Goal: Task Accomplishment & Management: Manage account settings

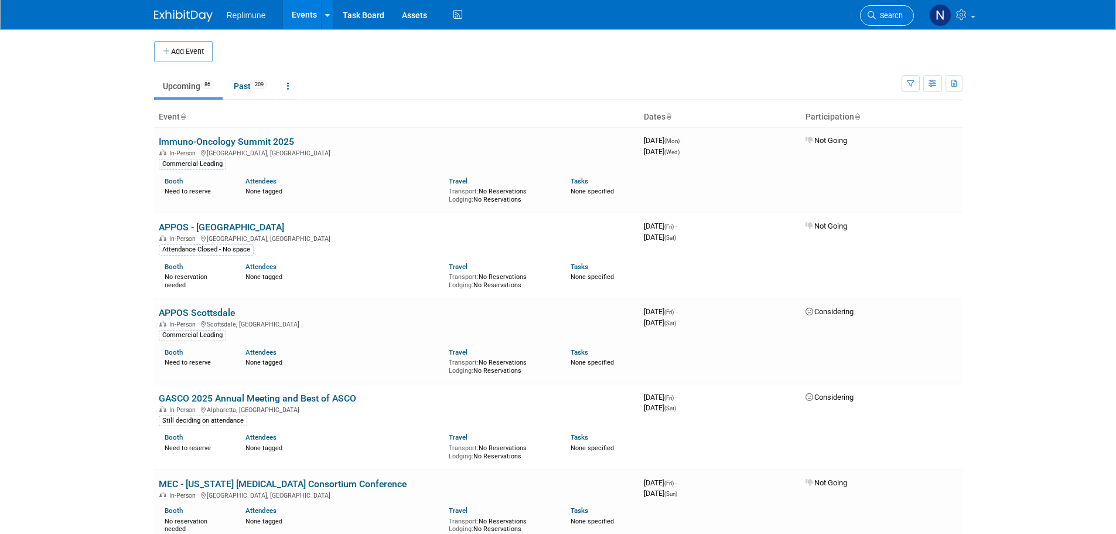
click at [888, 11] on span "Search" at bounding box center [889, 15] width 27 height 9
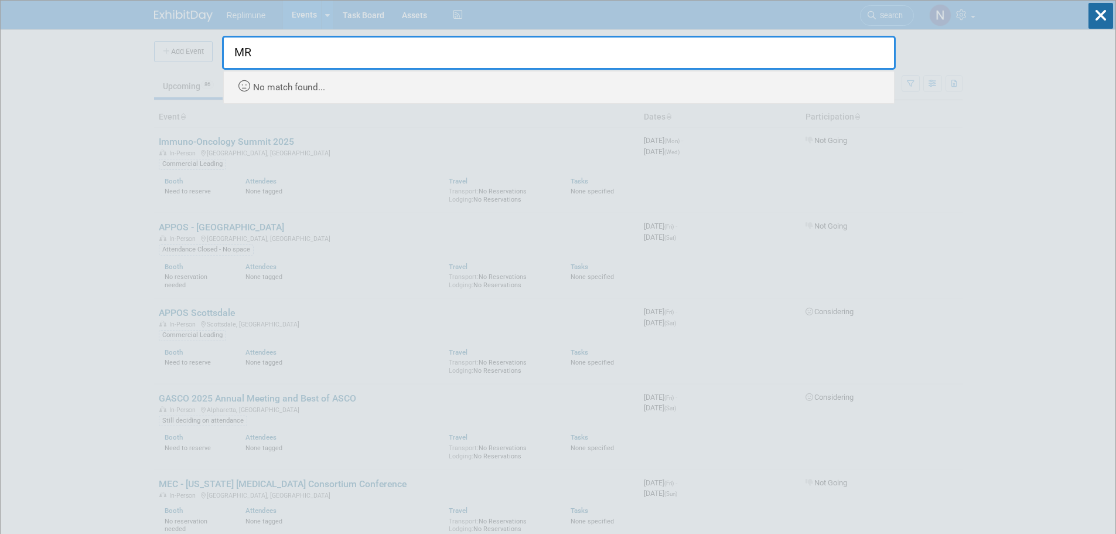
type input "M"
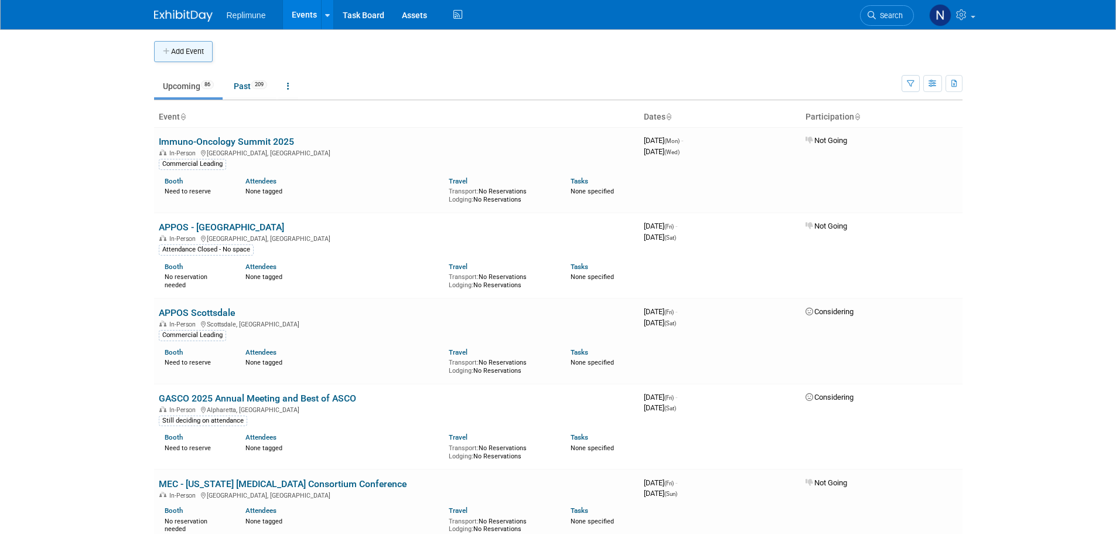
click at [196, 49] on button "Add Event" at bounding box center [183, 51] width 59 height 21
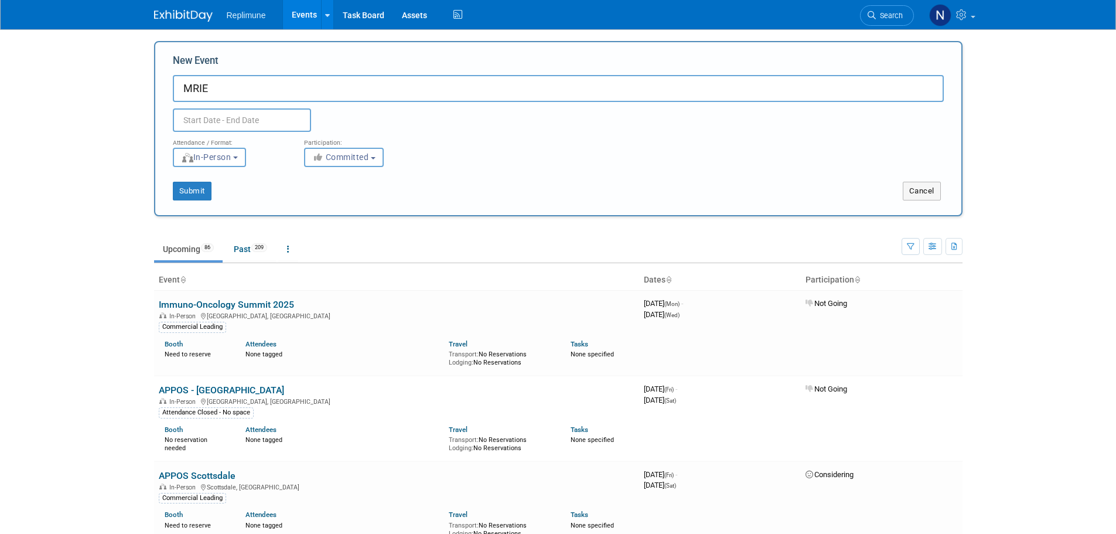
click at [226, 84] on input "MRIE" at bounding box center [558, 88] width 771 height 27
type input "[PERSON_NAME] [PERSON_NAME] Patient & Caregiver Educational Symposium"
click at [237, 123] on input "text" at bounding box center [242, 119] width 138 height 23
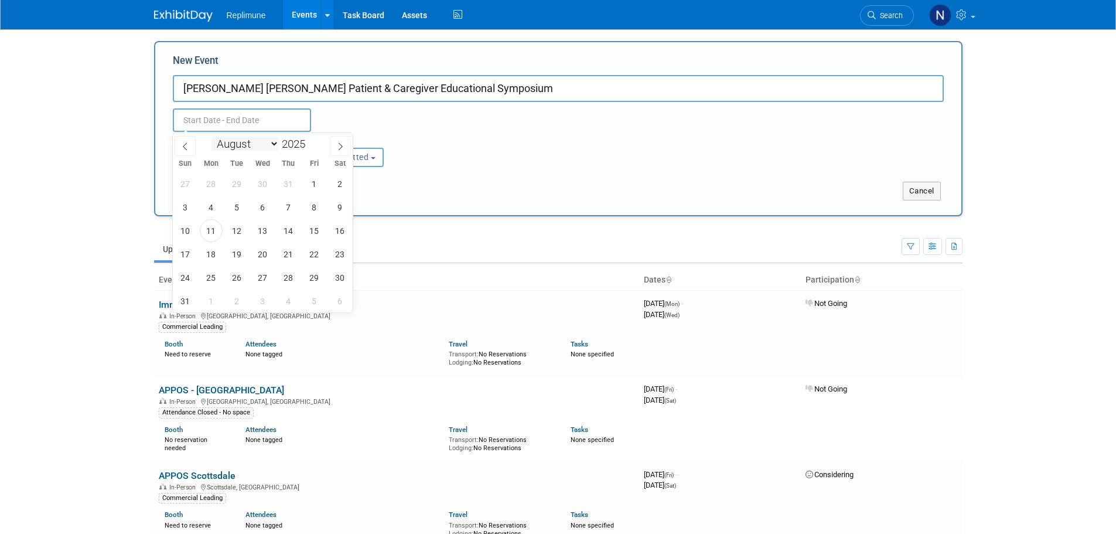
click at [273, 143] on select "January February March April May June July August September October November De…" at bounding box center [244, 143] width 67 height 15
select select "9"
click at [211, 136] on select "January February March April May June July August September October November De…" at bounding box center [244, 143] width 67 height 15
click at [341, 177] on span "4" at bounding box center [340, 183] width 23 height 23
type input "Oct 4, 2025 to Oct 4, 2025"
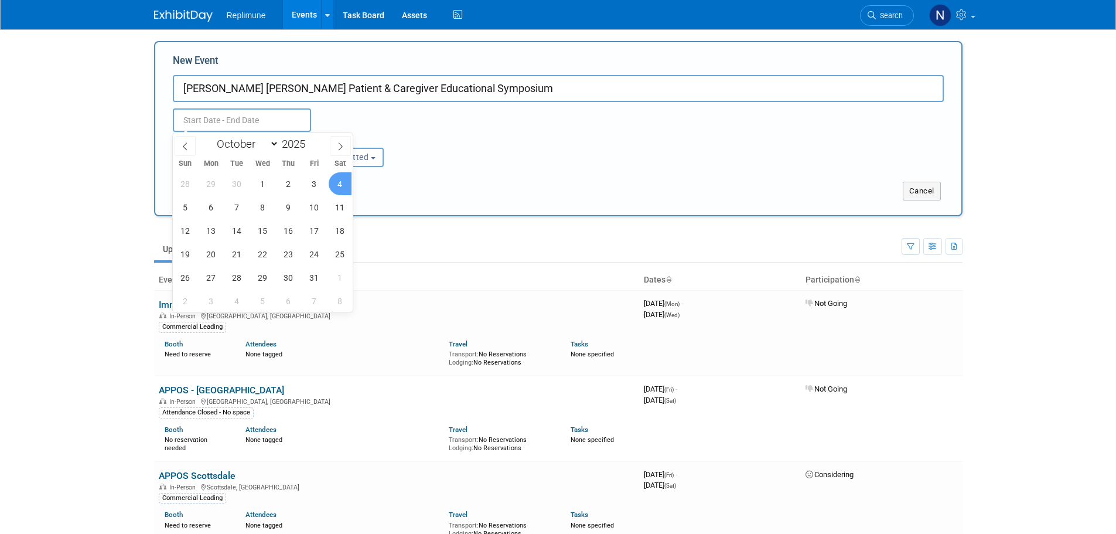
type input "Oct 4, 2025 to Oct 4, 2025"
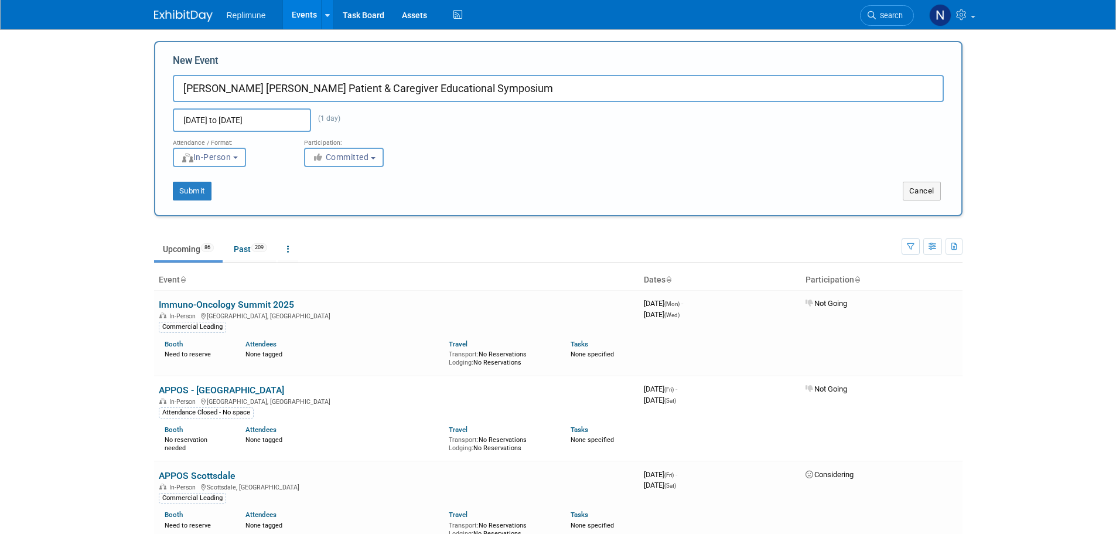
click at [456, 153] on div "Attendance / Format: <img src="https://www.exhibitday.com/Images/Format-InPerso…" at bounding box center [558, 149] width 788 height 35
click at [349, 158] on span "Committed" at bounding box center [340, 156] width 57 height 9
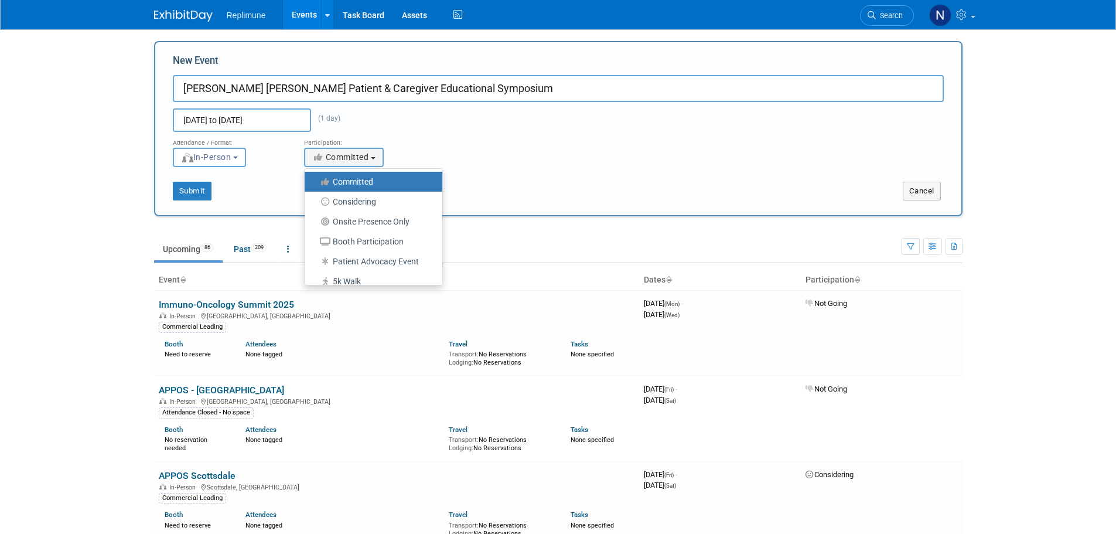
click at [486, 144] on div "Attendance / Format: <img src="https://www.exhibitday.com/Images/Format-InPerso…" at bounding box center [558, 149] width 788 height 35
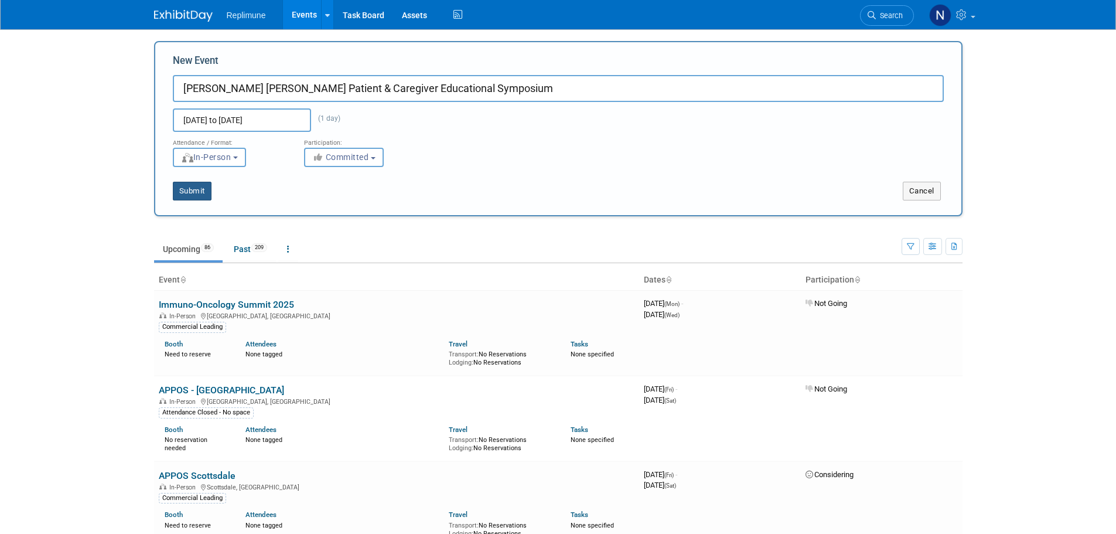
click at [186, 185] on button "Submit" at bounding box center [192, 191] width 39 height 19
type input "[PERSON_NAME] [PERSON_NAME] Patient & Caregiver Educational Symposium"
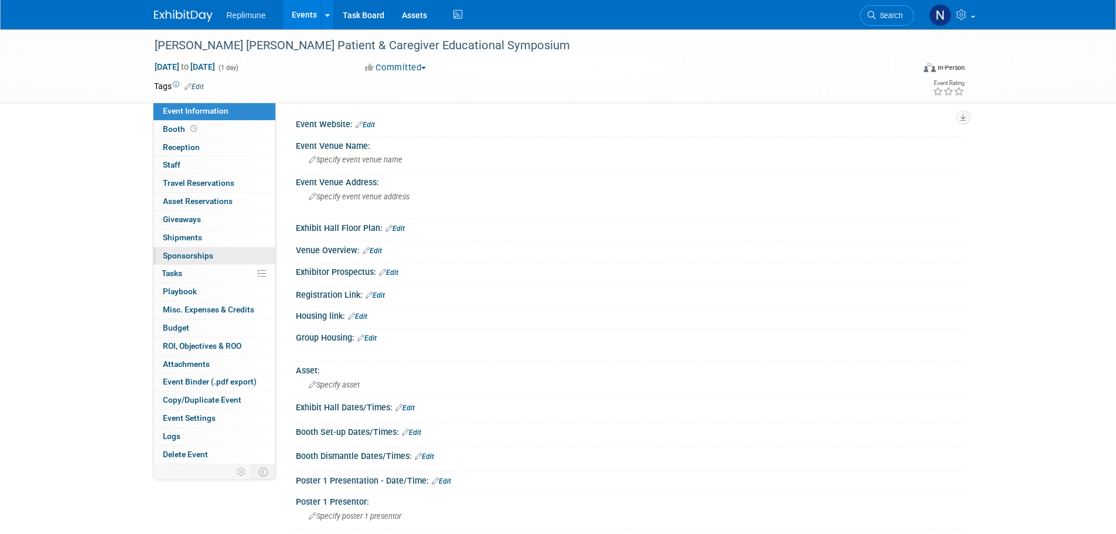
click at [182, 252] on span "Sponsorships 0" at bounding box center [188, 255] width 50 height 9
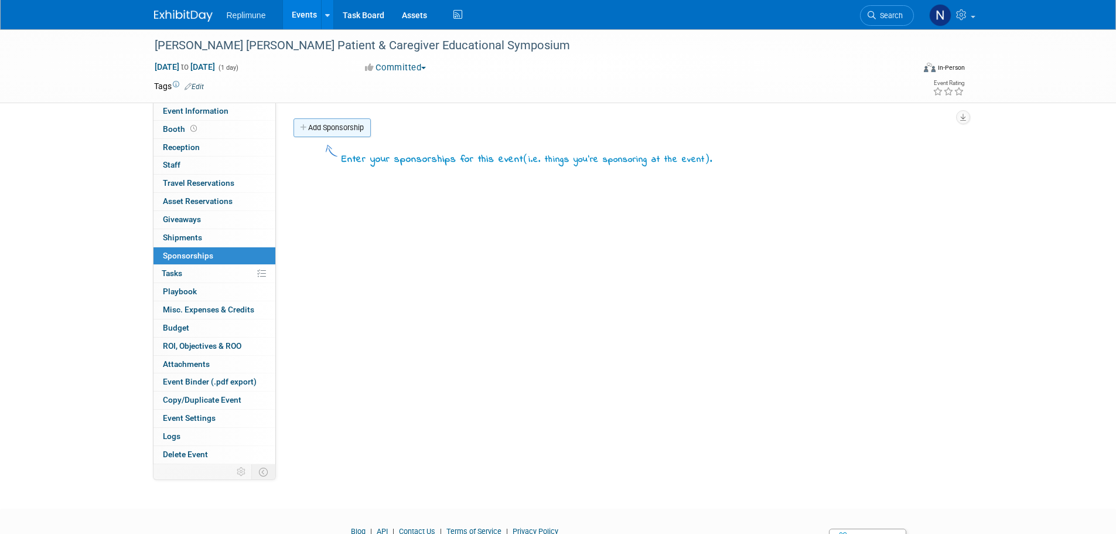
click at [324, 122] on link "Add Sponsorship" at bounding box center [331, 127] width 77 height 19
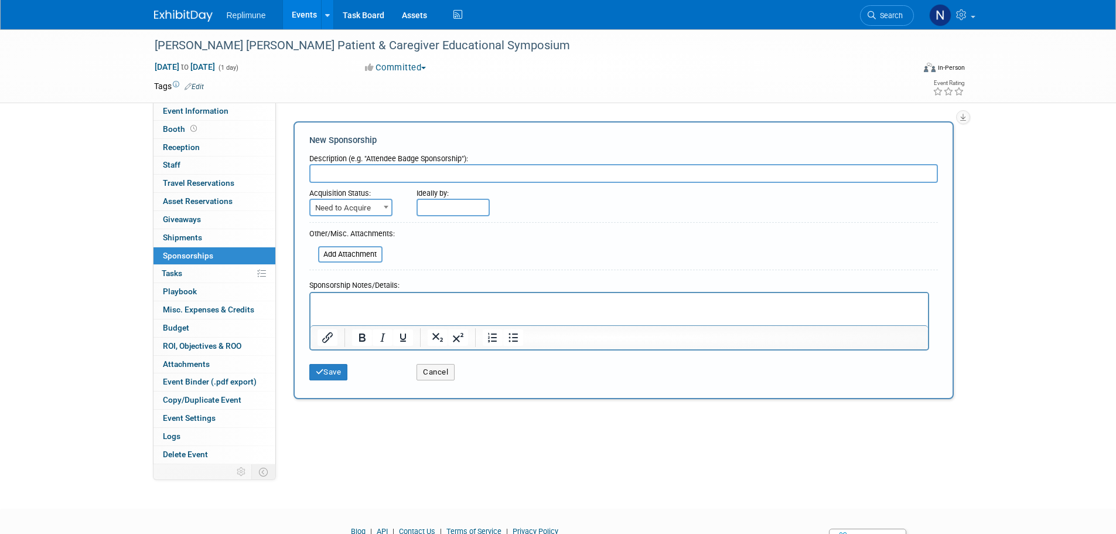
click at [340, 170] on input "text" at bounding box center [623, 173] width 629 height 19
type input "Symposium Sponsorship"
click at [353, 212] on span "Need to Acquire" at bounding box center [350, 208] width 81 height 16
select select "2"
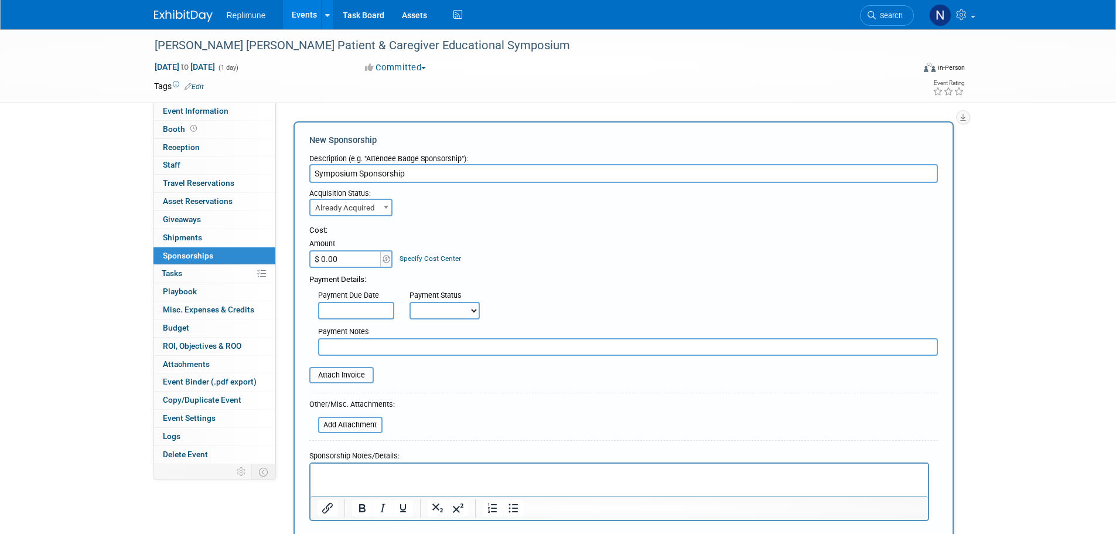
click at [348, 261] on input "$ 0.00" at bounding box center [345, 259] width 73 height 18
type input "$ 2,500.00"
click at [517, 262] on div "Cost: Amount $ 2,500.00 Specify Cost Center Cost Center -- Not Specified -- Bio…" at bounding box center [623, 246] width 629 height 43
click at [377, 312] on input "text" at bounding box center [356, 311] width 76 height 18
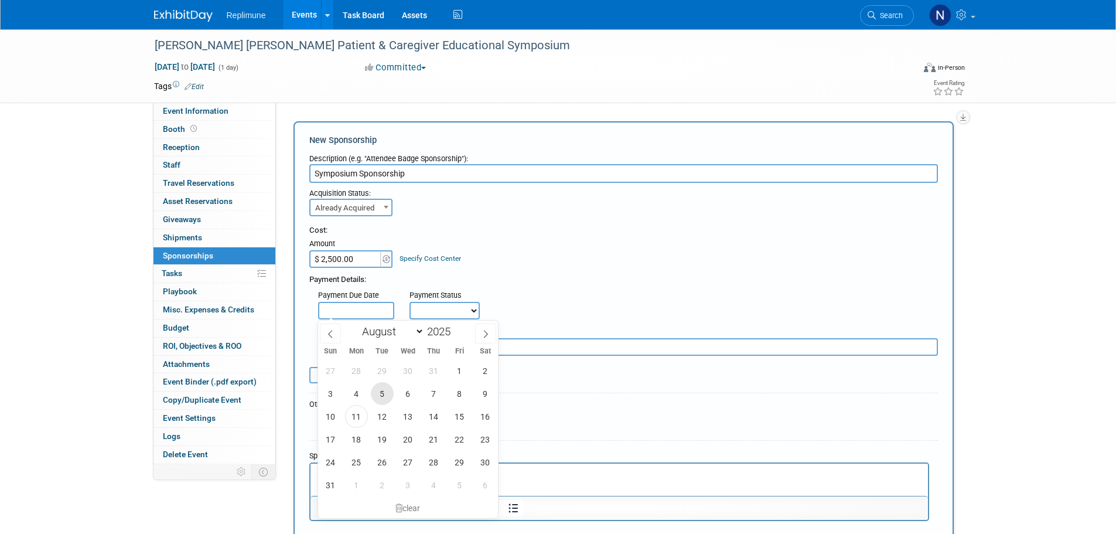
click at [388, 393] on span "5" at bounding box center [382, 393] width 23 height 23
type input "Aug 5, 2025"
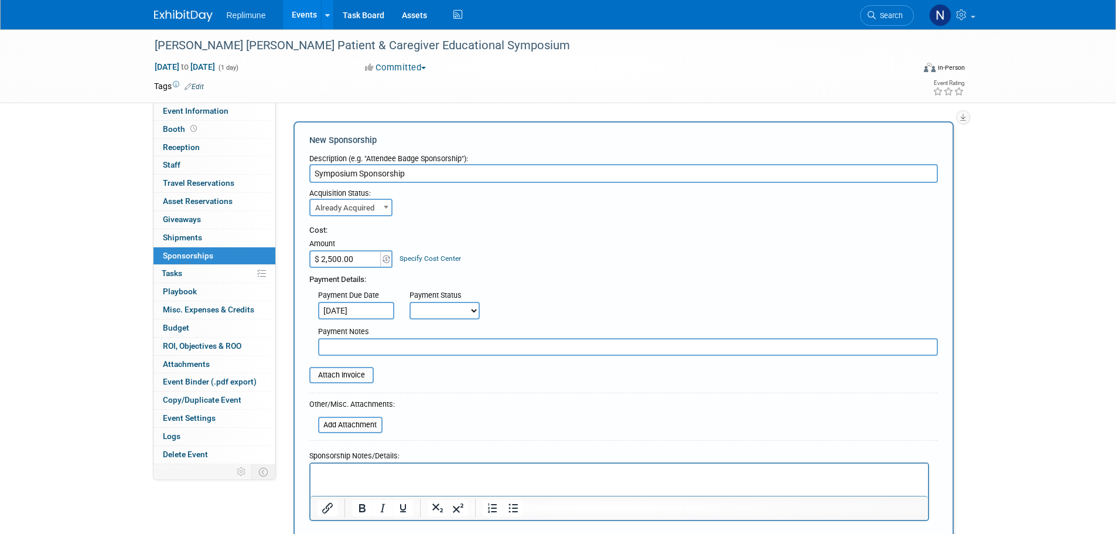
click at [436, 309] on select "Not Paid Yet Partially Paid Paid in Full" at bounding box center [444, 311] width 70 height 18
select select "1"
click at [409, 302] on select "Not Paid Yet Partially Paid Paid in Full" at bounding box center [444, 311] width 70 height 18
click at [552, 302] on div "Payment Due Date Aug 5, 2025 Payment Status Not Paid Yet Partially Paid Paid in…" at bounding box center [624, 302] width 646 height 34
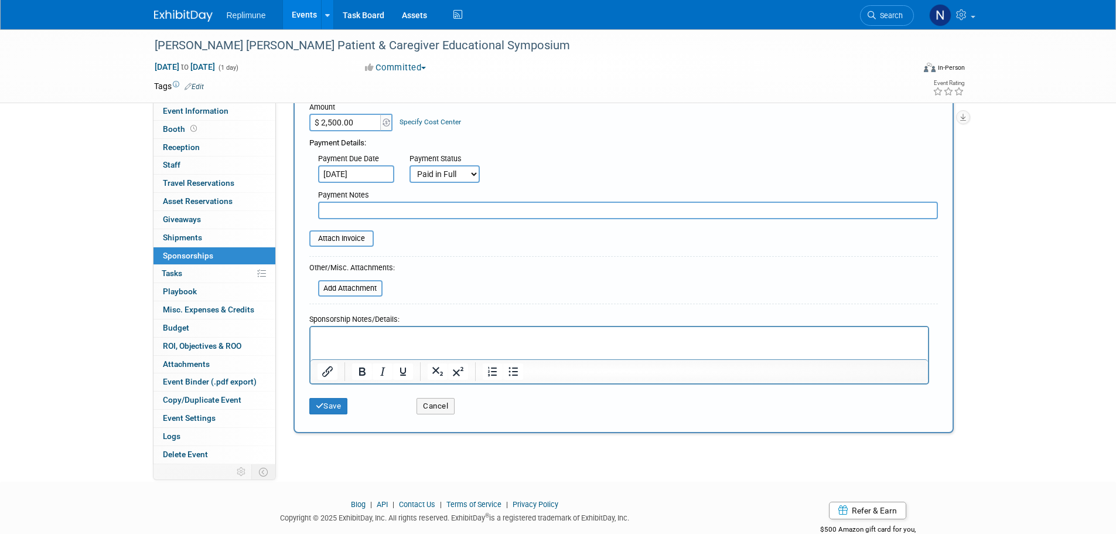
scroll to position [108, 0]
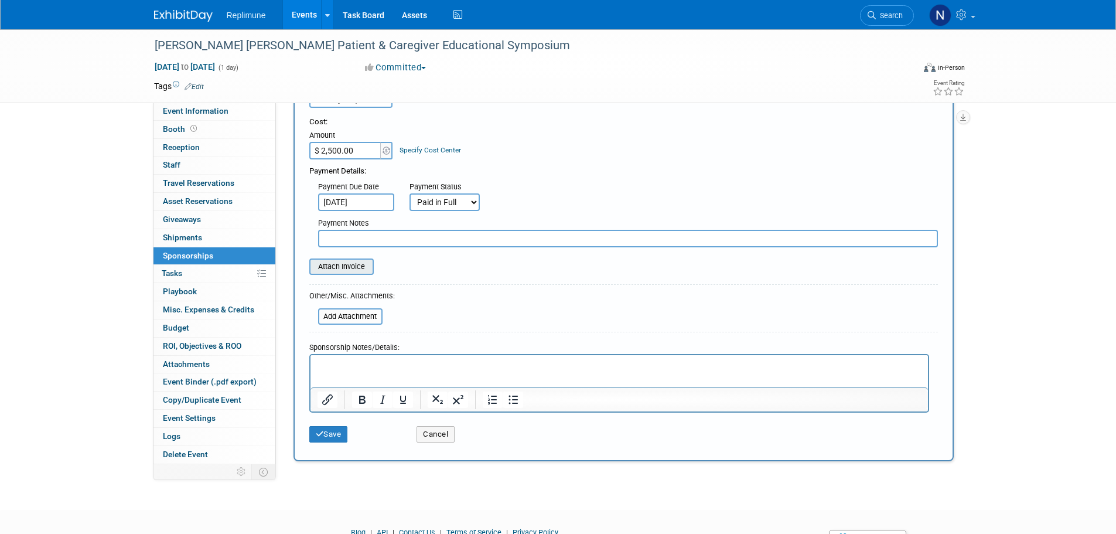
click at [350, 267] on input "file" at bounding box center [302, 266] width 139 height 14
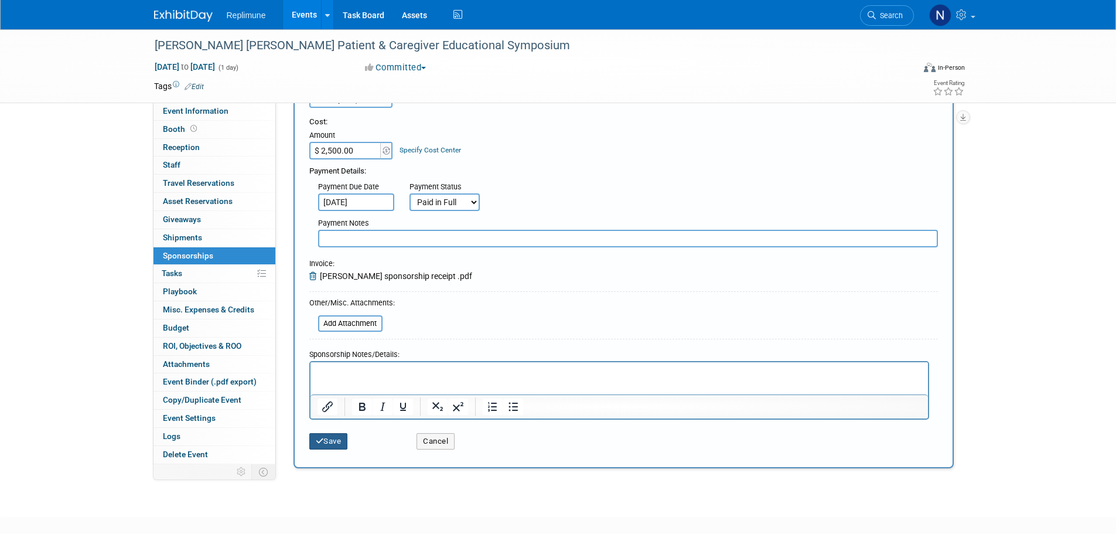
click at [329, 439] on button "Save" at bounding box center [328, 441] width 39 height 16
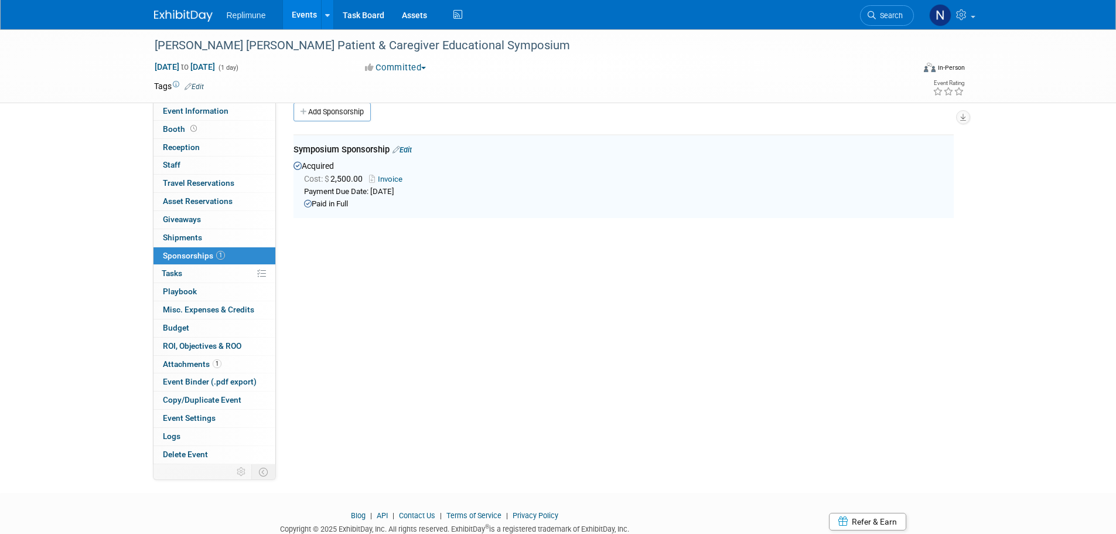
scroll to position [0, 0]
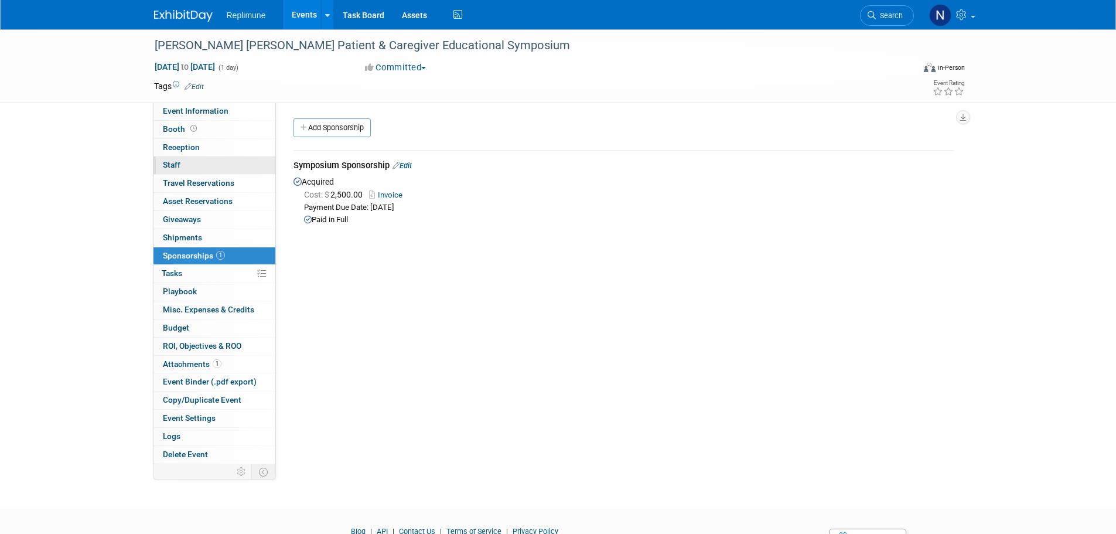
click at [174, 158] on link "0 Staff 0" at bounding box center [214, 165] width 122 height 18
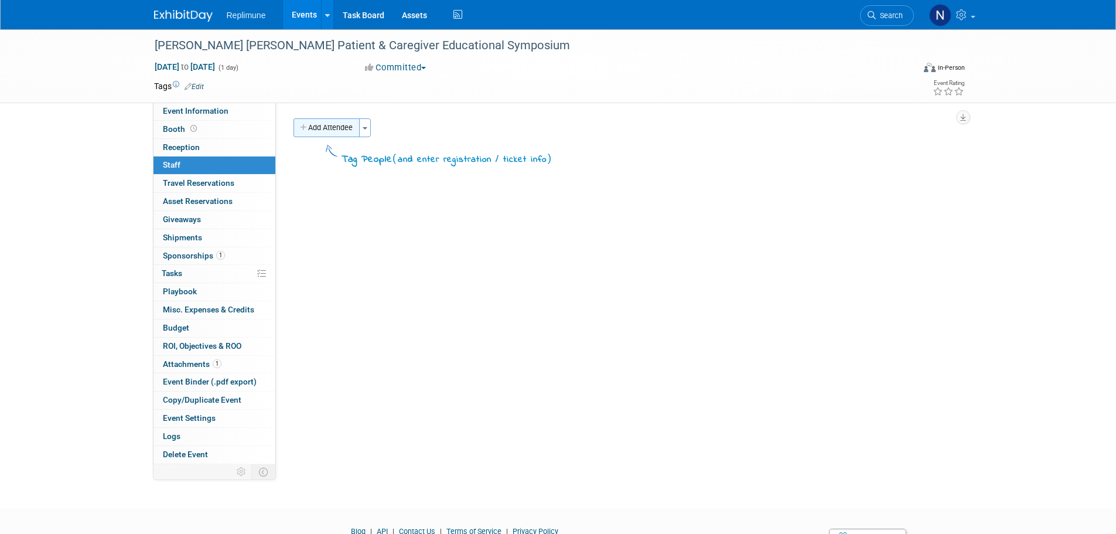
click at [306, 127] on icon "button" at bounding box center [304, 128] width 8 height 8
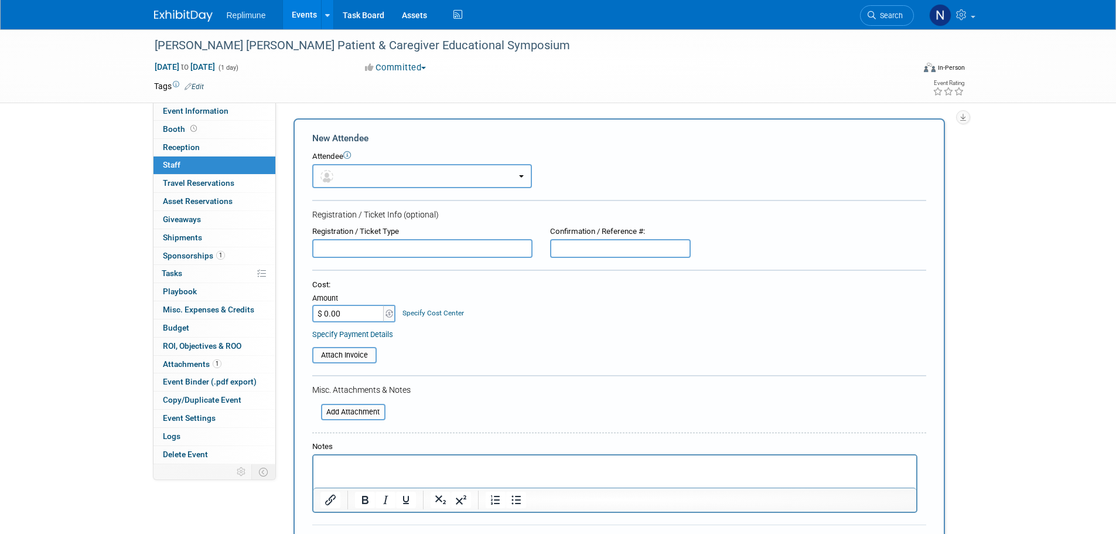
click at [409, 175] on button "button" at bounding box center [422, 176] width 220 height 24
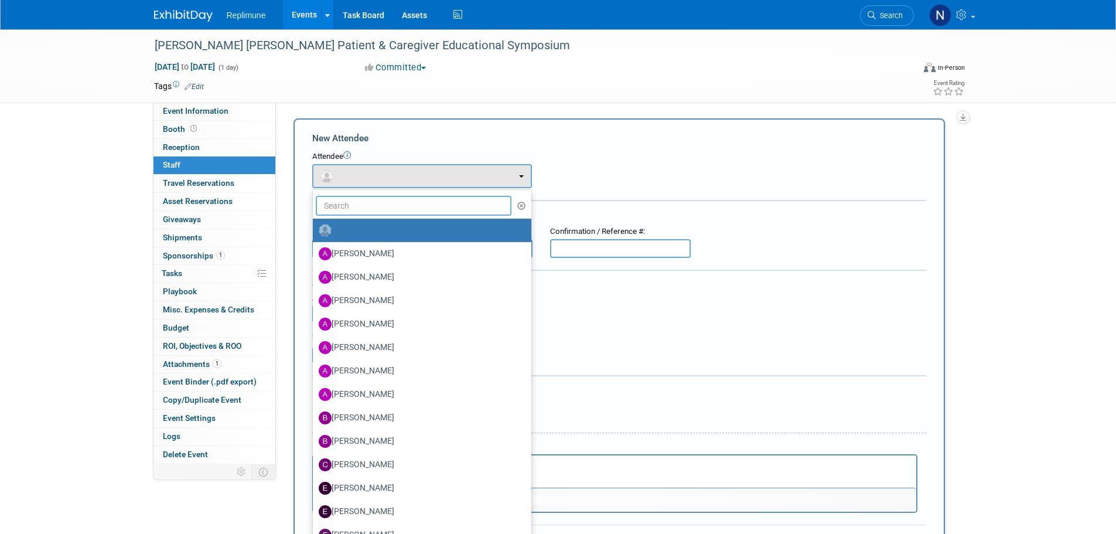
click at [401, 210] on input "text" at bounding box center [414, 206] width 196 height 20
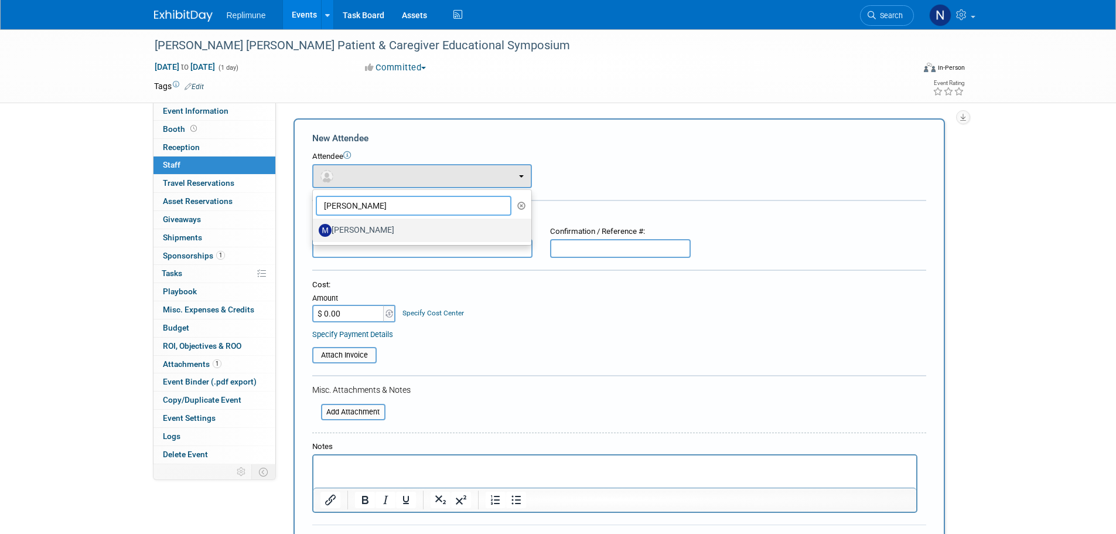
type input "[PERSON_NAME]"
click at [375, 233] on label "Marissa Panzer" at bounding box center [419, 230] width 201 height 19
click at [315, 233] on input "Marissa Panzer" at bounding box center [311, 229] width 8 height 8
select select "cabe2c51-99b7-465f-b0d2-4e24abcf0509"
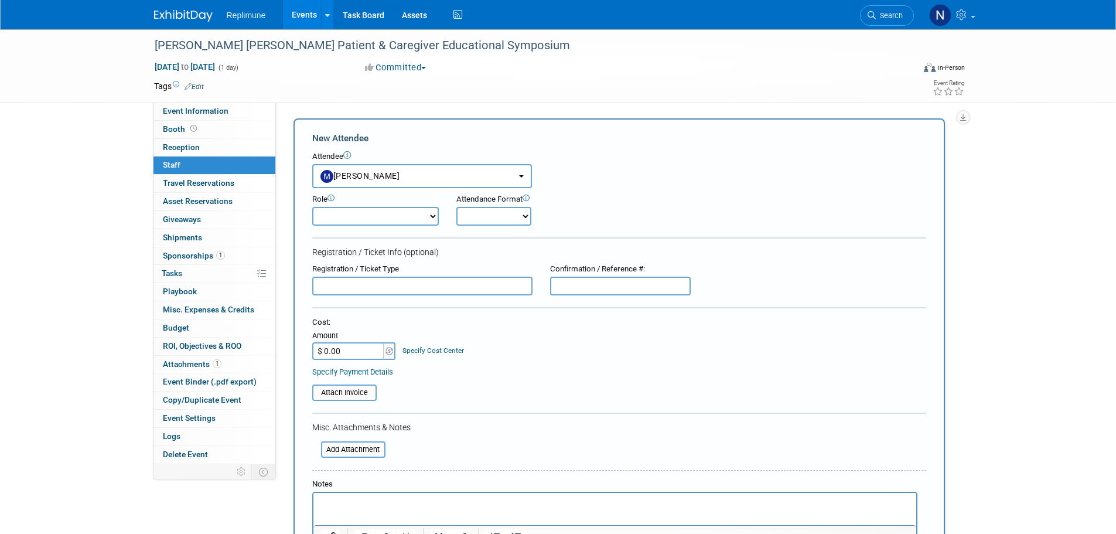
click at [363, 216] on select "Clinical Development Clinical Operations Commercial Congress Manager Demonstrat…" at bounding box center [375, 216] width 127 height 19
select select "100"
click at [312, 207] on select "Clinical Development Clinical Operations Commercial Congress Manager Demonstrat…" at bounding box center [375, 216] width 127 height 19
click at [481, 220] on select "Onsite Remote" at bounding box center [493, 216] width 75 height 19
select select "1"
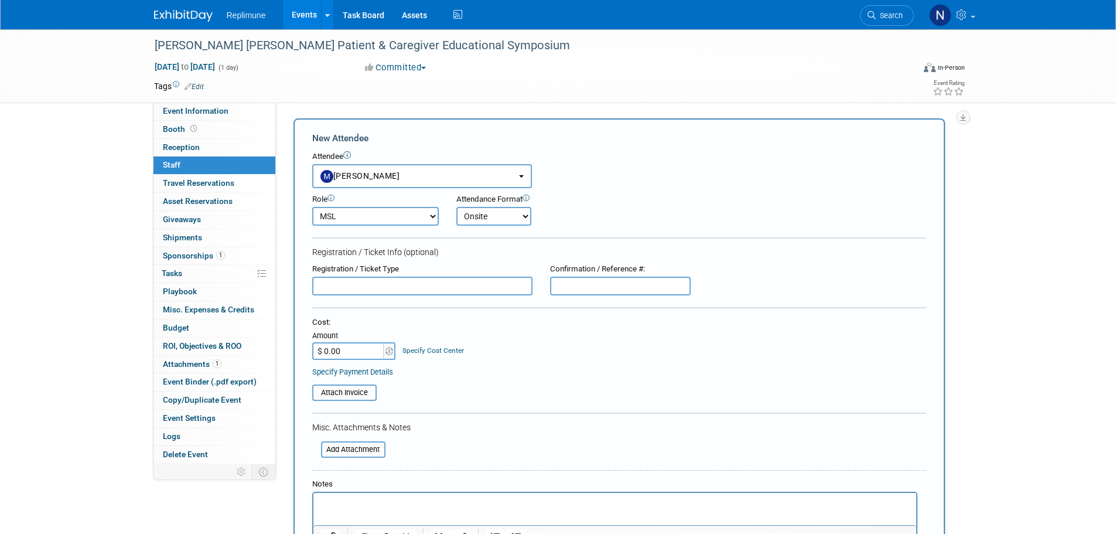
click at [456, 207] on select "Onsite Remote" at bounding box center [493, 216] width 75 height 19
click at [480, 330] on div "Cost: Amount $ 0.00 Specify Cost Center Cost Center -- Not Specified -- Biometr…" at bounding box center [619, 338] width 614 height 43
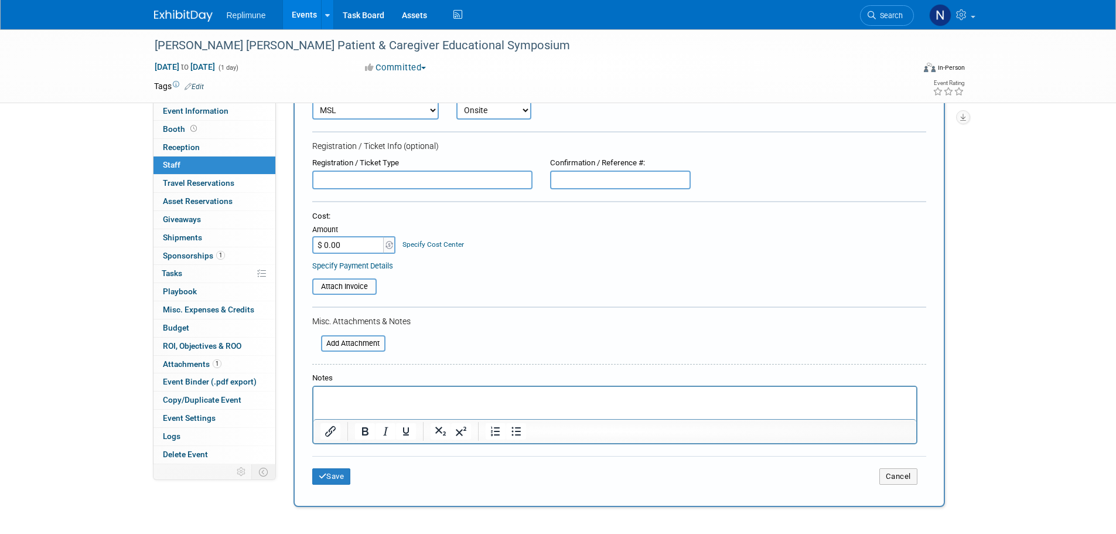
scroll to position [117, 0]
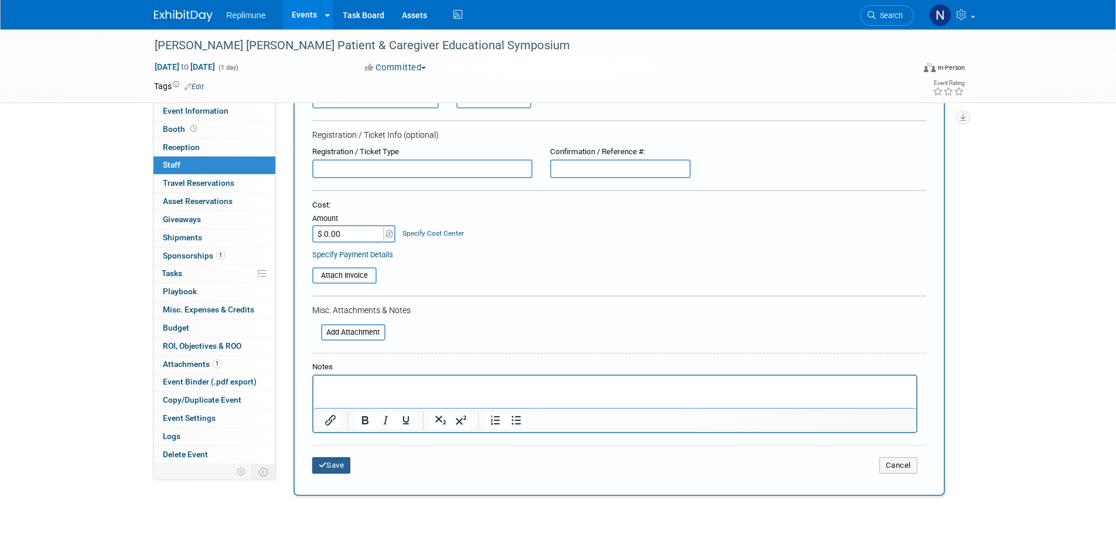
click at [332, 466] on button "Save" at bounding box center [331, 465] width 39 height 16
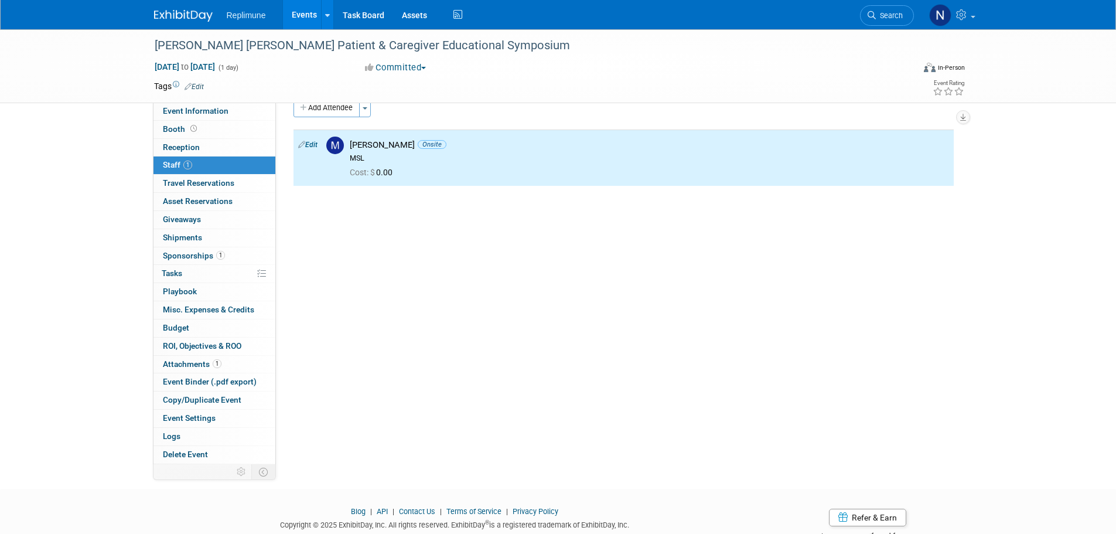
scroll to position [0, 0]
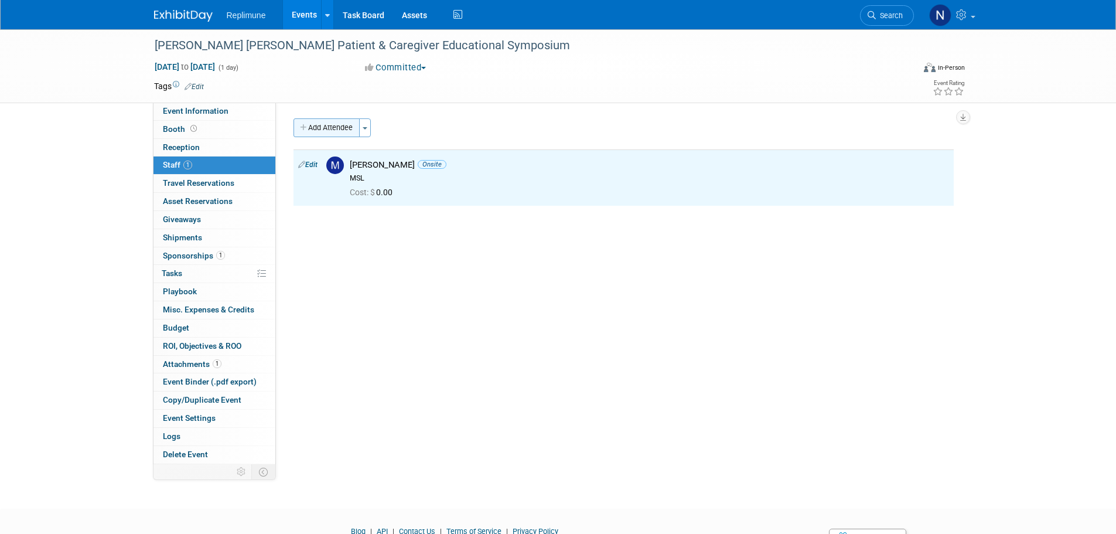
click at [336, 129] on button "Add Attendee" at bounding box center [326, 127] width 66 height 19
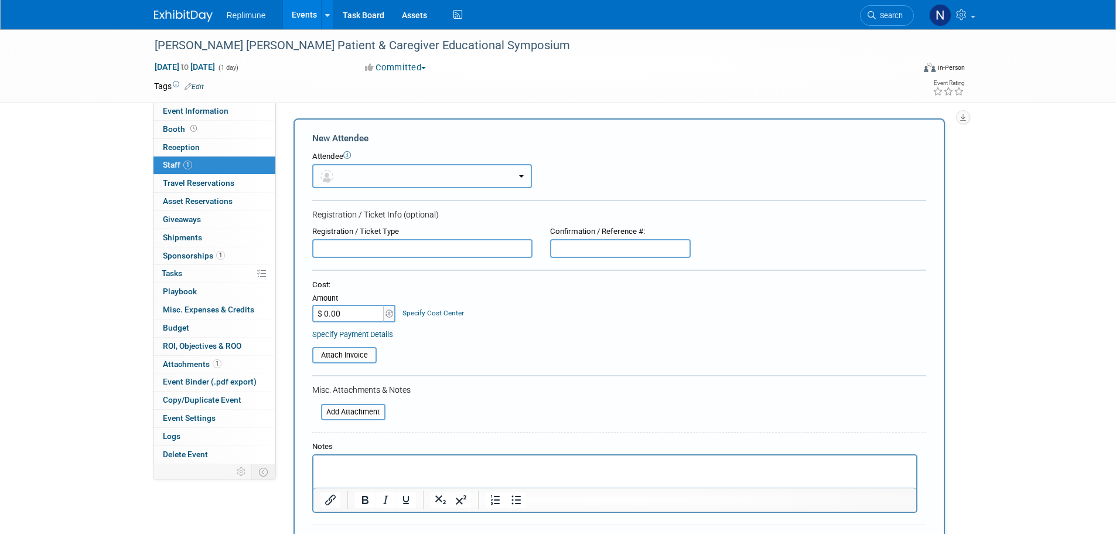
click at [381, 176] on button "button" at bounding box center [422, 176] width 220 height 24
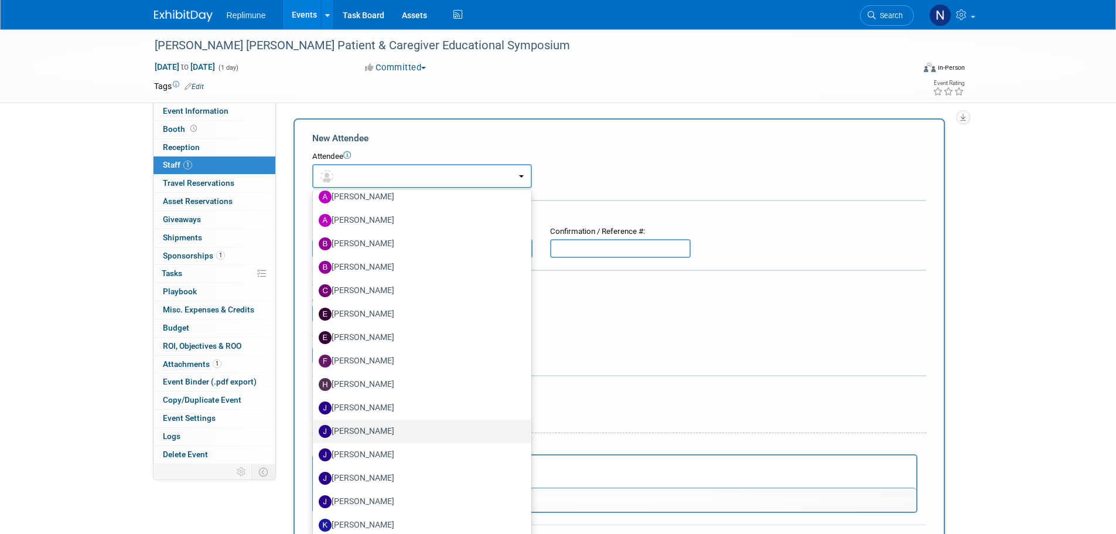
scroll to position [176, 0]
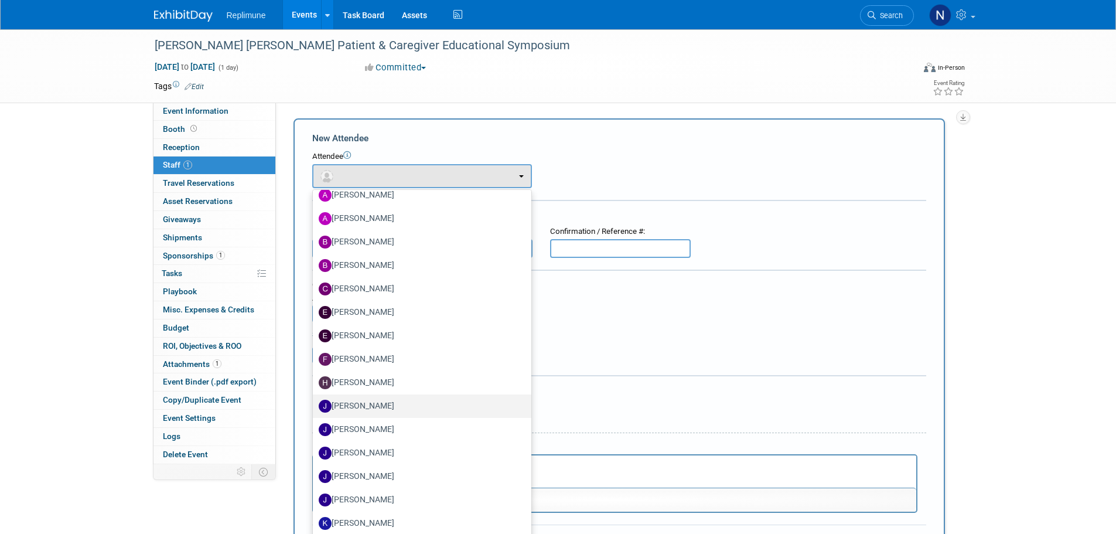
click at [355, 405] on label "Jacqueline Smith" at bounding box center [419, 406] width 201 height 19
click at [315, 405] on input "Jacqueline Smith" at bounding box center [311, 405] width 8 height 8
select select "ce98ceb6-3058-4ce4-88be-7ee8c39026e7"
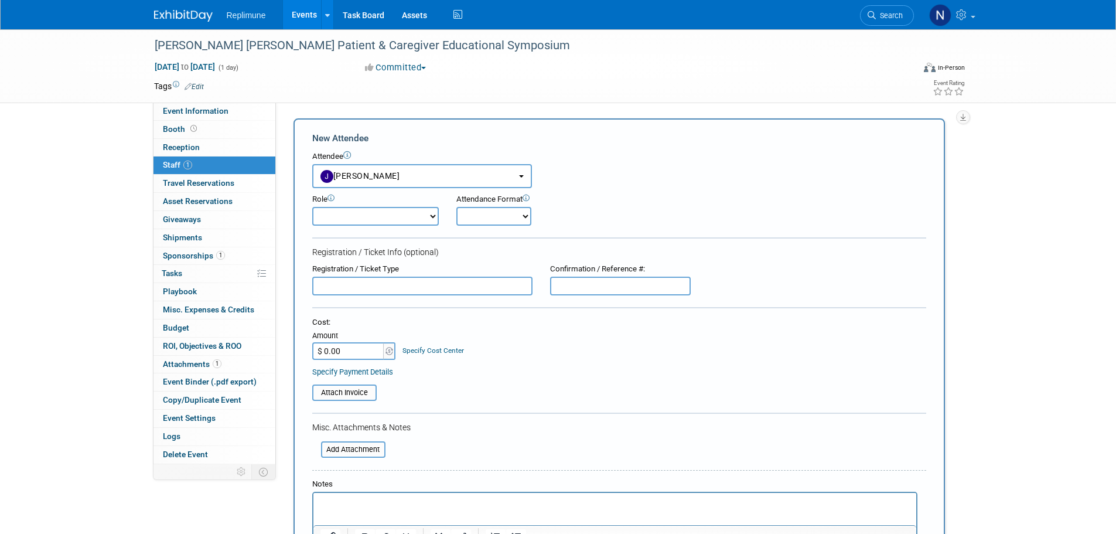
click at [385, 217] on select "Clinical Development Clinical Operations Commercial Congress Manager Demonstrat…" at bounding box center [375, 216] width 127 height 19
select select "700"
click at [312, 207] on select "Clinical Development Clinical Operations Commercial Congress Manager Demonstrat…" at bounding box center [375, 216] width 127 height 19
click at [476, 217] on select "Onsite Remote" at bounding box center [493, 216] width 75 height 19
select select "1"
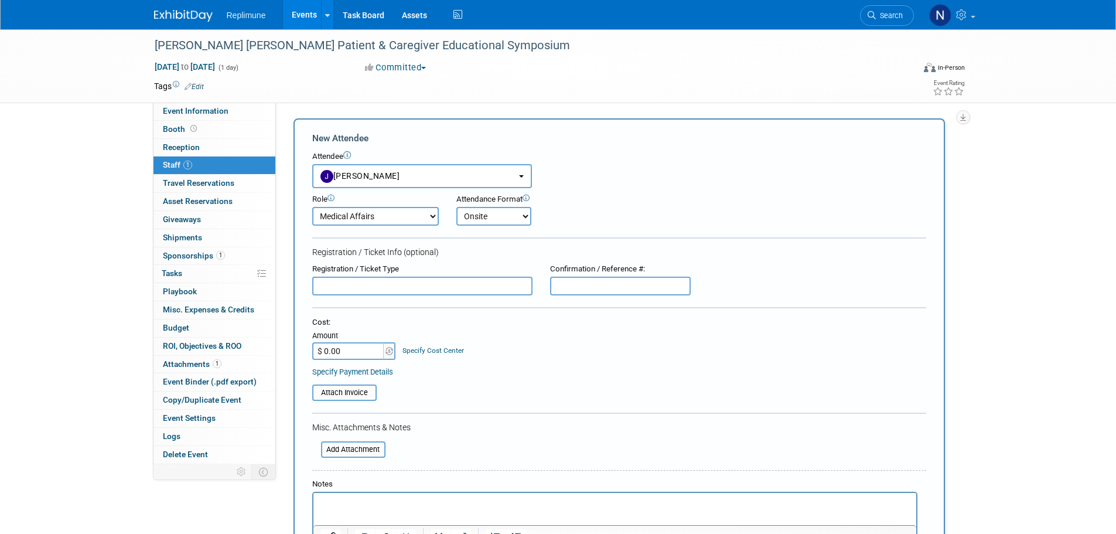
click at [456, 207] on select "Onsite Remote" at bounding box center [493, 216] width 75 height 19
click at [497, 336] on div "Cost: Amount $ 0.00 Specify Cost Center Cost Center -- Not Specified -- Biometr…" at bounding box center [619, 338] width 614 height 43
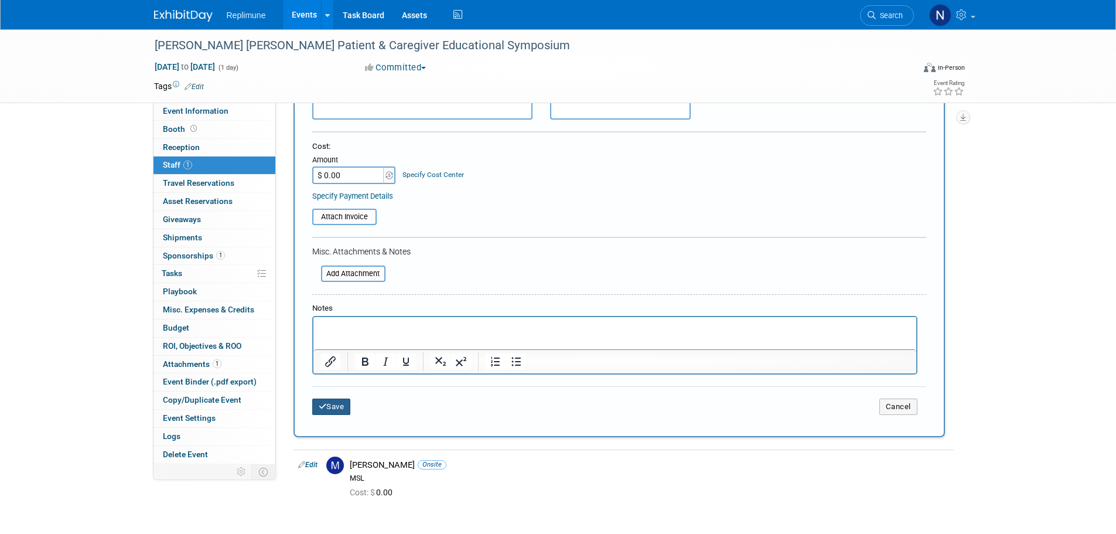
click at [330, 409] on button "Save" at bounding box center [331, 406] width 39 height 16
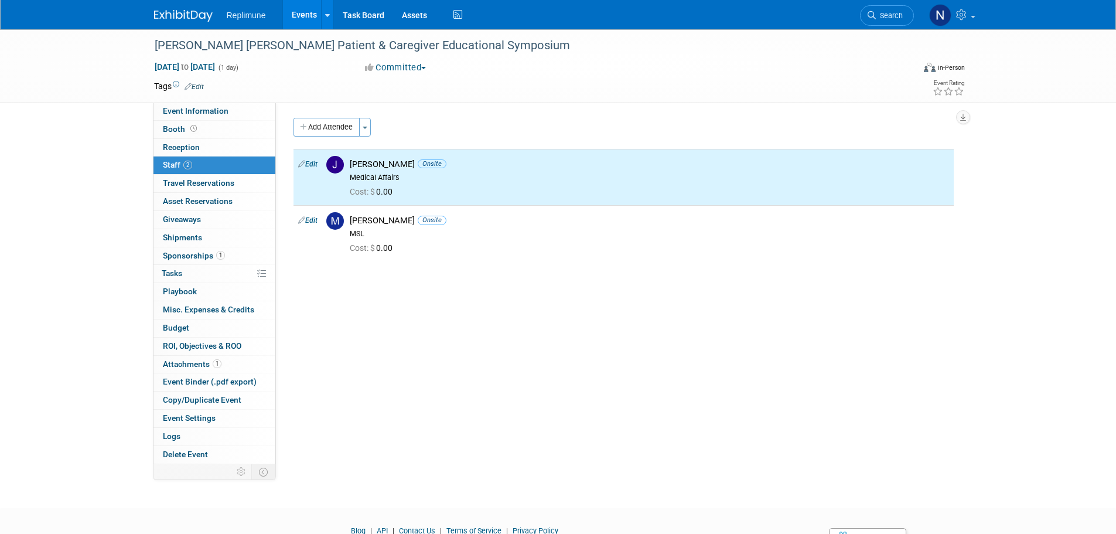
scroll to position [0, 0]
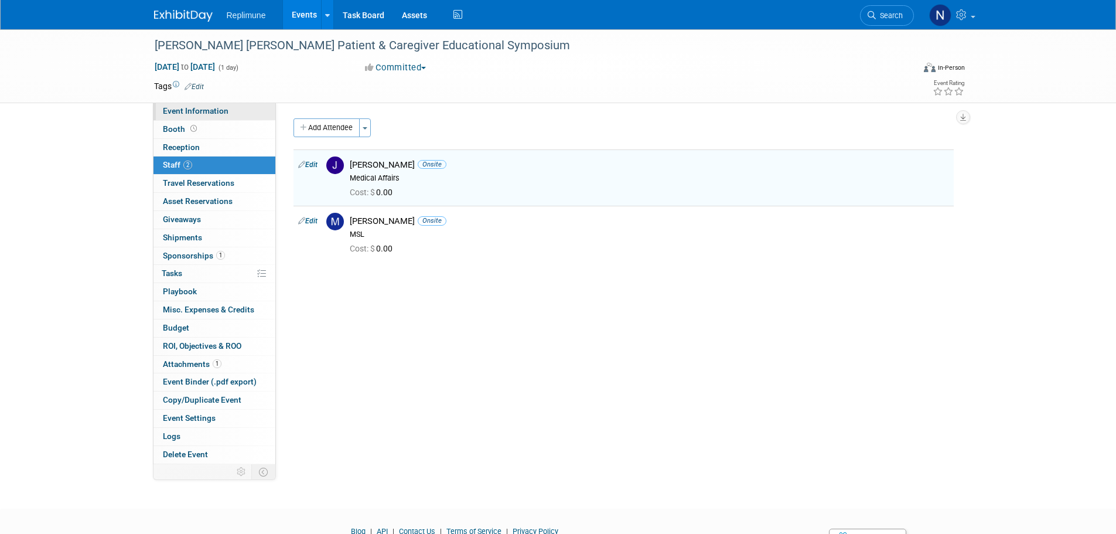
click at [198, 111] on span "Event Information" at bounding box center [196, 110] width 66 height 9
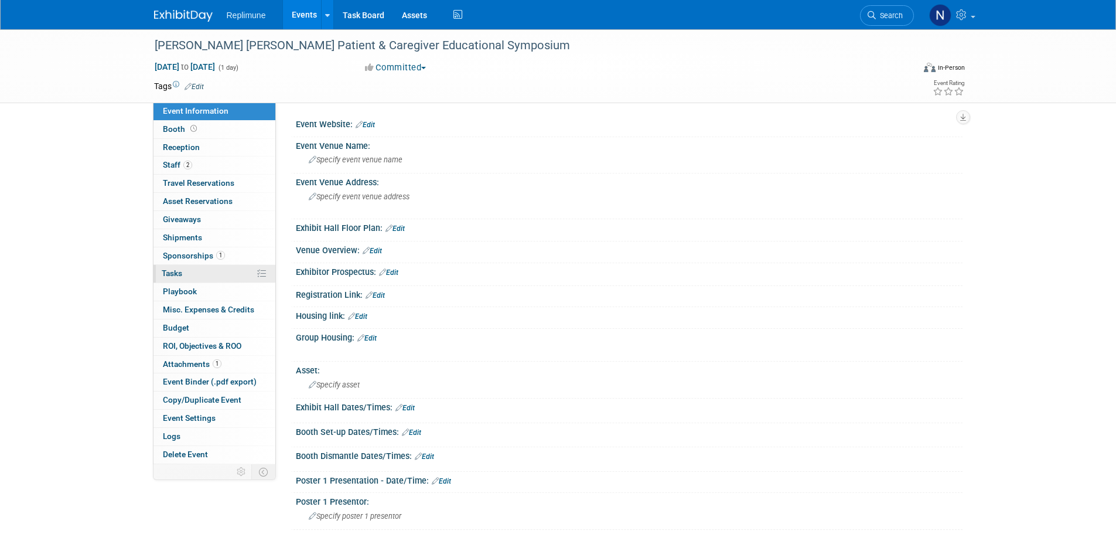
click at [172, 268] on link "0% Tasks 0%" at bounding box center [214, 274] width 122 height 18
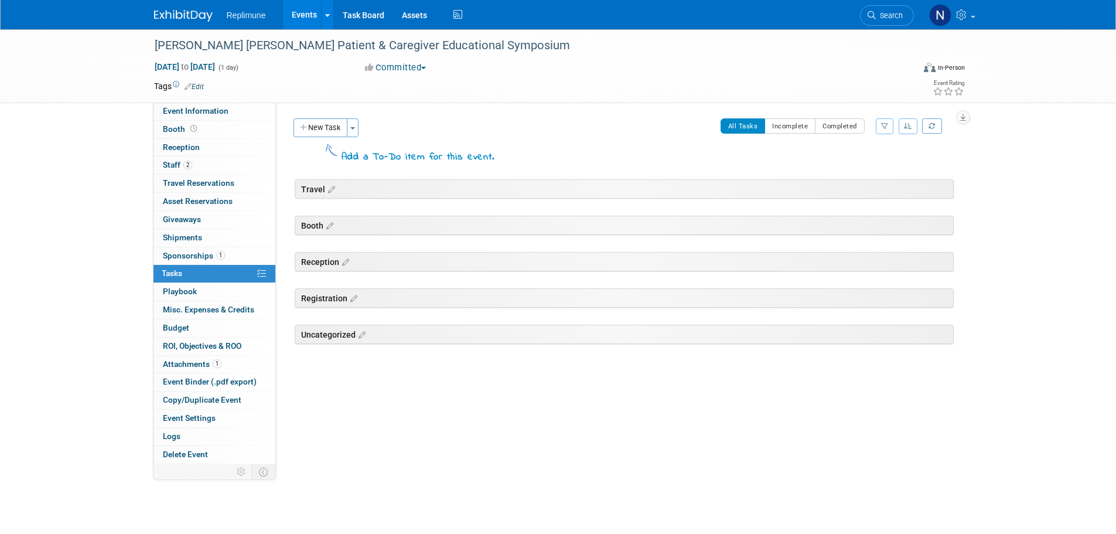
click at [326, 130] on button "New Task" at bounding box center [320, 127] width 54 height 19
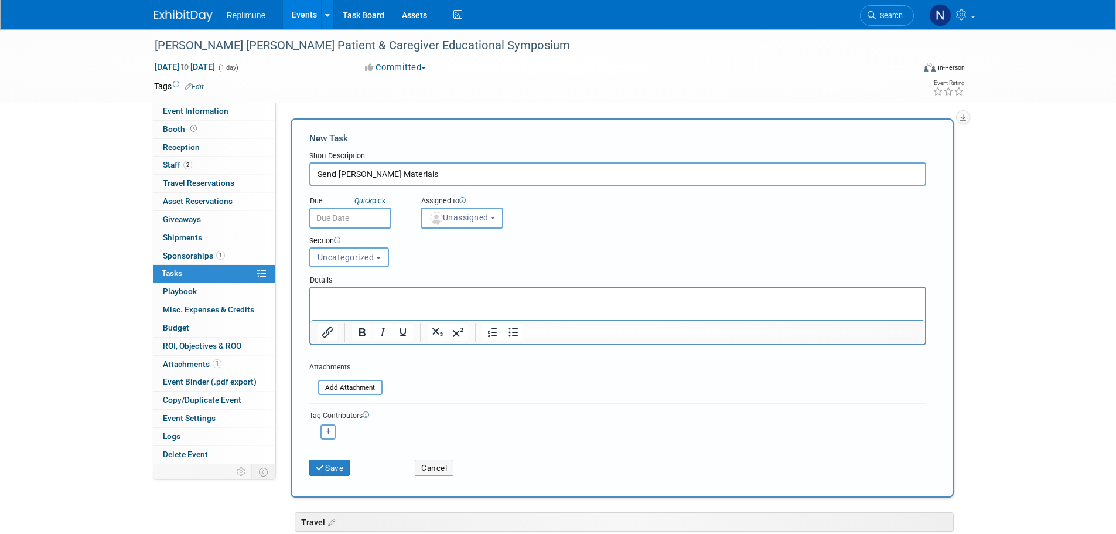
type input "Send Marissa Materials"
click at [337, 219] on input "text" at bounding box center [350, 217] width 82 height 21
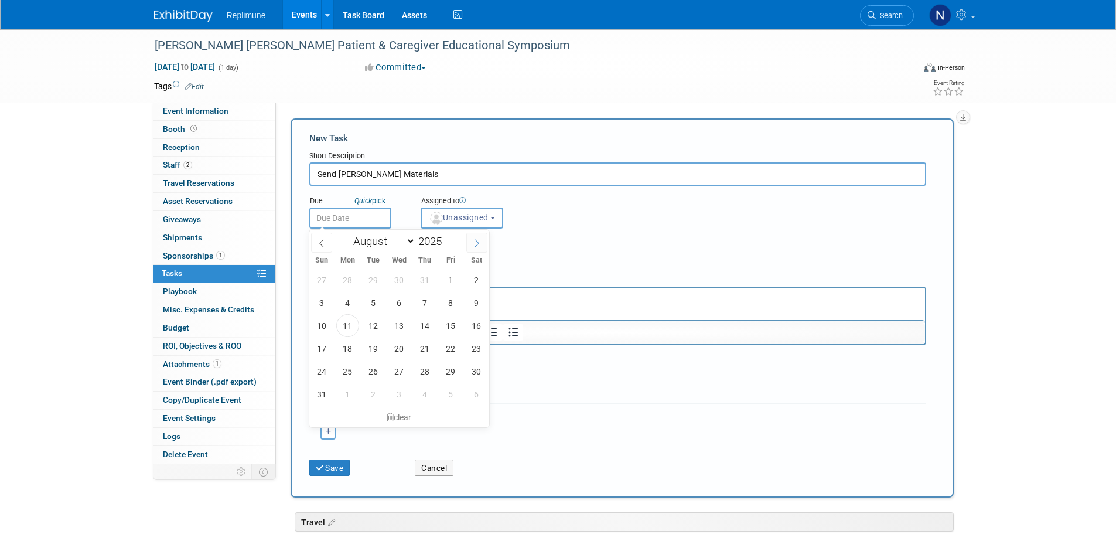
click at [473, 241] on icon at bounding box center [477, 243] width 8 height 8
select select "8"
click at [344, 349] on span "22" at bounding box center [347, 348] width 23 height 23
type input "Sep 22, 2025"
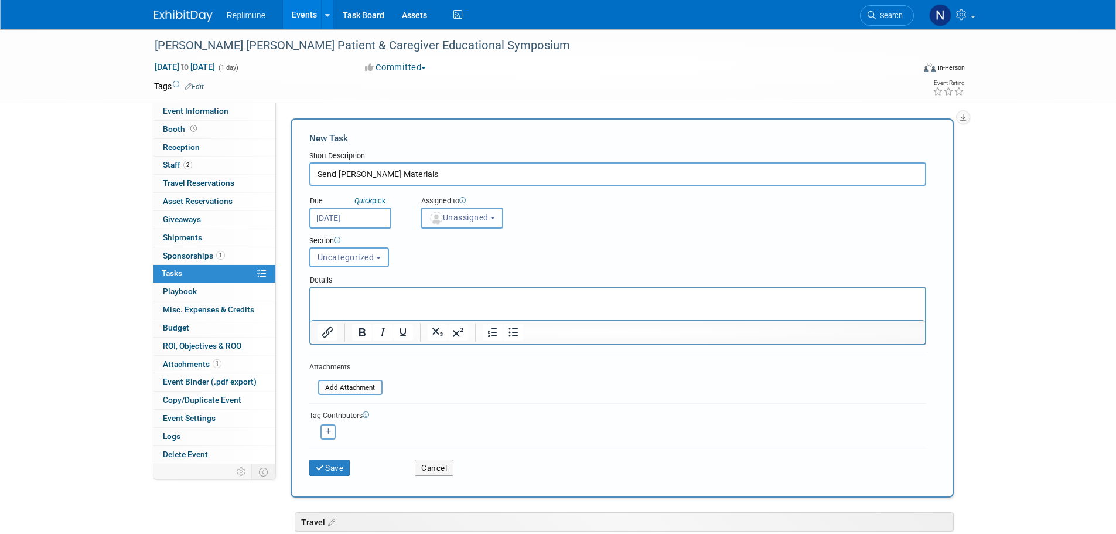
click at [489, 216] on span "Unassigned" at bounding box center [459, 217] width 60 height 9
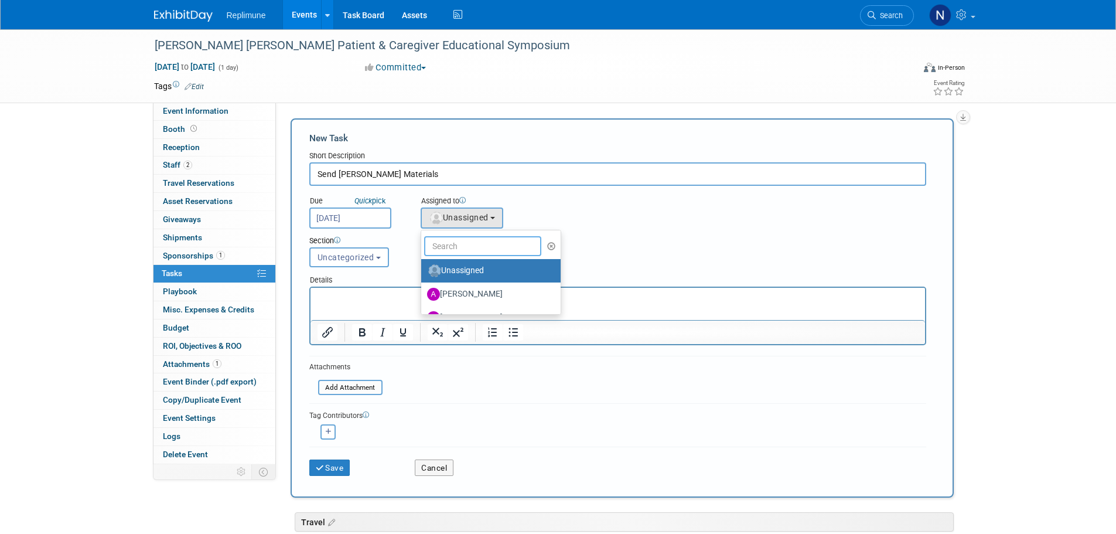
click at [481, 242] on input "text" at bounding box center [482, 246] width 117 height 20
type input "Nicole"
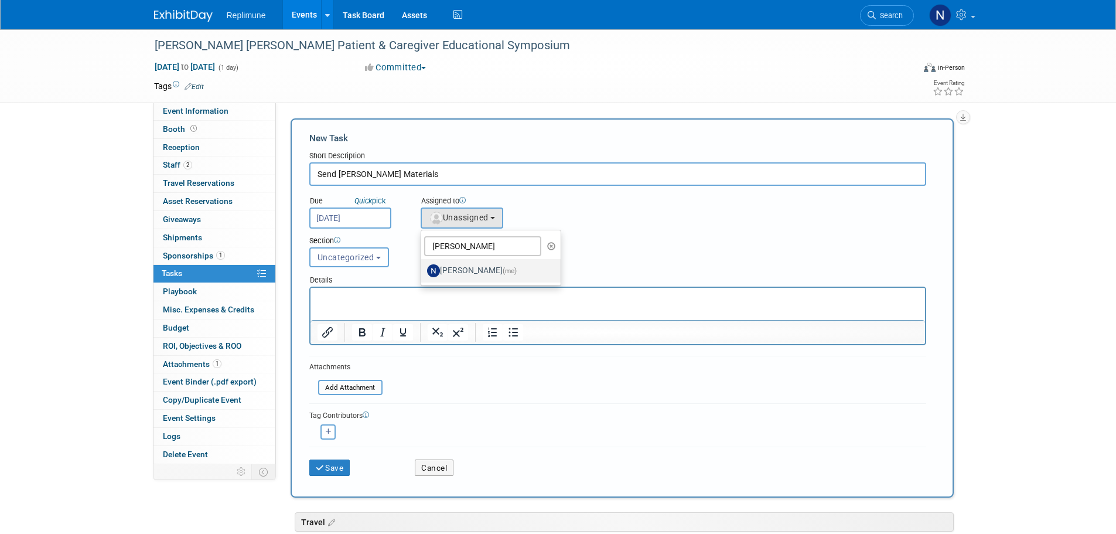
click at [485, 271] on label "Nicole Schaeffner (me)" at bounding box center [488, 270] width 122 height 19
click at [423, 271] on input "Nicole Schaeffner (me)" at bounding box center [419, 269] width 8 height 8
select select "ac887367-ed62-4216-a2e2-0a03cef3d40b"
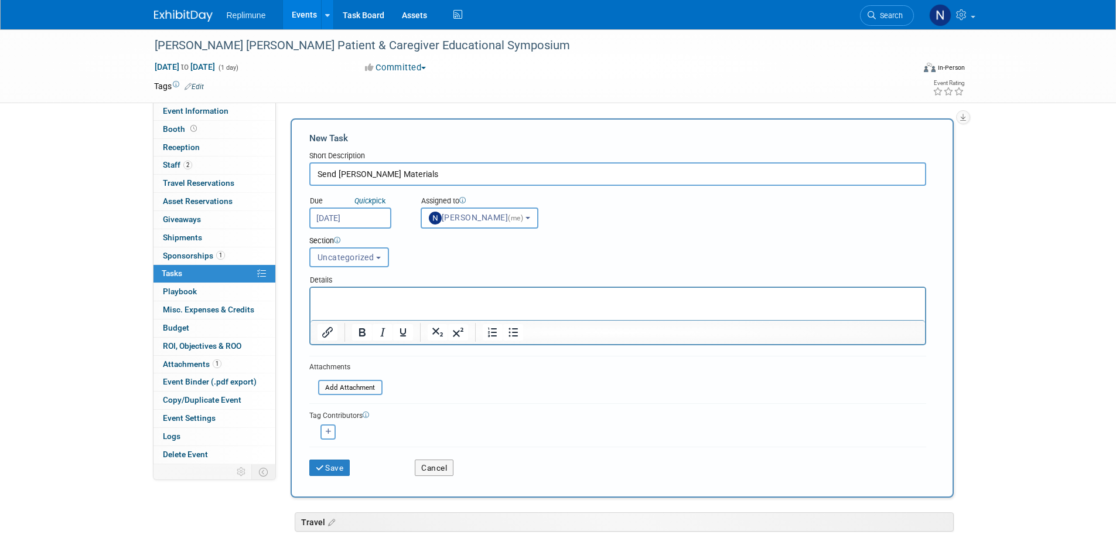
click at [383, 257] on button "Uncategorized" at bounding box center [349, 257] width 80 height 20
click at [325, 317] on label "Booth" at bounding box center [348, 321] width 64 height 15
click at [312, 318] on input "Booth" at bounding box center [308, 322] width 8 height 8
select select "11273677"
click at [354, 293] on p "Rich Text Area. Press ALT-0 for help." at bounding box center [617, 298] width 601 height 12
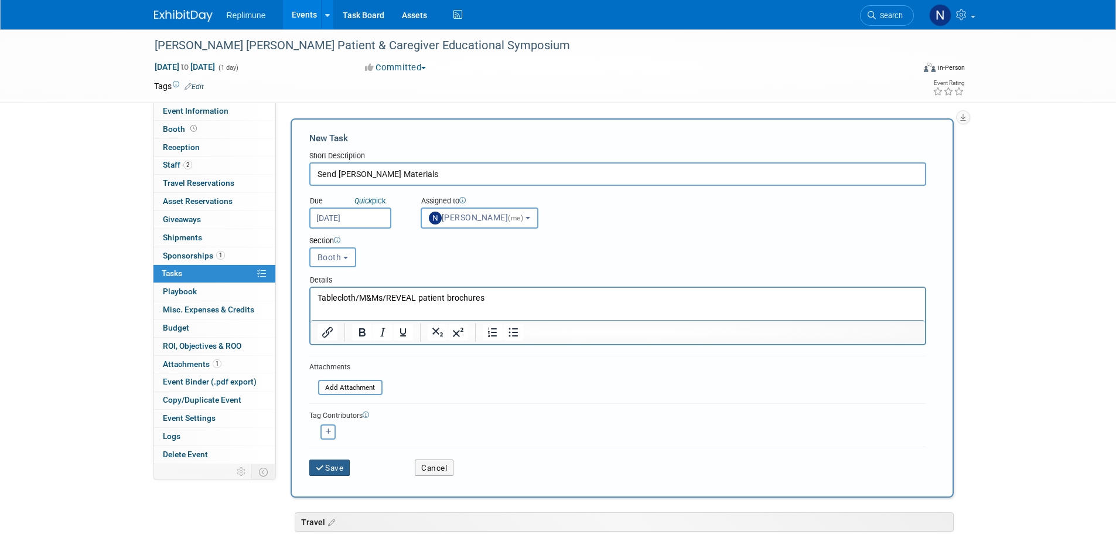
click at [327, 469] on button "Save" at bounding box center [329, 467] width 41 height 16
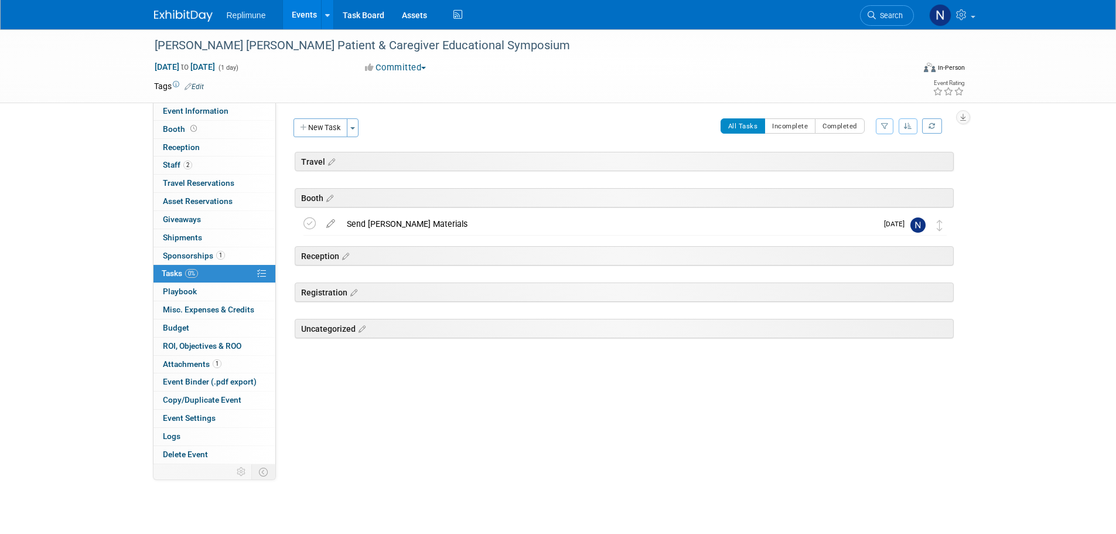
click at [302, 11] on link "Events" at bounding box center [304, 14] width 43 height 29
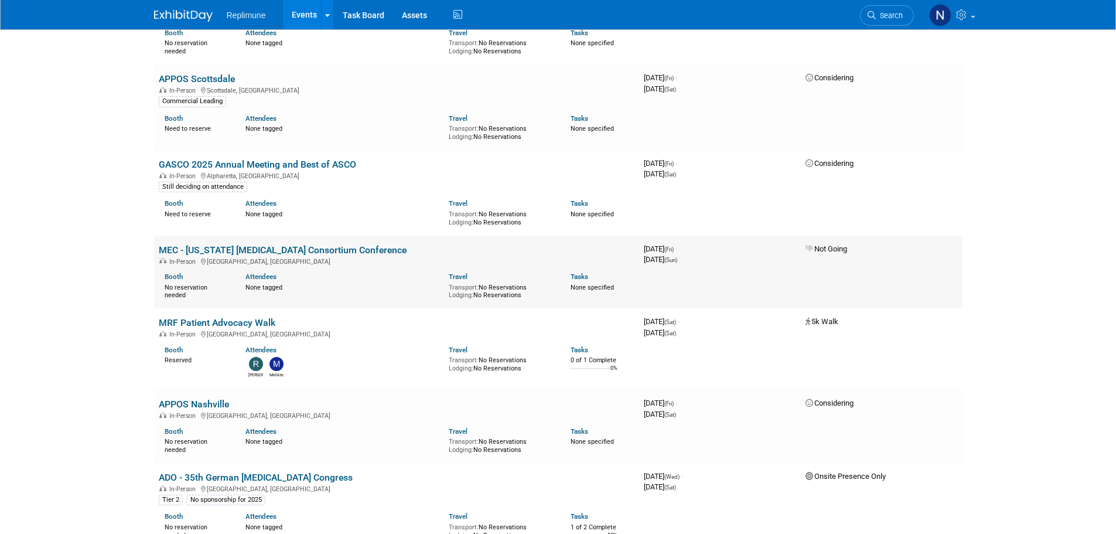
scroll to position [234, 0]
click at [197, 319] on link "MRF Patient Advocacy Walk" at bounding box center [217, 321] width 117 height 11
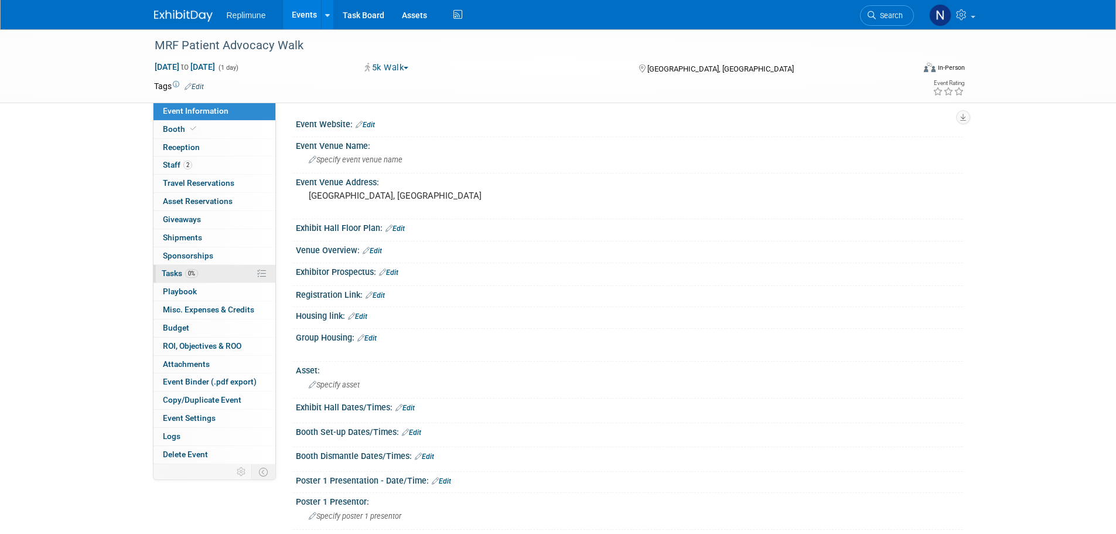
click at [173, 271] on span "Tasks 0%" at bounding box center [180, 272] width 36 height 9
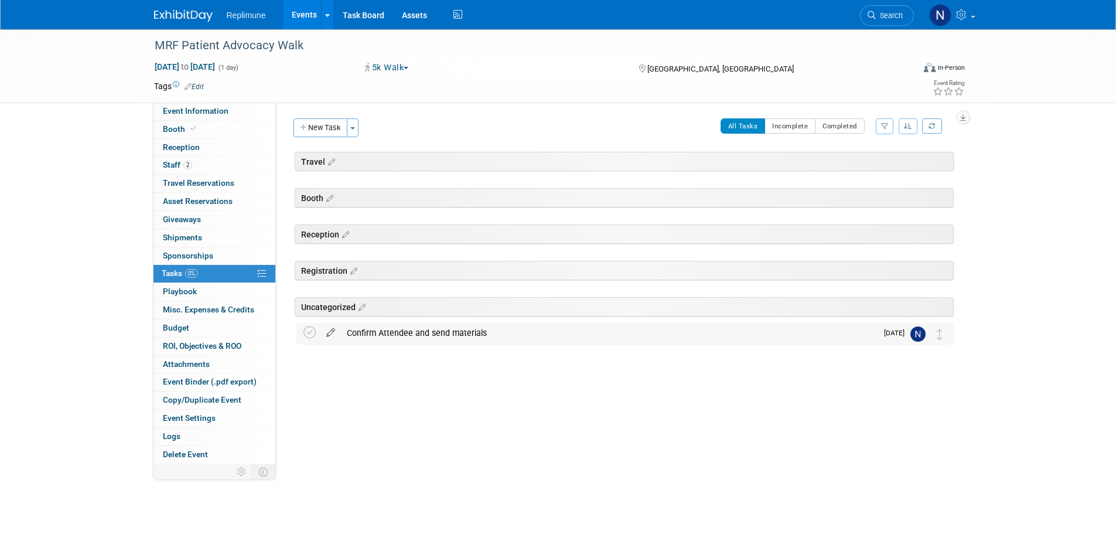
click at [327, 333] on icon at bounding box center [330, 330] width 21 height 15
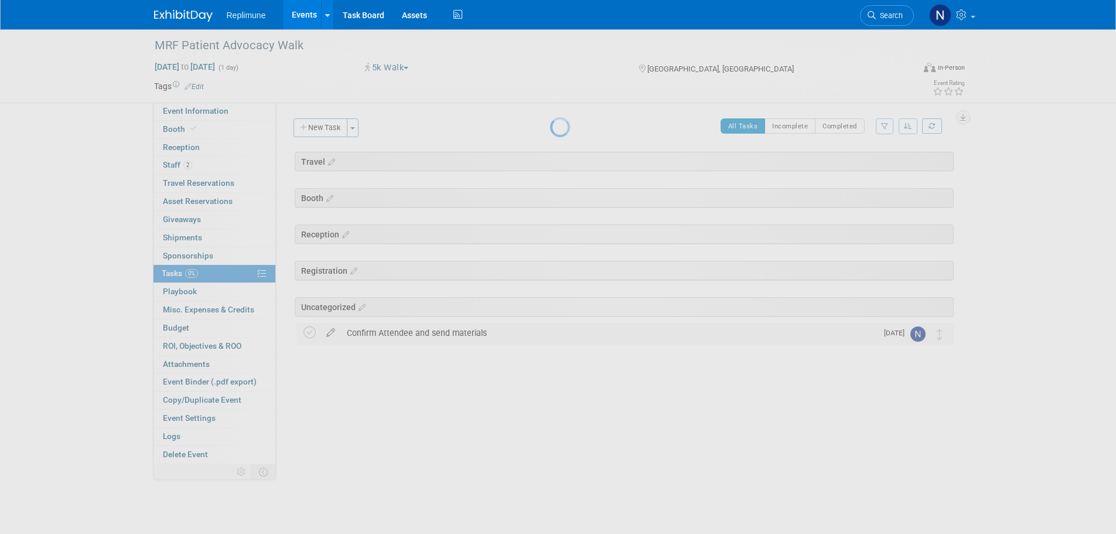
select select "7"
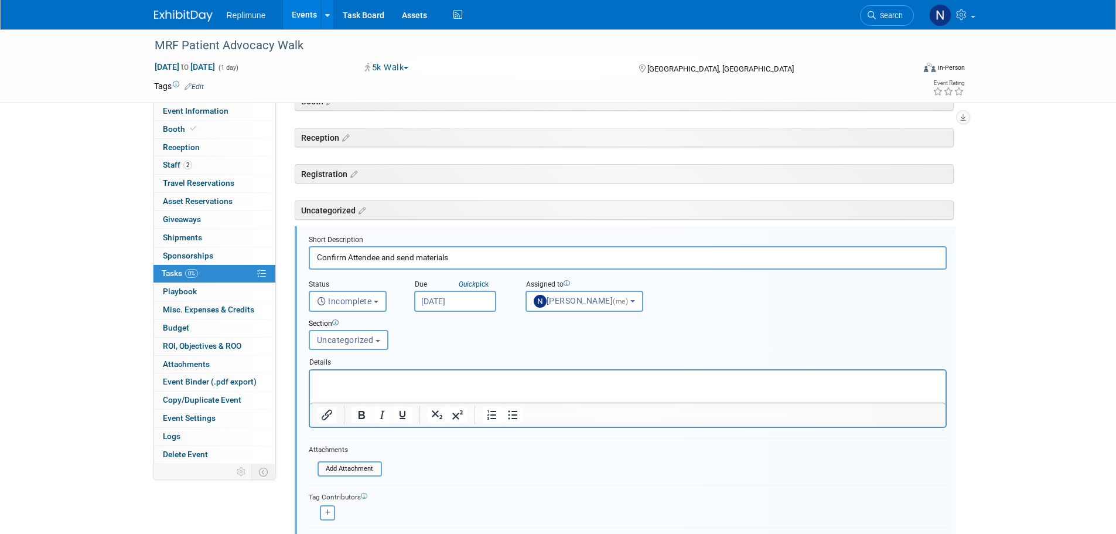
scroll to position [151, 0]
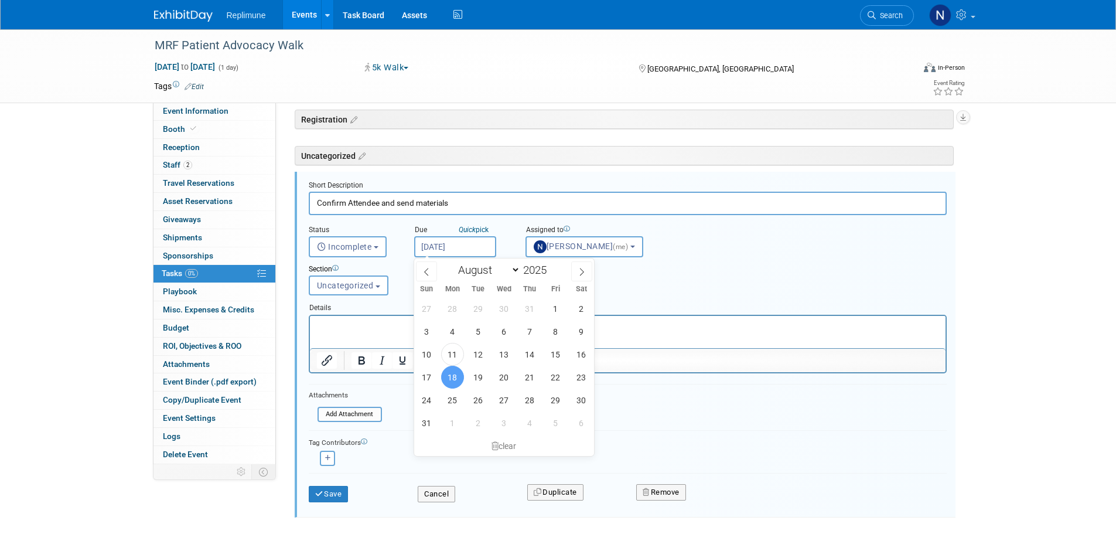
click at [455, 244] on input "Aug 18, 2025" at bounding box center [455, 246] width 82 height 21
click at [535, 353] on span "14" at bounding box center [529, 354] width 23 height 23
type input "Aug 14, 2025"
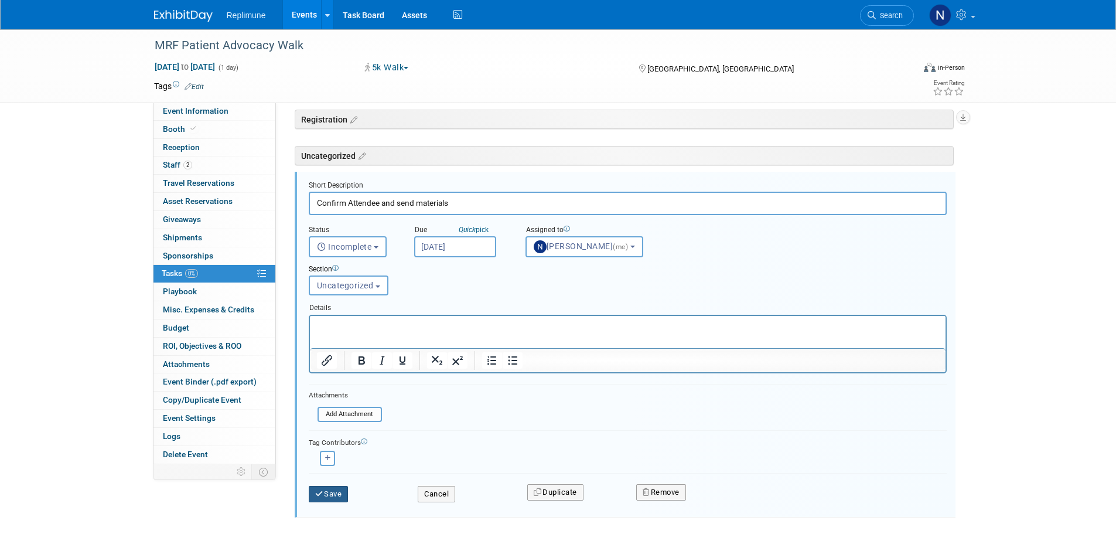
click at [332, 492] on button "Save" at bounding box center [329, 494] width 40 height 16
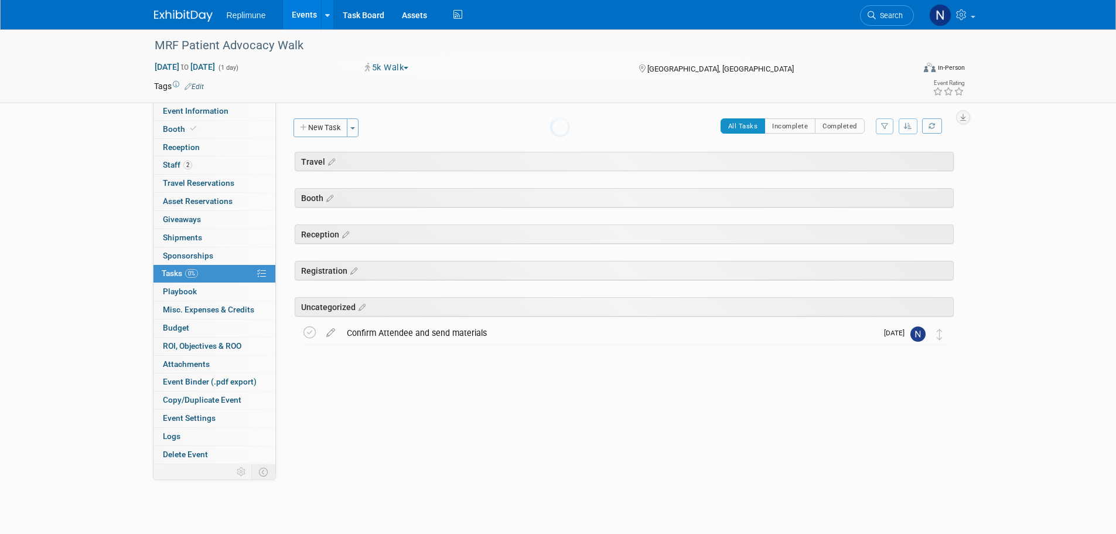
scroll to position [0, 0]
click at [307, 16] on link "Events" at bounding box center [304, 14] width 43 height 29
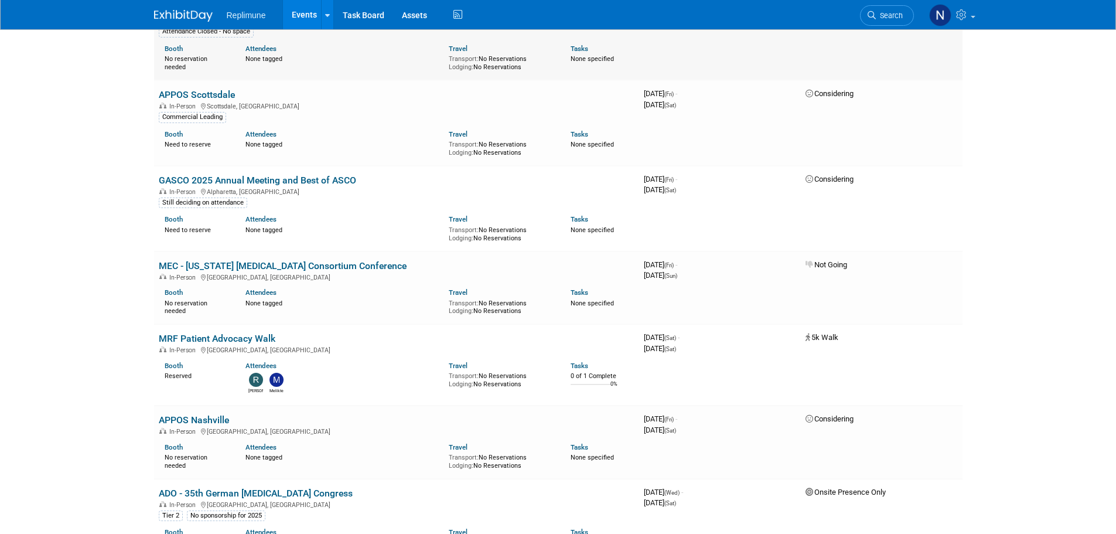
scroll to position [234, 0]
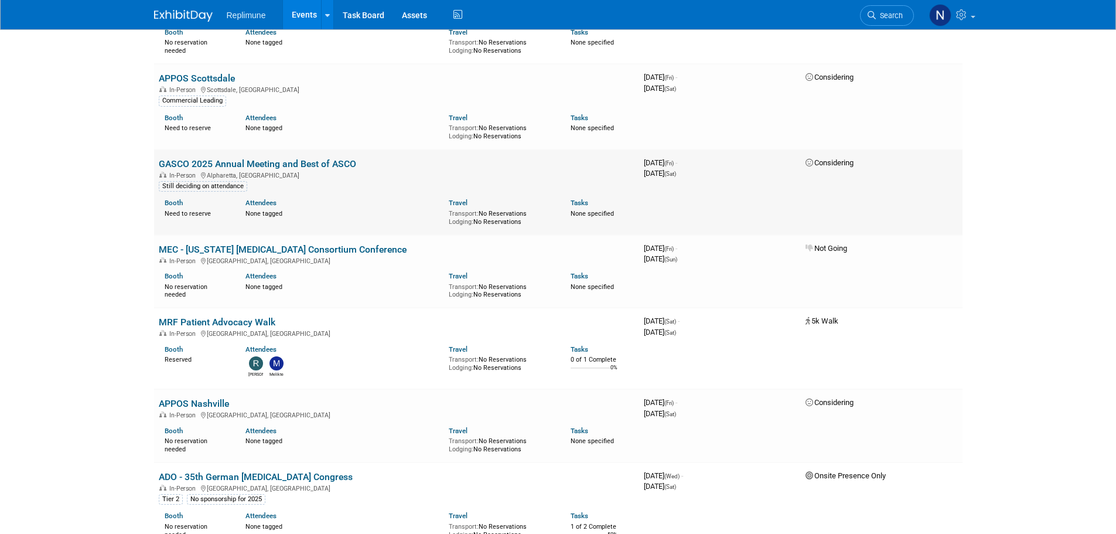
click at [244, 166] on link "GASCO 2025 Annual Meeting and Best of ASCO" at bounding box center [257, 163] width 197 height 11
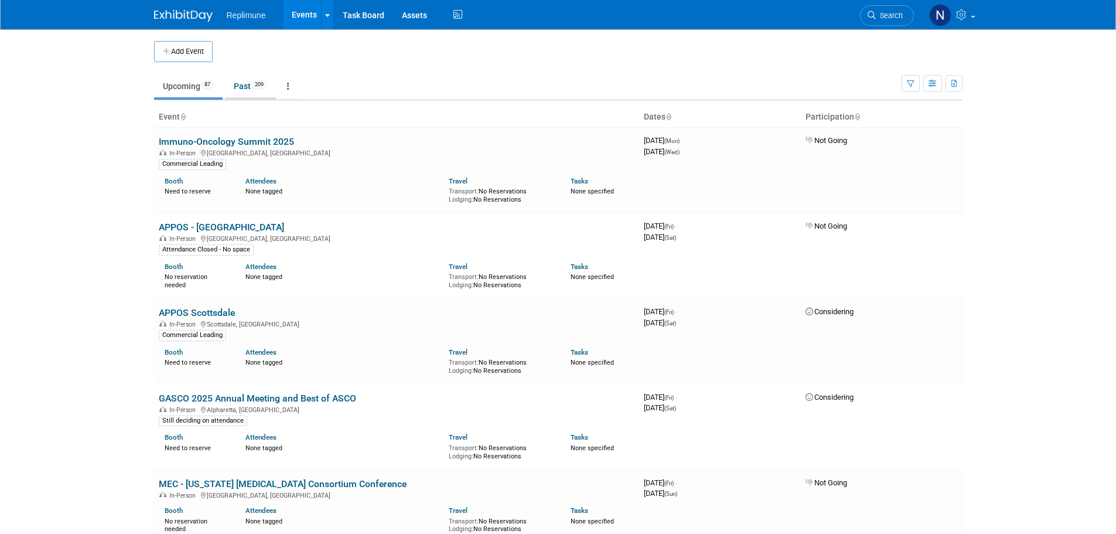
click at [251, 86] on link "Past 209" at bounding box center [250, 86] width 51 height 22
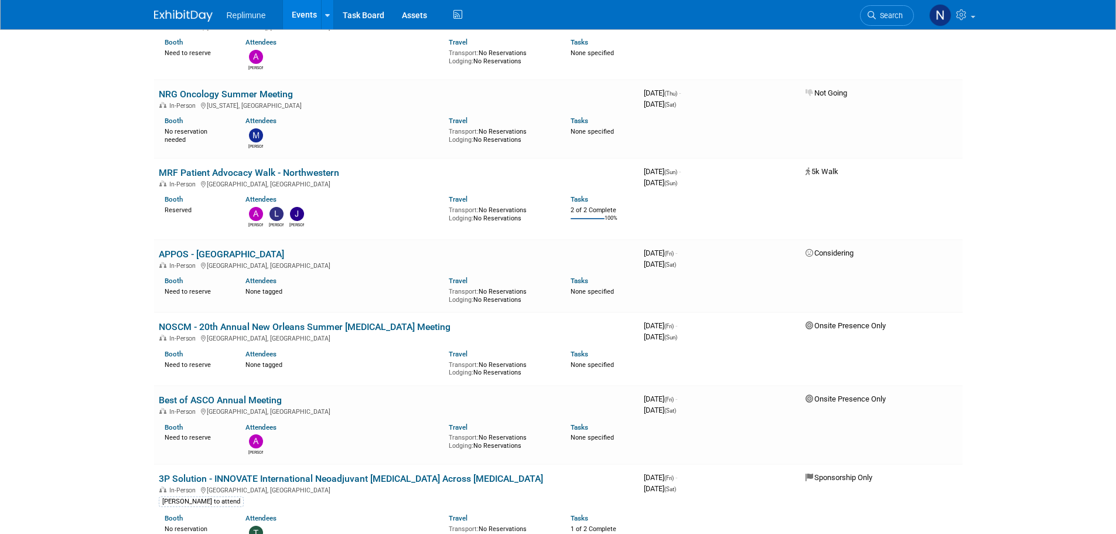
scroll to position [117, 0]
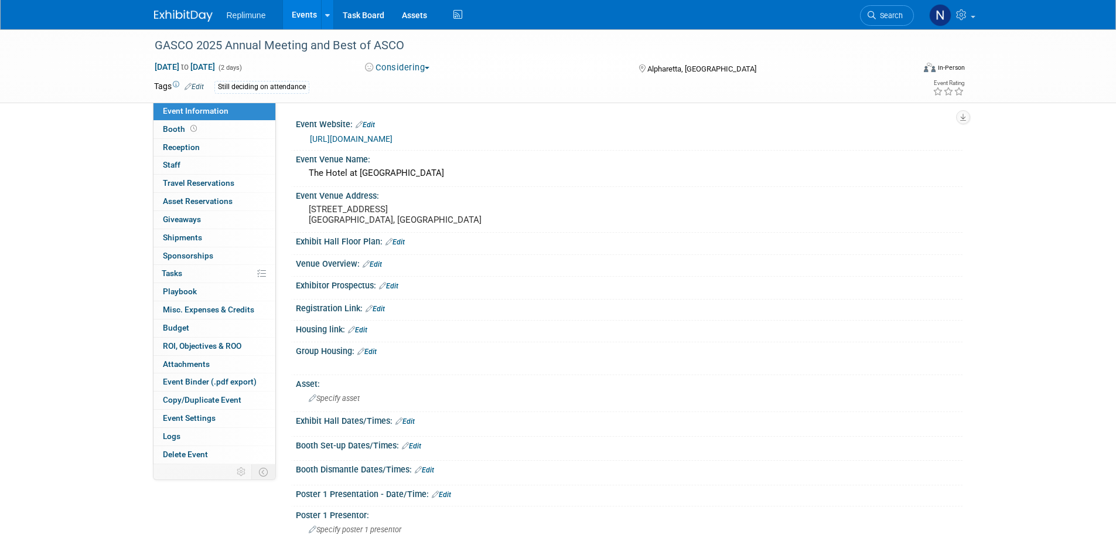
click at [390, 69] on button "Considering" at bounding box center [397, 68] width 73 height 12
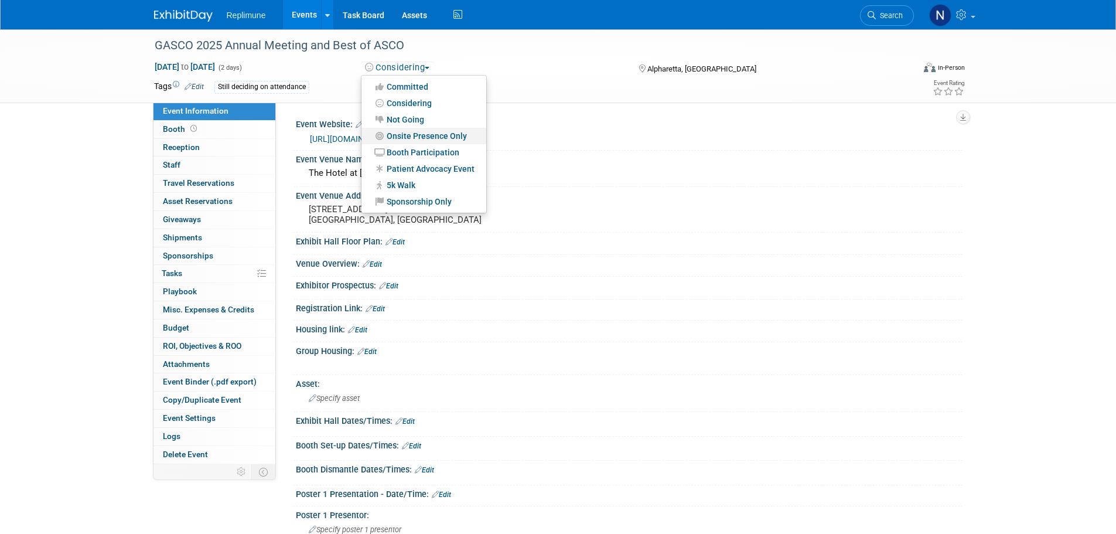
click at [411, 136] on link "Onsite Presence Only" at bounding box center [423, 136] width 125 height 16
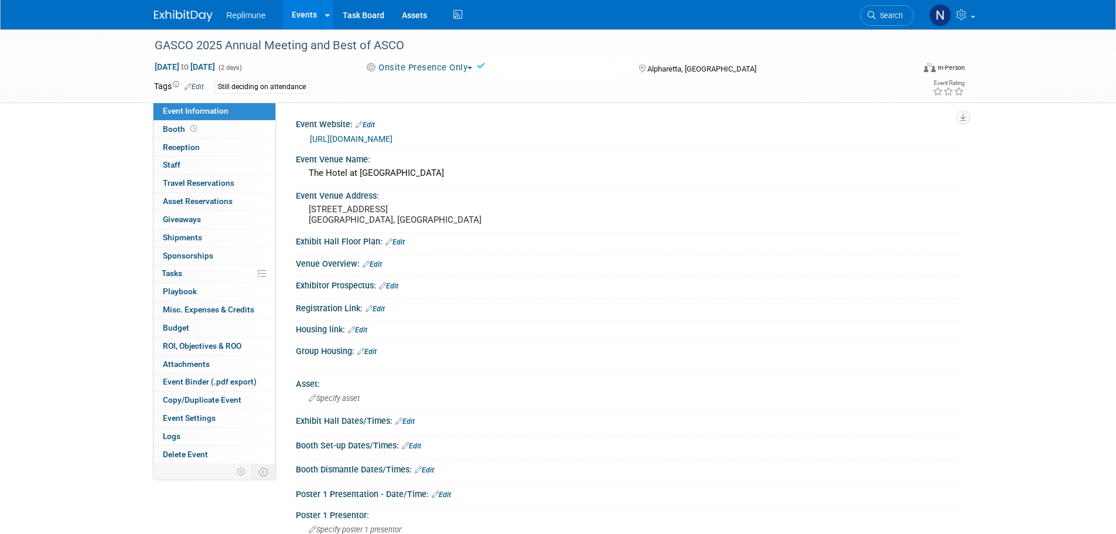
click at [300, 13] on link "Events" at bounding box center [304, 14] width 43 height 29
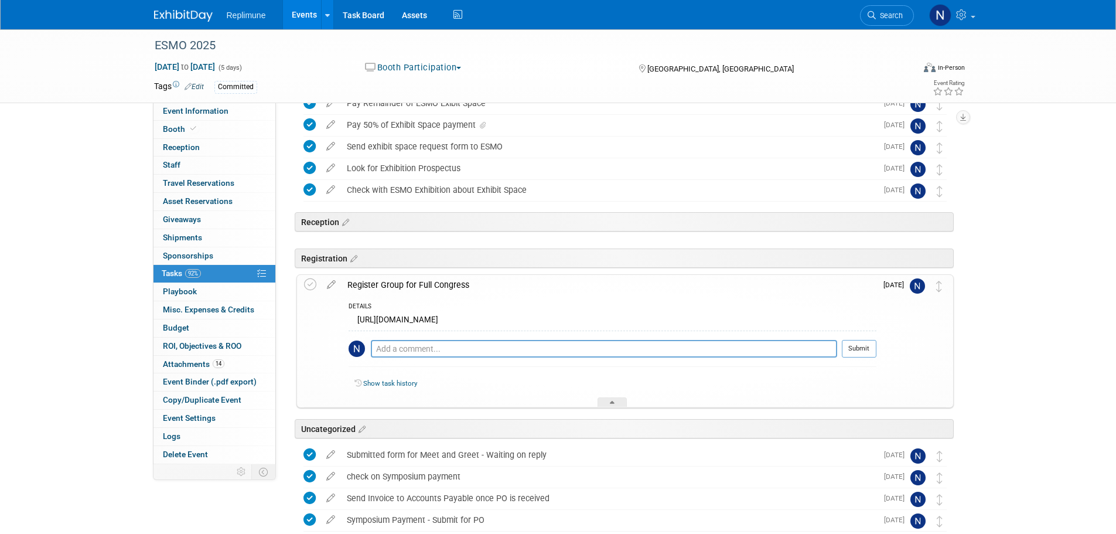
scroll to position [469, 0]
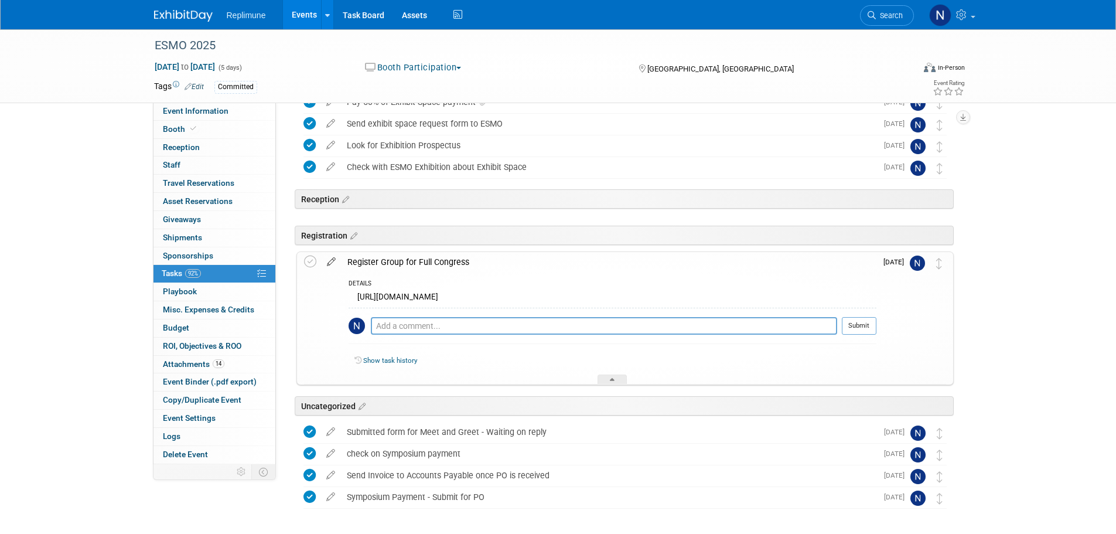
click at [330, 262] on icon at bounding box center [331, 259] width 21 height 15
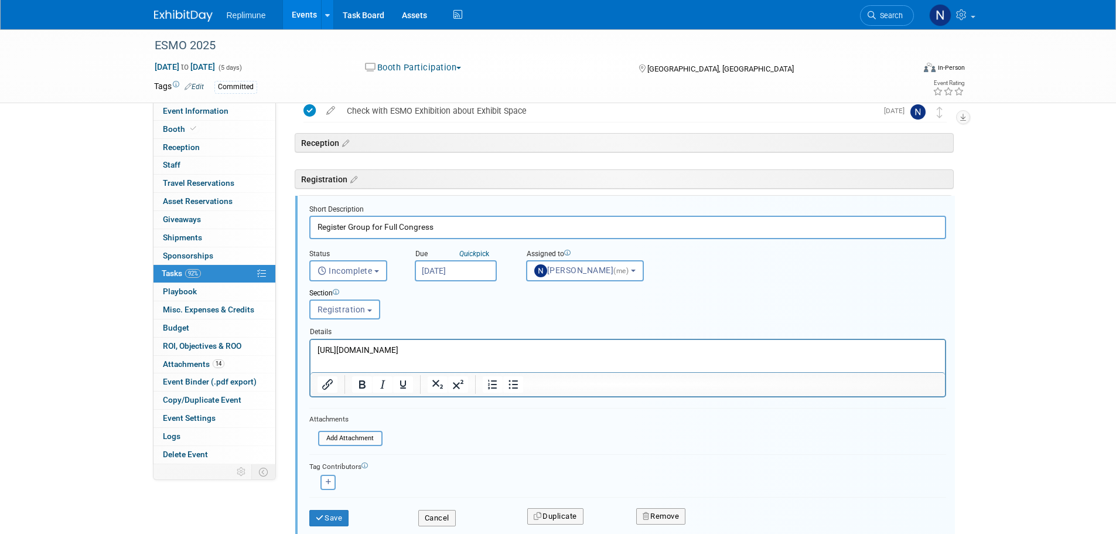
scroll to position [549, 0]
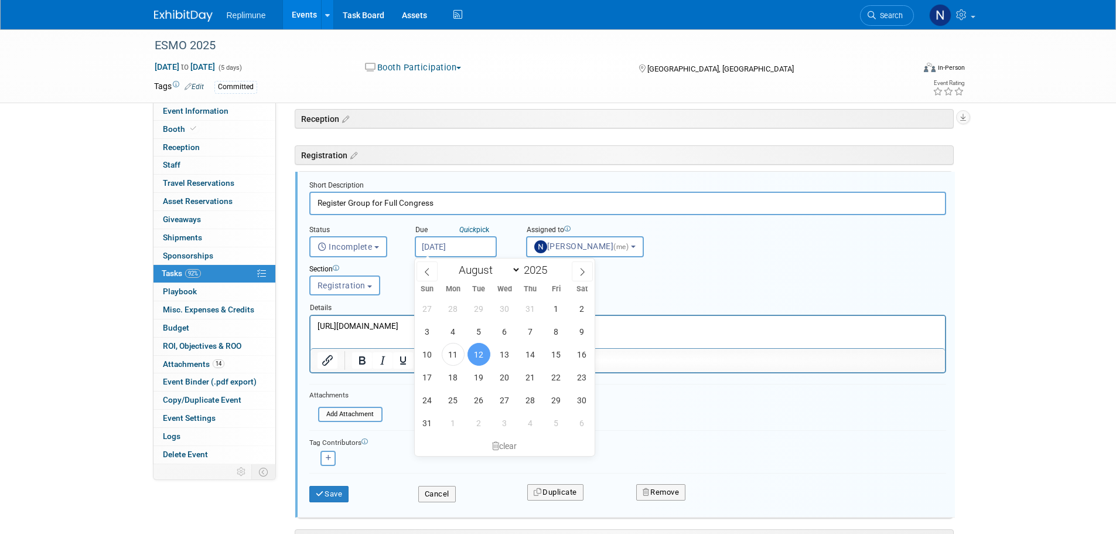
click at [481, 247] on input "[DATE]" at bounding box center [456, 246] width 82 height 21
click at [549, 355] on span "15" at bounding box center [556, 354] width 23 height 23
type input "Aug 15, 2025"
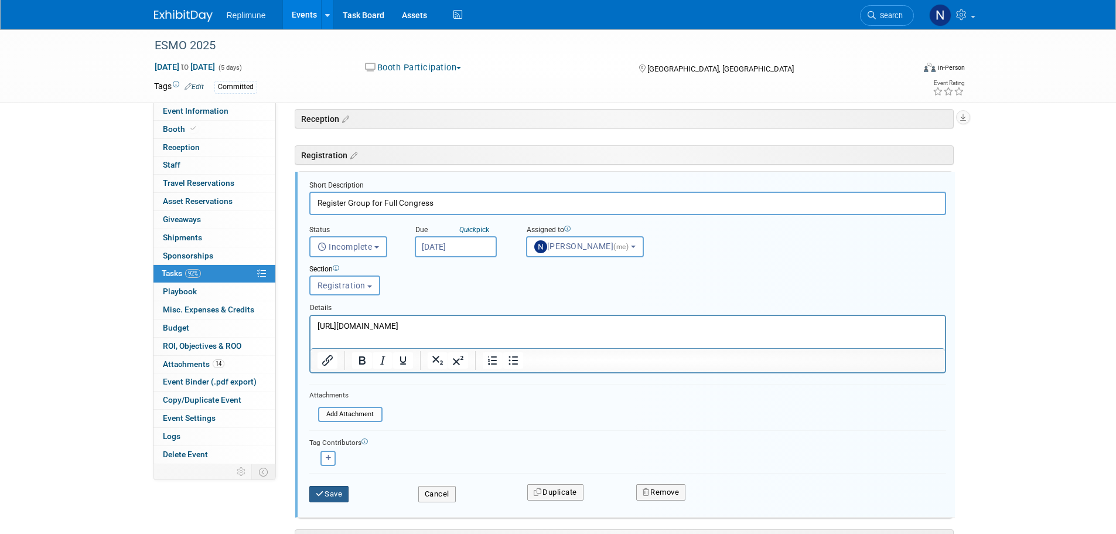
click at [319, 496] on icon "submit" at bounding box center [320, 494] width 9 height 8
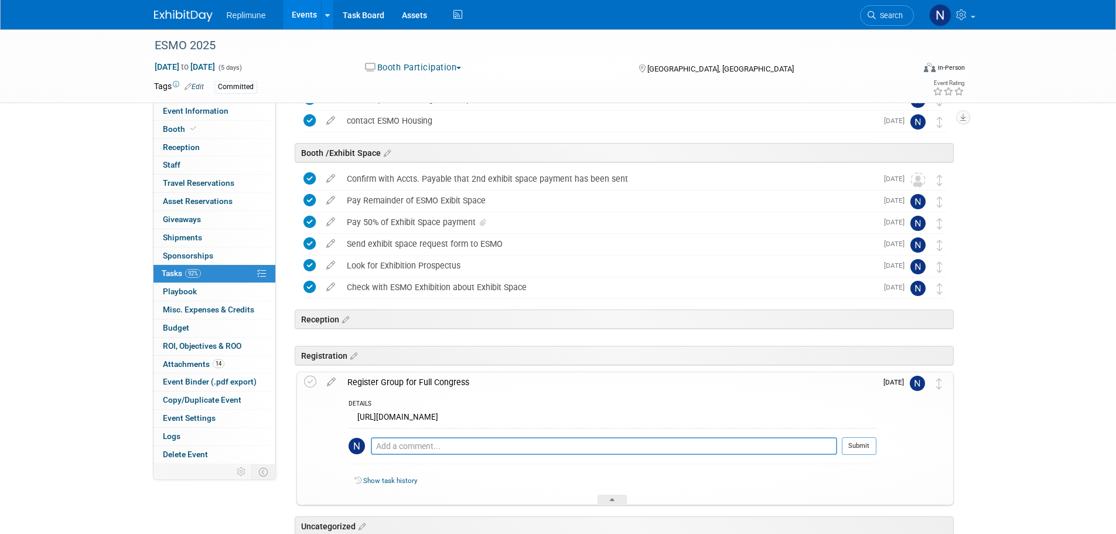
scroll to position [351, 0]
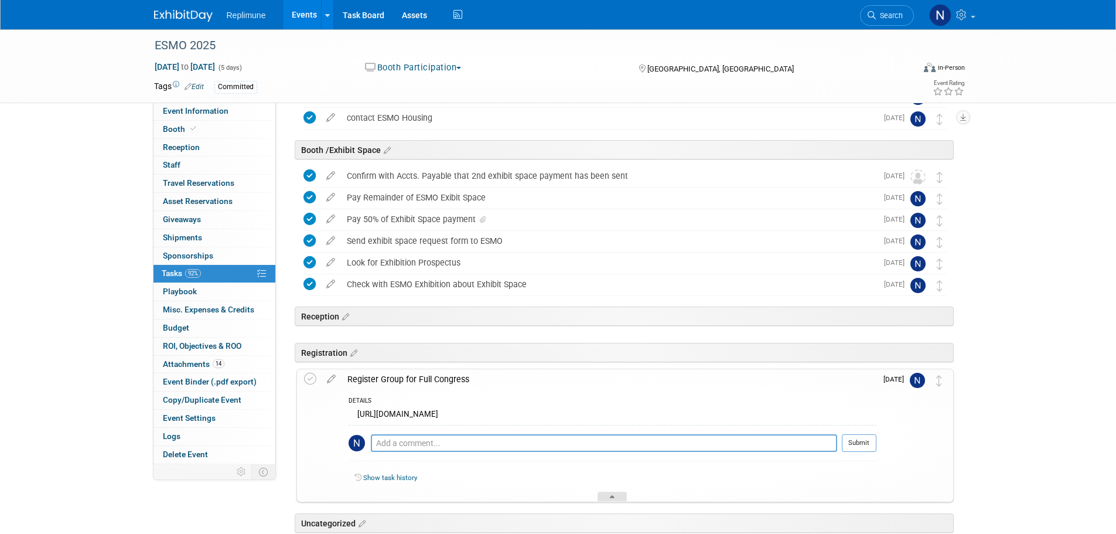
click at [616, 493] on div at bounding box center [611, 496] width 29 height 10
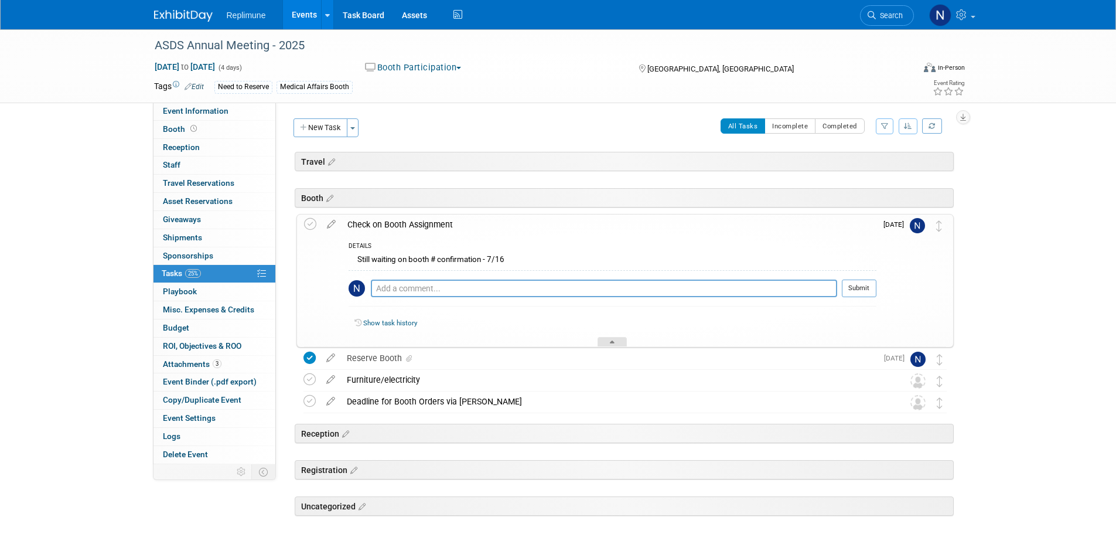
click at [608, 340] on div at bounding box center [611, 342] width 29 height 10
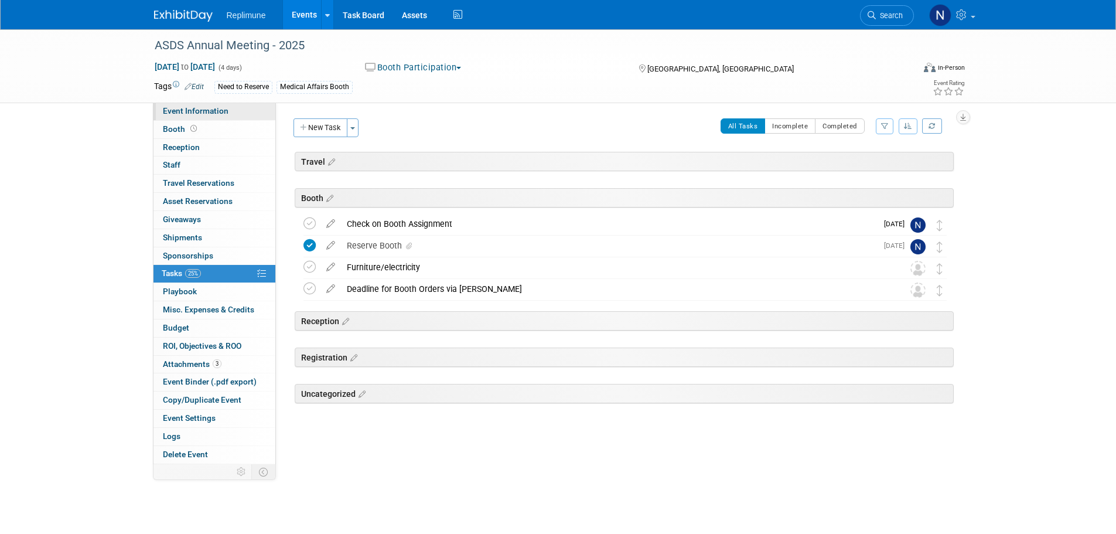
click at [172, 110] on span "Event Information" at bounding box center [196, 110] width 66 height 9
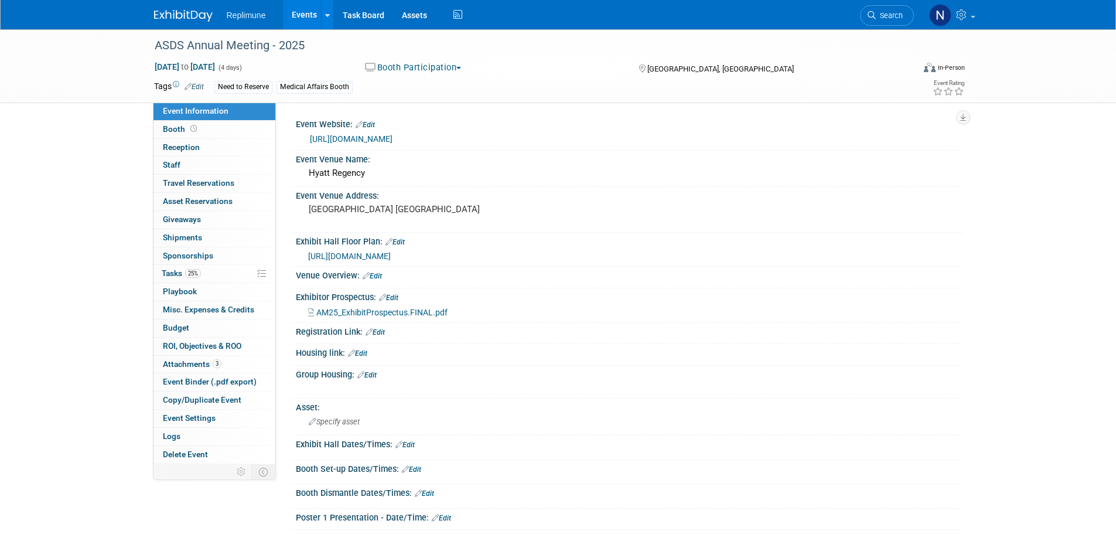
click at [391, 254] on span "https://fp37.a2zinc.net/clients/ASDS/ASDS2025/Public/EventMap.aspx?shavailable=1" at bounding box center [349, 255] width 83 height 9
click at [373, 135] on link "https://www.asds.net/medical-professionals/annual-meeting" at bounding box center [351, 138] width 83 height 9
click at [176, 270] on span "Tasks 25%" at bounding box center [181, 272] width 39 height 9
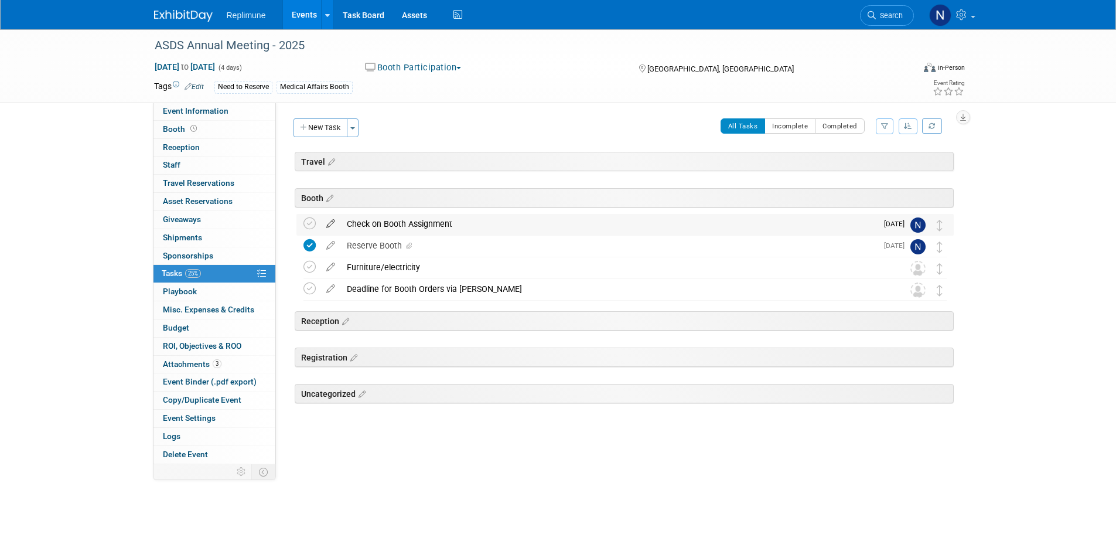
click at [328, 224] on icon at bounding box center [330, 221] width 21 height 15
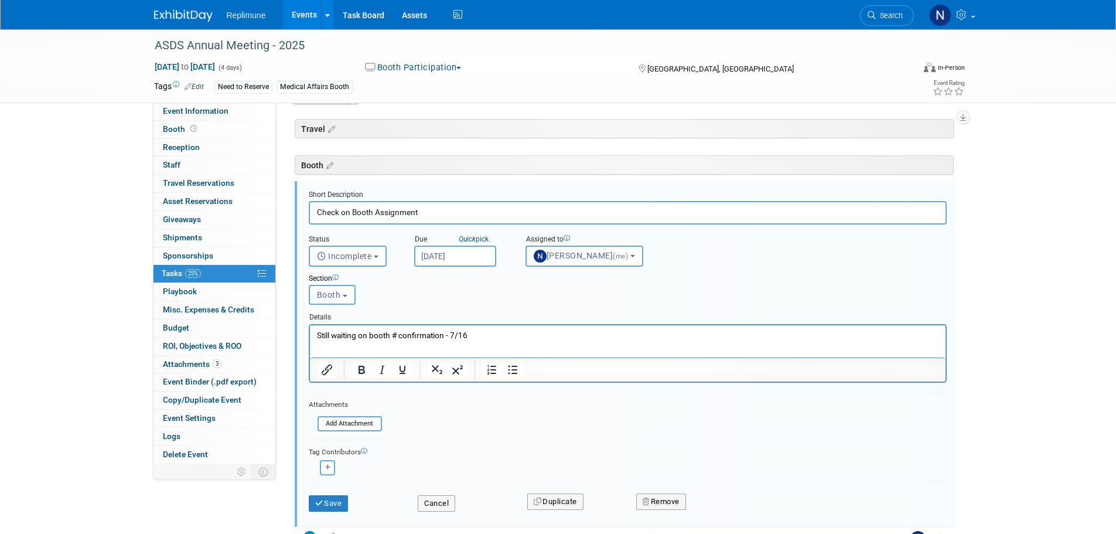
scroll to position [42, 0]
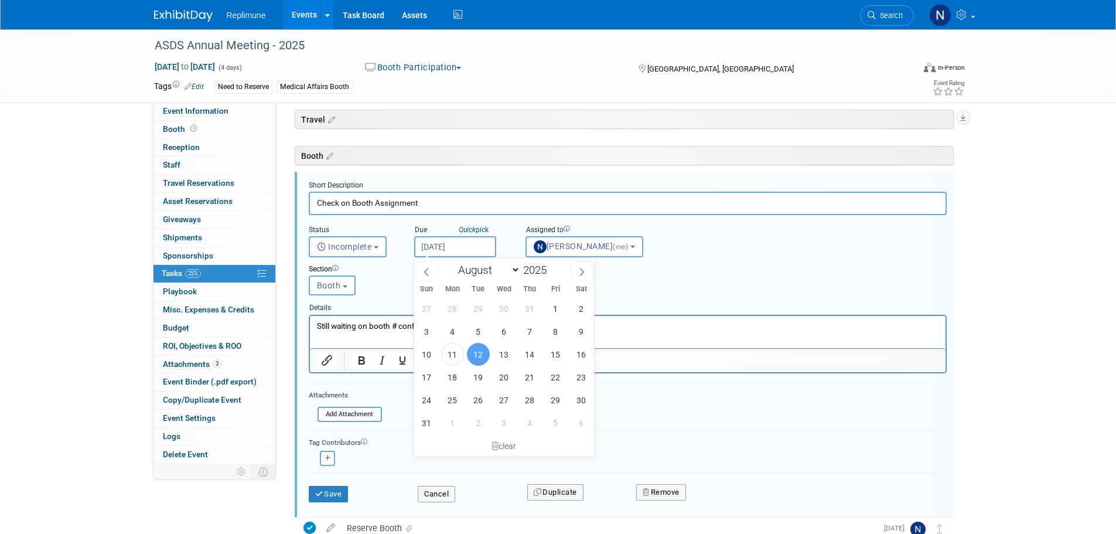
click at [476, 246] on input "Aug 12, 2025" at bounding box center [455, 246] width 82 height 21
click at [554, 401] on span "29" at bounding box center [555, 399] width 23 height 23
type input "Aug 29, 2025"
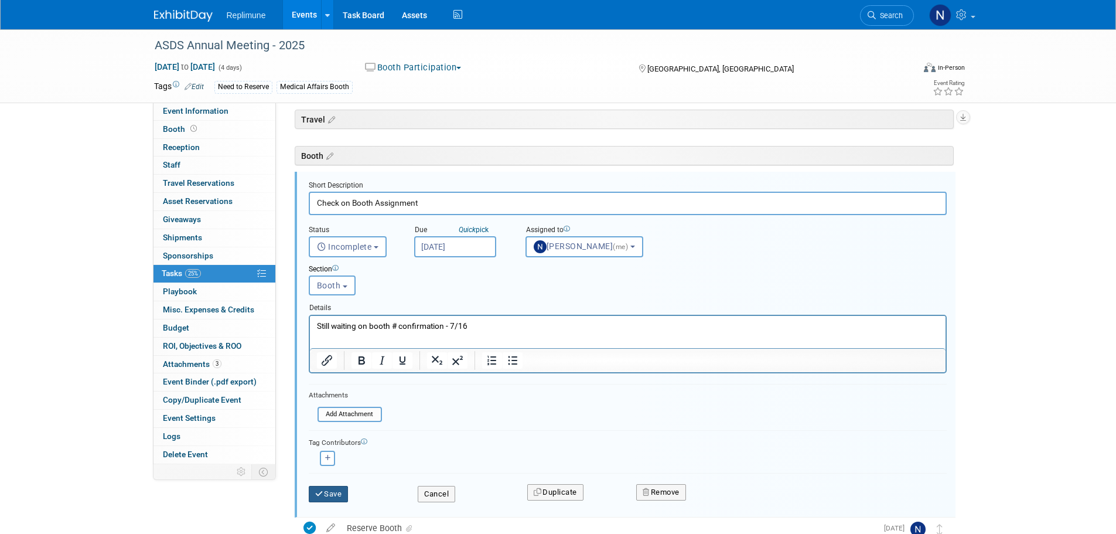
click at [340, 497] on button "Save" at bounding box center [329, 494] width 40 height 16
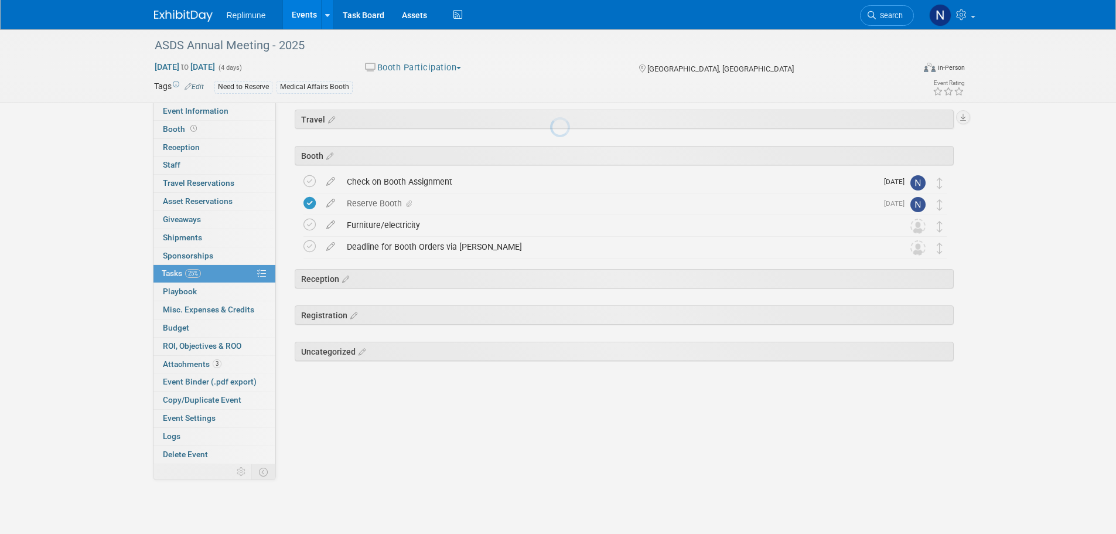
scroll to position [0, 0]
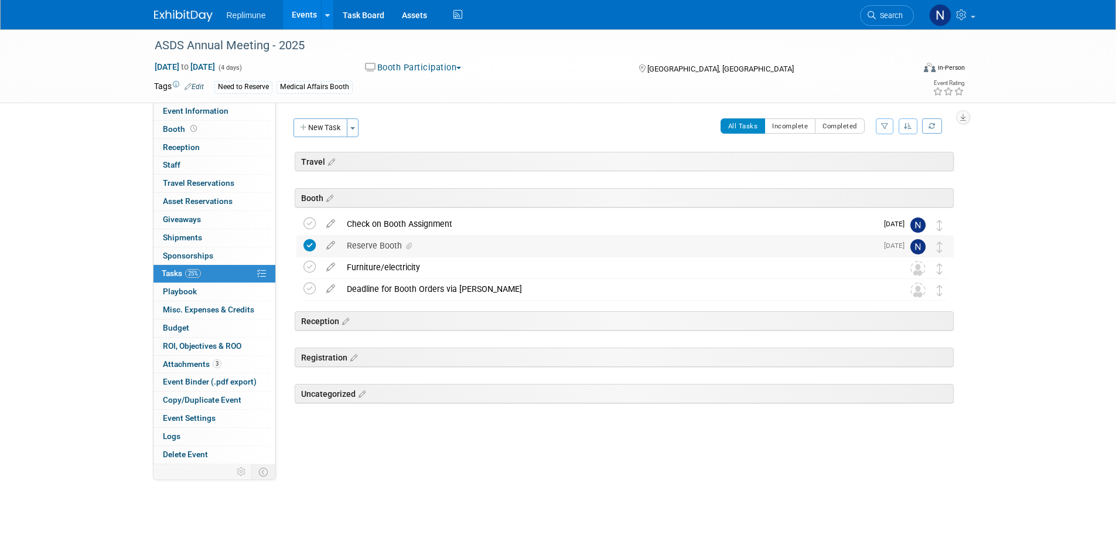
click at [366, 244] on div "Reserve Booth" at bounding box center [609, 245] width 536 height 20
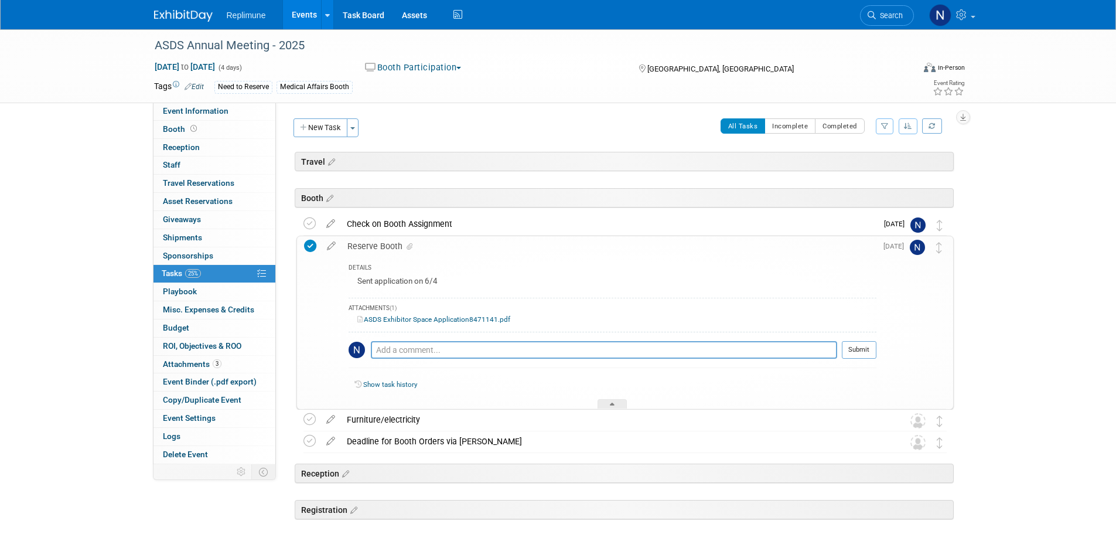
click at [387, 317] on link "ASDS Exhibitor Space Application8471141.pdf" at bounding box center [433, 319] width 153 height 8
click at [300, 11] on link "Events" at bounding box center [304, 14] width 43 height 29
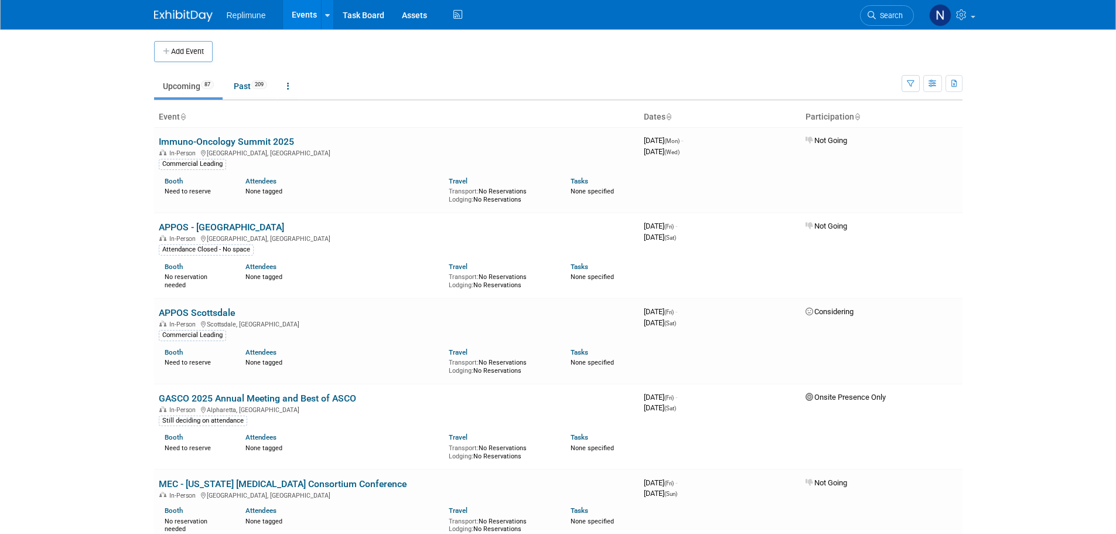
click at [878, 22] on link "Search" at bounding box center [887, 15] width 54 height 21
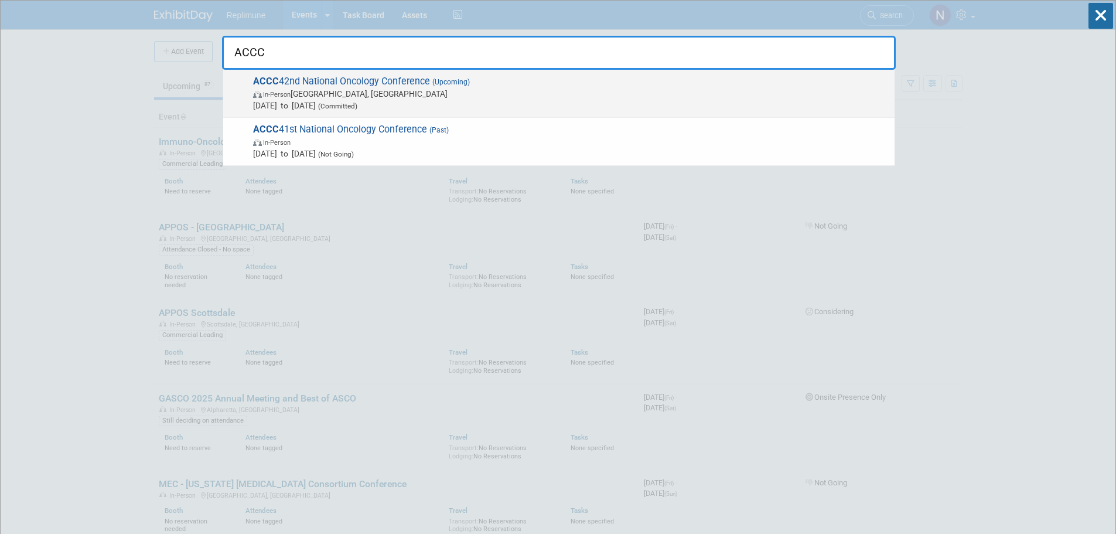
type input "ACCC"
click at [328, 81] on span "ACCC 42nd National Oncology Conference (Upcoming) In-Person [GEOGRAPHIC_DATA], …" at bounding box center [569, 94] width 639 height 36
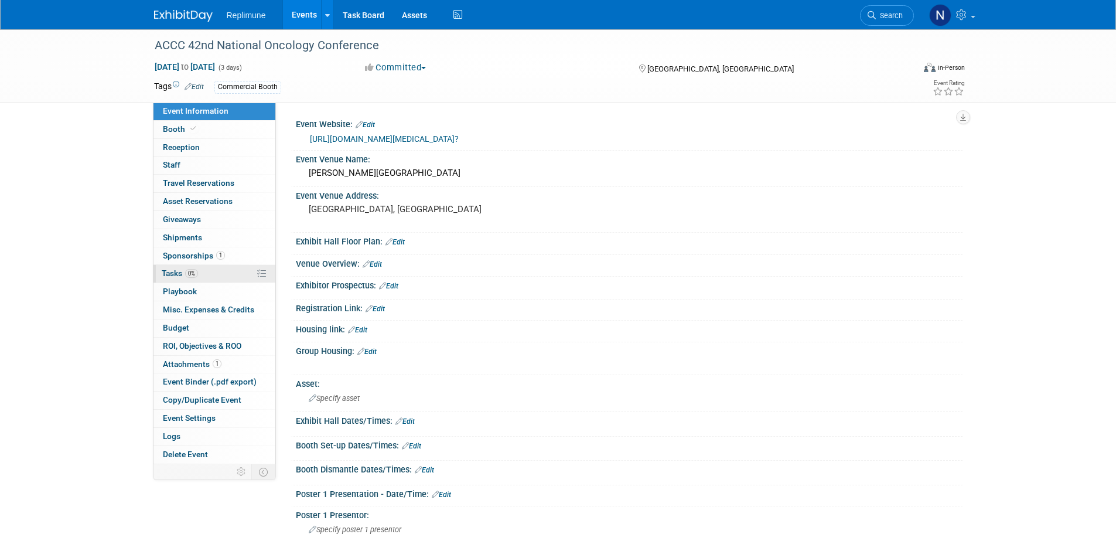
click at [172, 274] on span "Tasks 0%" at bounding box center [180, 272] width 36 height 9
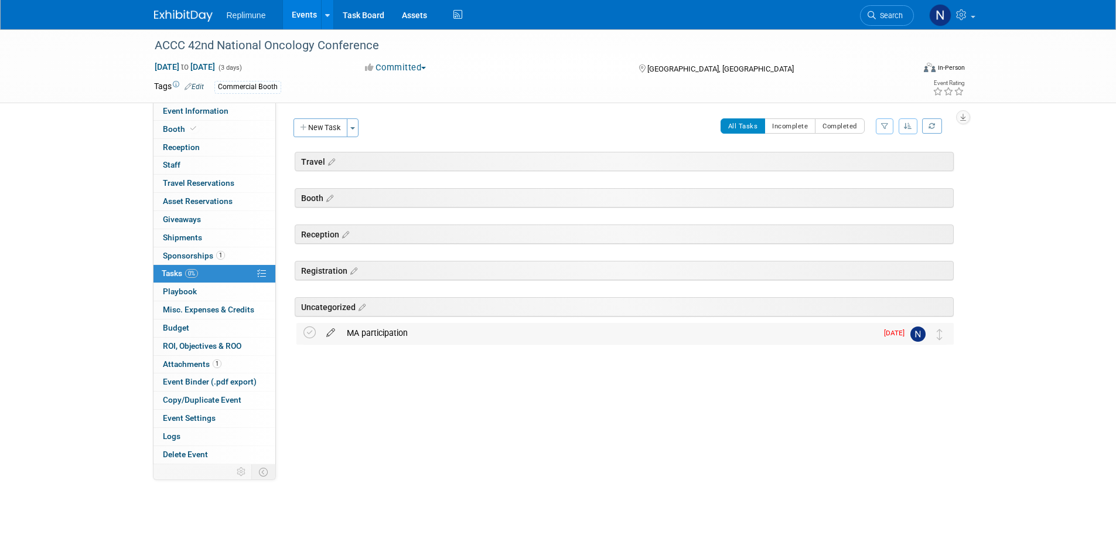
click at [329, 332] on icon at bounding box center [330, 330] width 21 height 15
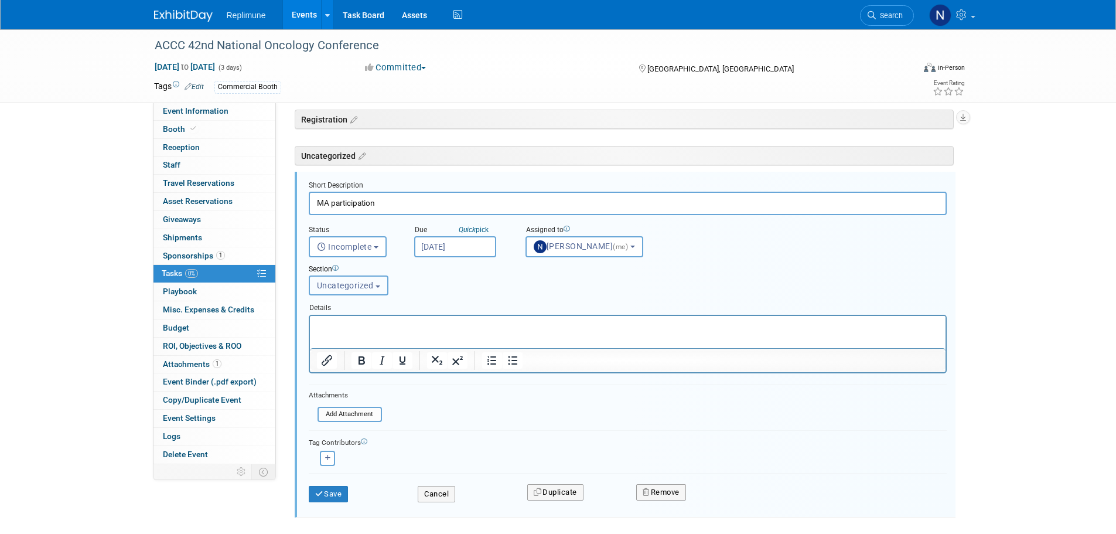
click at [372, 287] on span "Uncategorized" at bounding box center [345, 285] width 57 height 9
click at [330, 347] on label "Booth" at bounding box center [347, 349] width 64 height 15
click at [311, 347] on input "Booth" at bounding box center [307, 350] width 8 height 8
select select "11257005"
click at [457, 248] on input "Apr 8, 2025" at bounding box center [455, 246] width 82 height 21
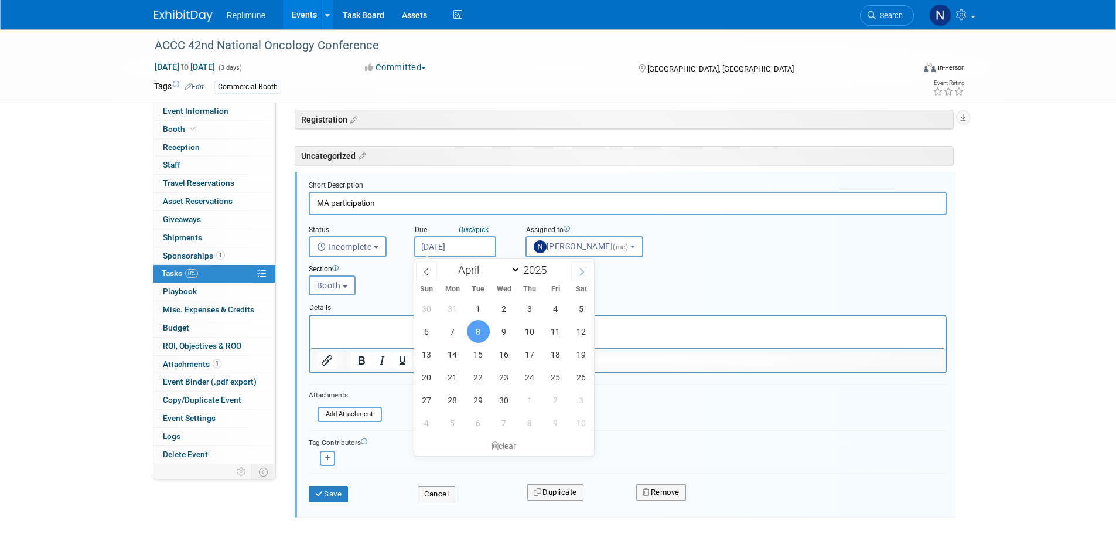
click at [581, 272] on icon at bounding box center [582, 272] width 8 height 8
click at [582, 268] on icon at bounding box center [582, 272] width 8 height 8
click at [577, 267] on span at bounding box center [581, 271] width 21 height 20
select select "7"
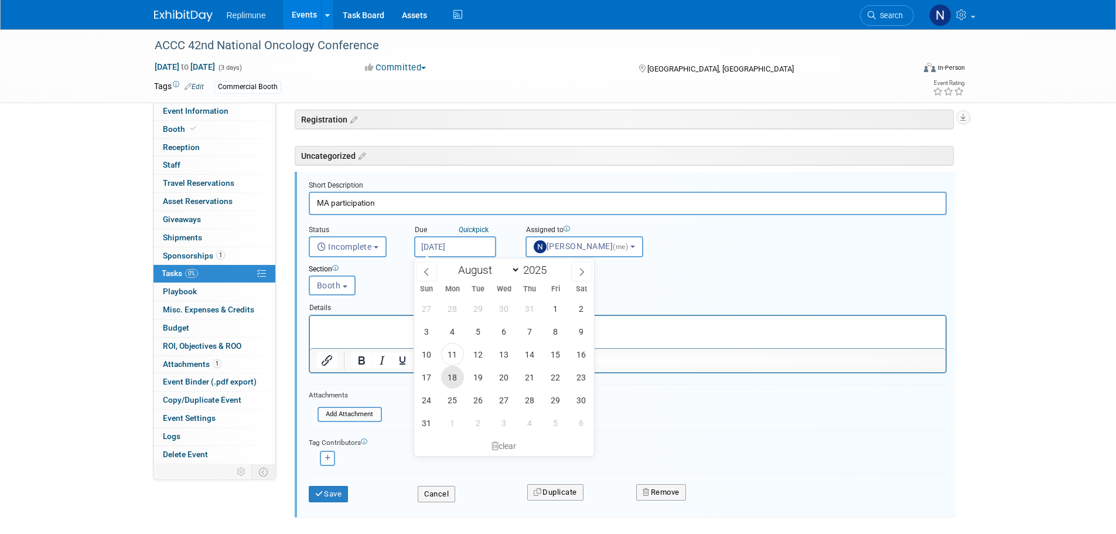
click at [455, 378] on span "18" at bounding box center [452, 377] width 23 height 23
type input "Aug 18, 2025"
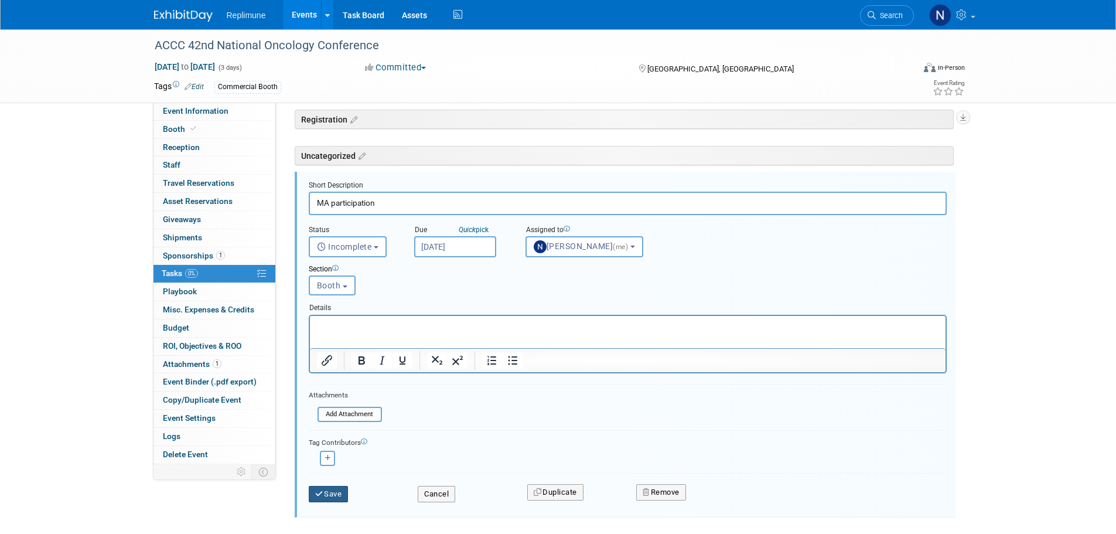
click at [333, 491] on button "Save" at bounding box center [329, 494] width 40 height 16
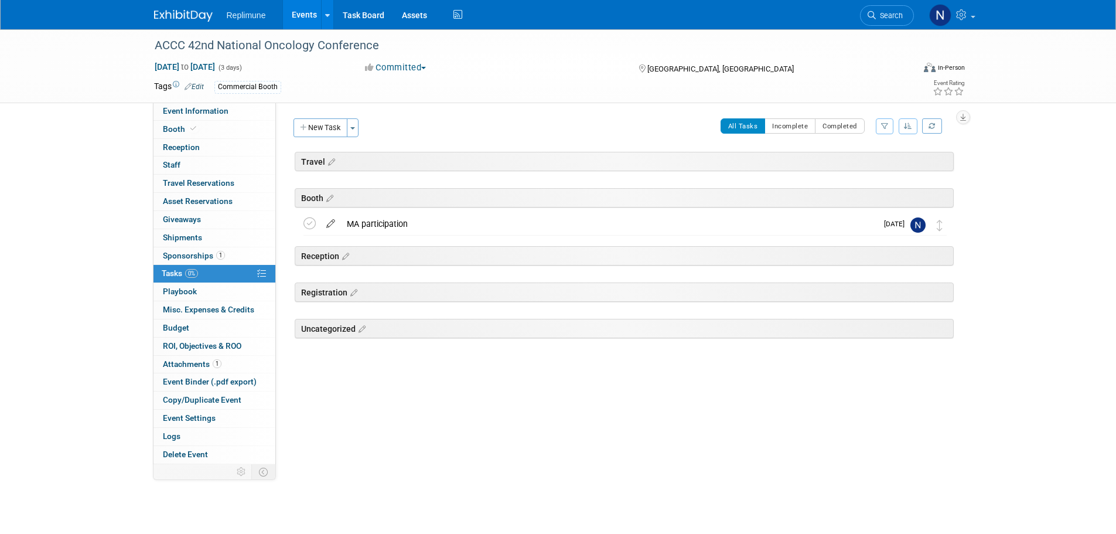
click at [329, 221] on icon at bounding box center [330, 221] width 21 height 15
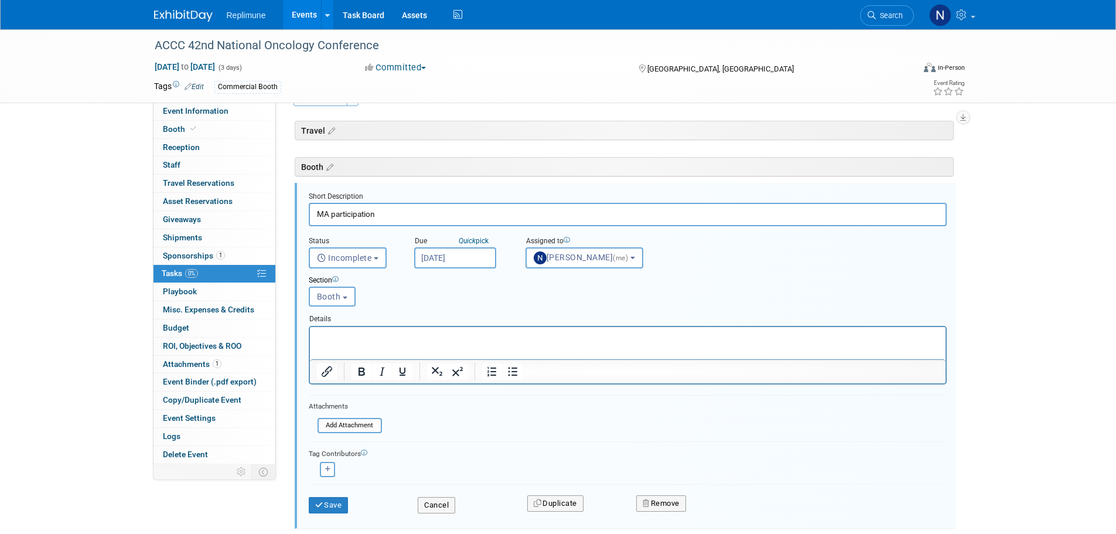
scroll to position [42, 0]
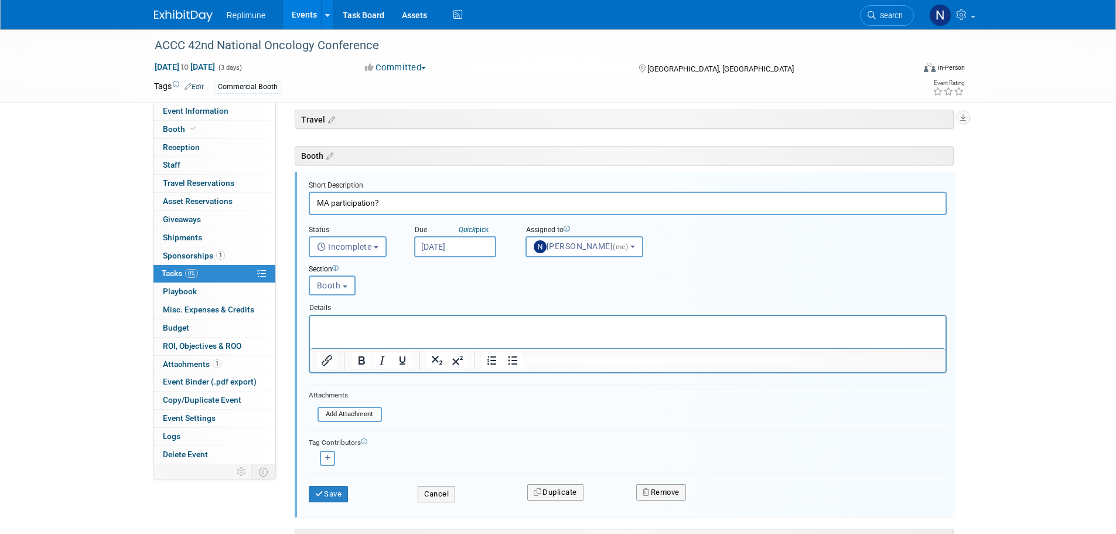
type input "MA participation?"
click at [326, 497] on button "Save" at bounding box center [329, 494] width 40 height 16
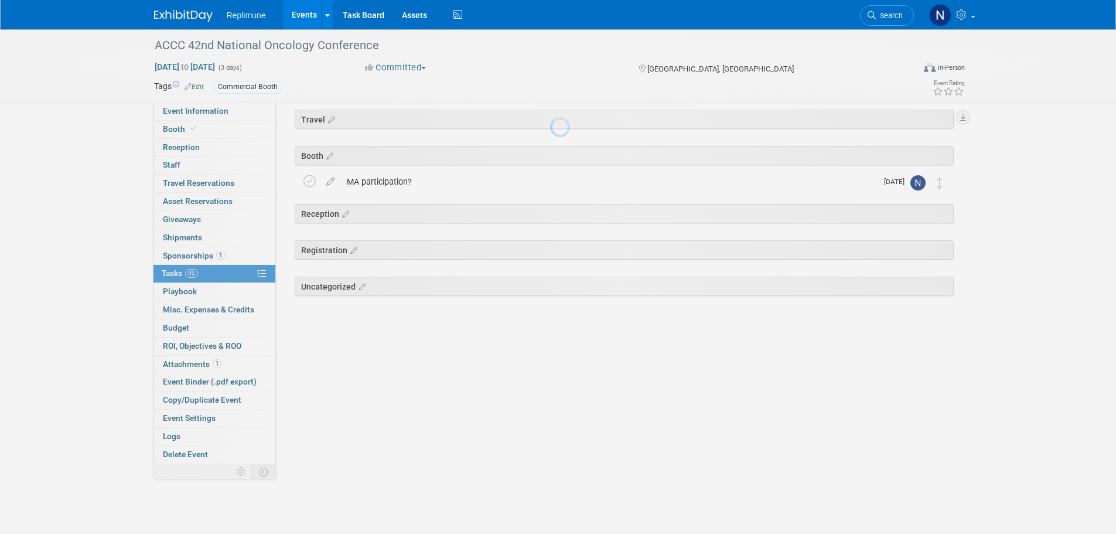
scroll to position [0, 0]
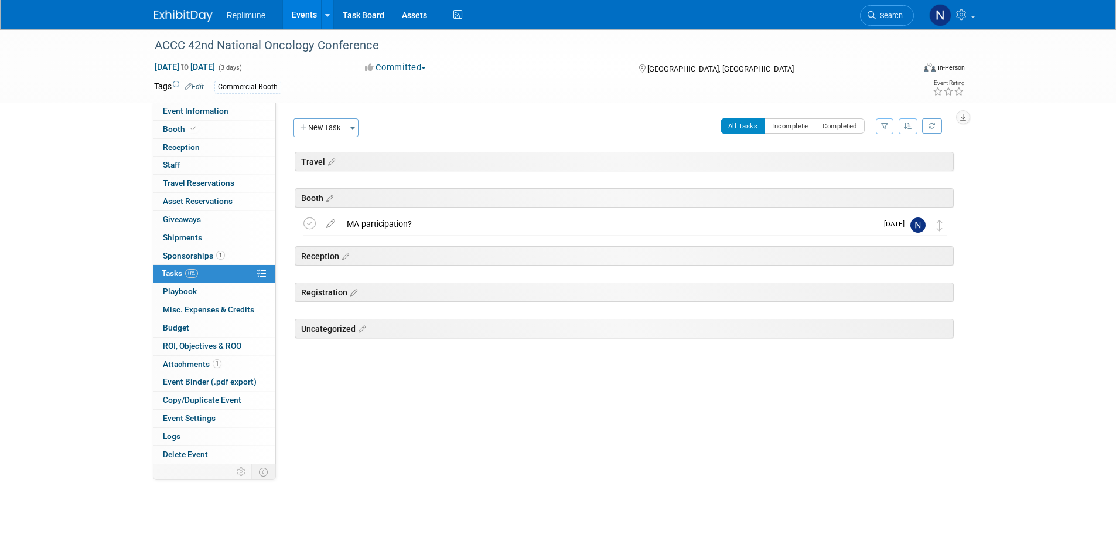
click at [302, 10] on link "Events" at bounding box center [304, 14] width 43 height 29
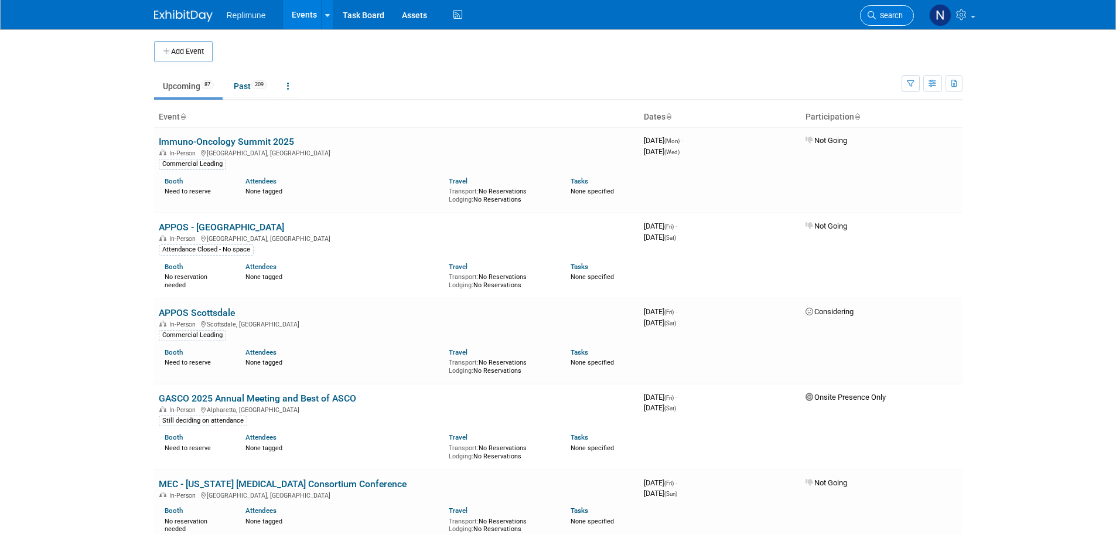
click at [909, 9] on link "Search" at bounding box center [887, 15] width 54 height 21
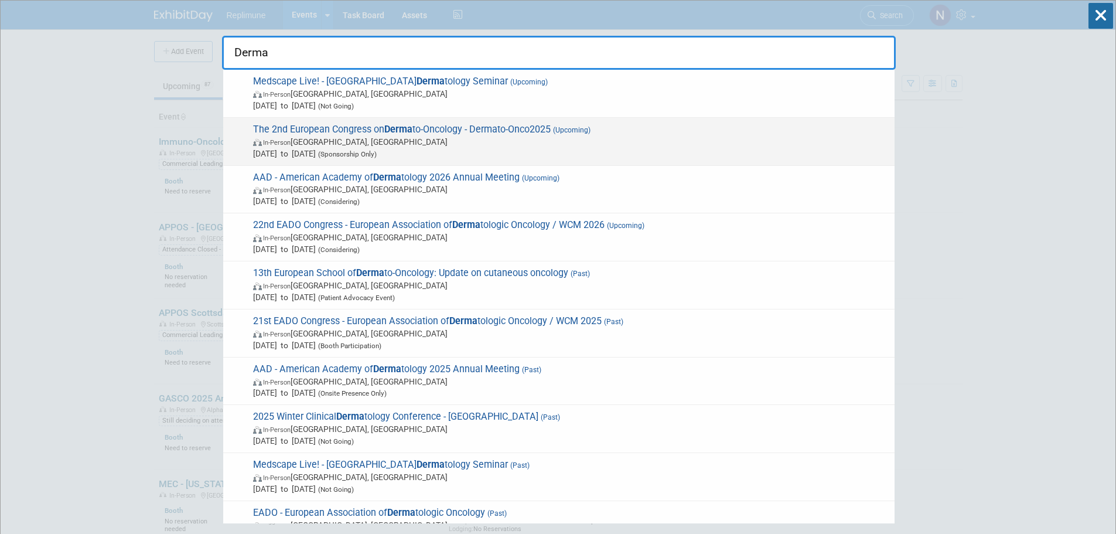
type input "Derma"
click at [336, 134] on span "The 2nd European Congress on Derma to-Oncology - Dermato-Onco2025 (Upcoming) In…" at bounding box center [569, 142] width 639 height 36
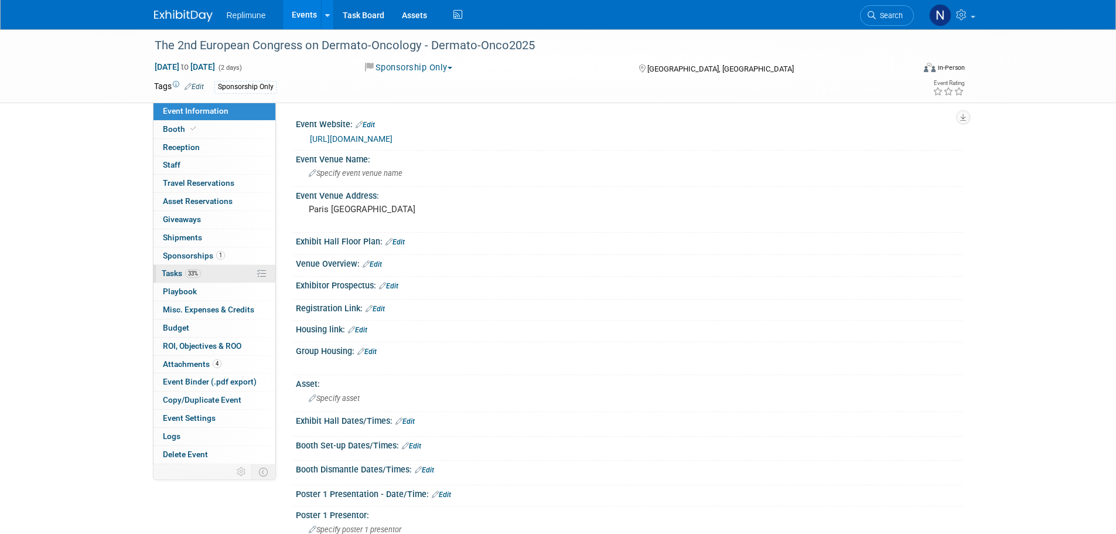
click at [172, 272] on span "Tasks 33%" at bounding box center [181, 272] width 39 height 9
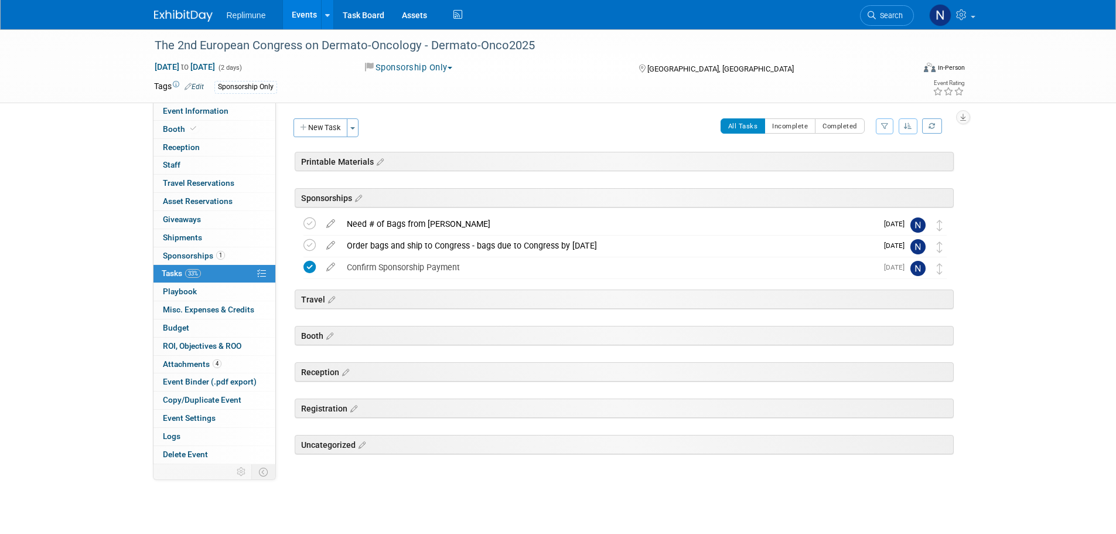
click at [306, 10] on link "Events" at bounding box center [304, 14] width 43 height 29
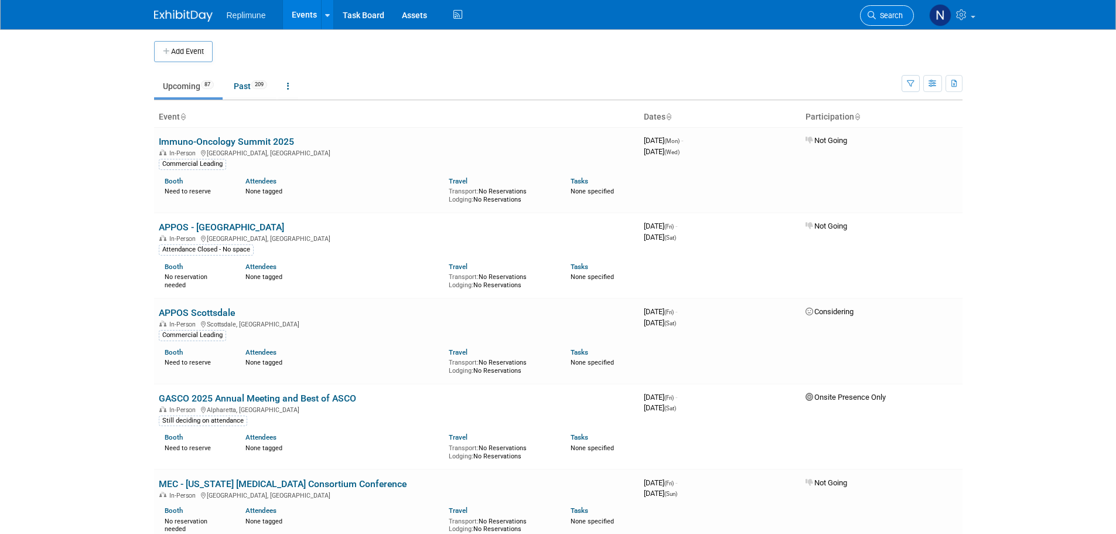
click at [880, 10] on link "Search" at bounding box center [887, 15] width 54 height 21
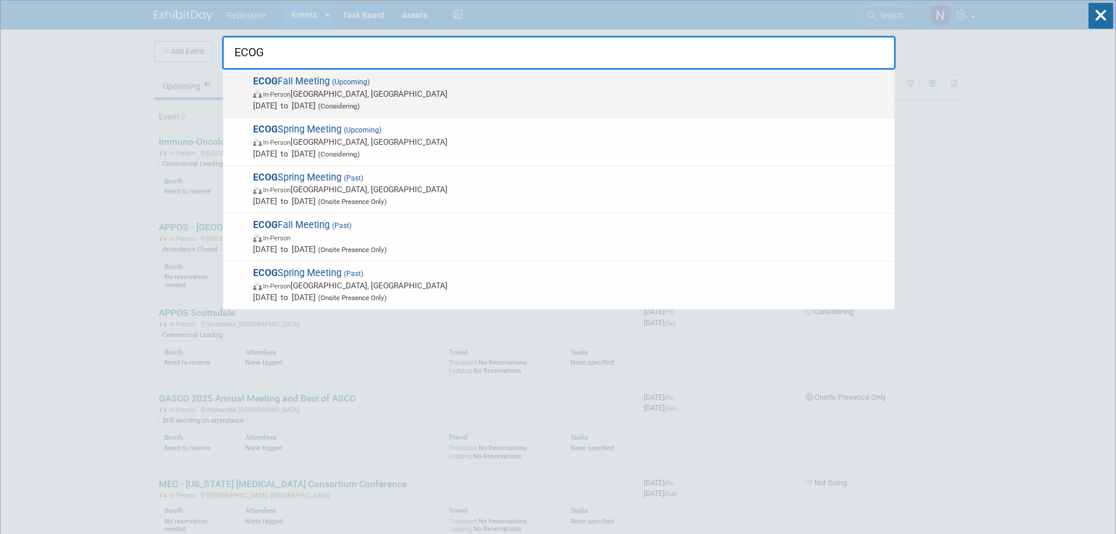
type input "ECOG"
click at [338, 98] on span "In-Person Philadelphia, PA" at bounding box center [571, 94] width 636 height 12
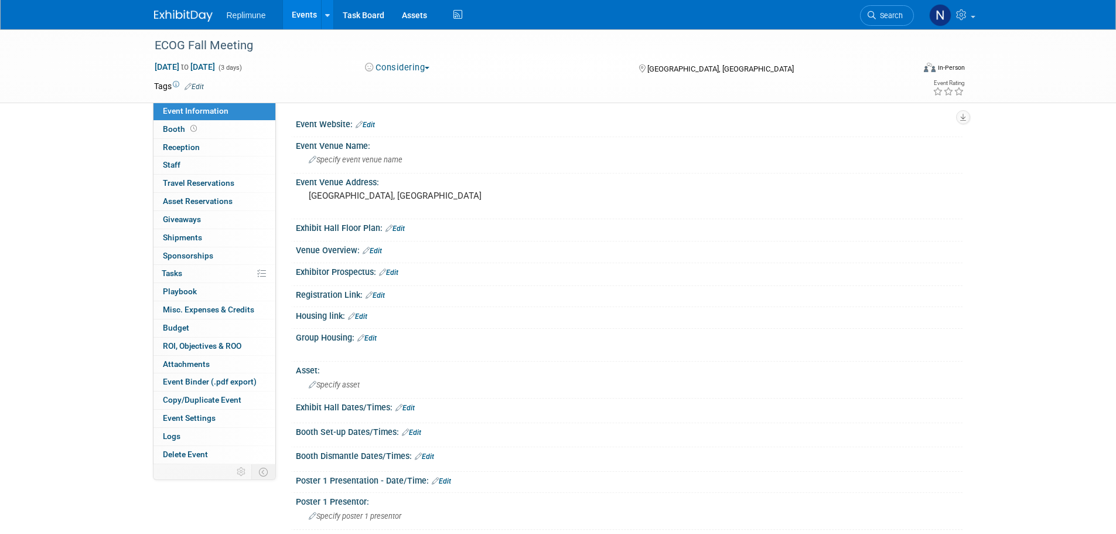
click at [405, 69] on button "Considering" at bounding box center [397, 68] width 73 height 12
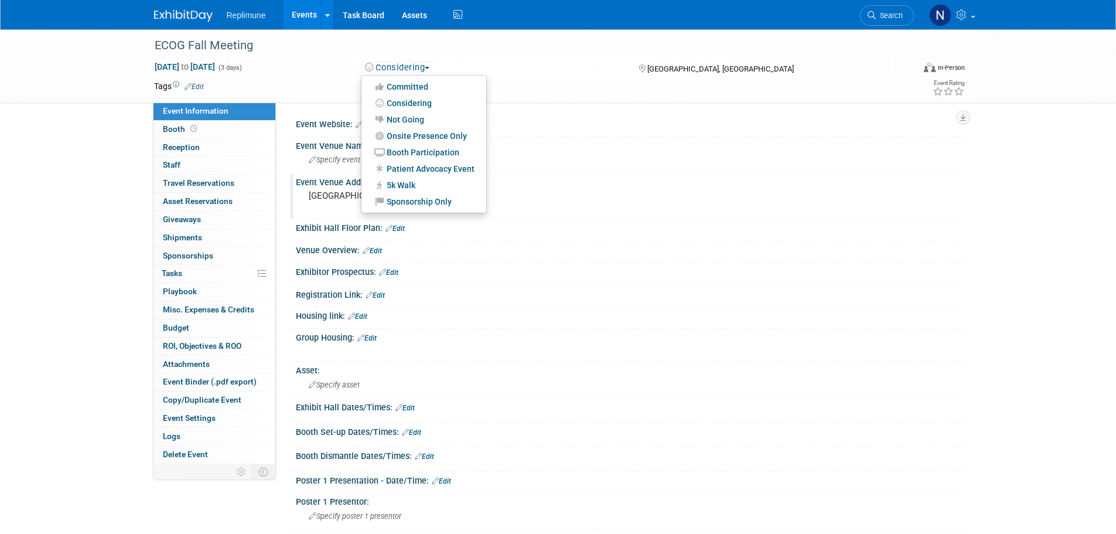
click at [636, 185] on div "Event Venue Address:" at bounding box center [629, 180] width 667 height 15
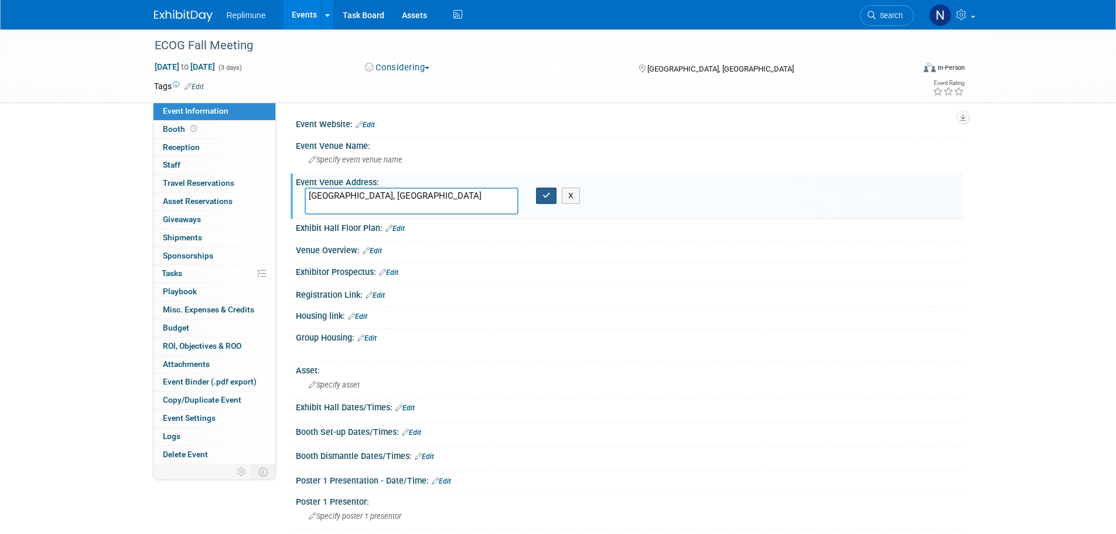
click at [544, 190] on button "button" at bounding box center [546, 195] width 21 height 16
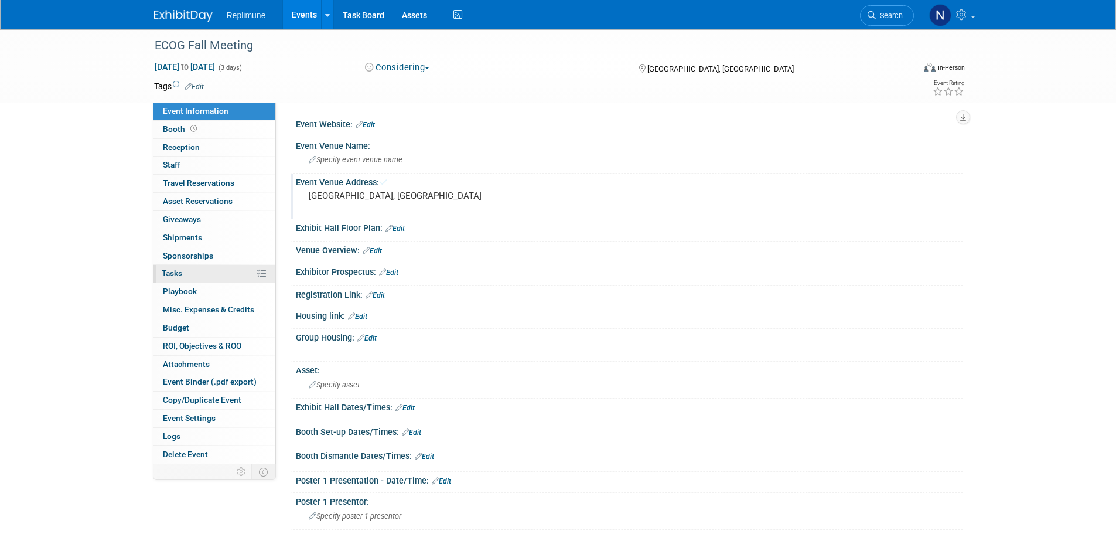
click at [176, 272] on span "Tasks 0%" at bounding box center [172, 272] width 21 height 9
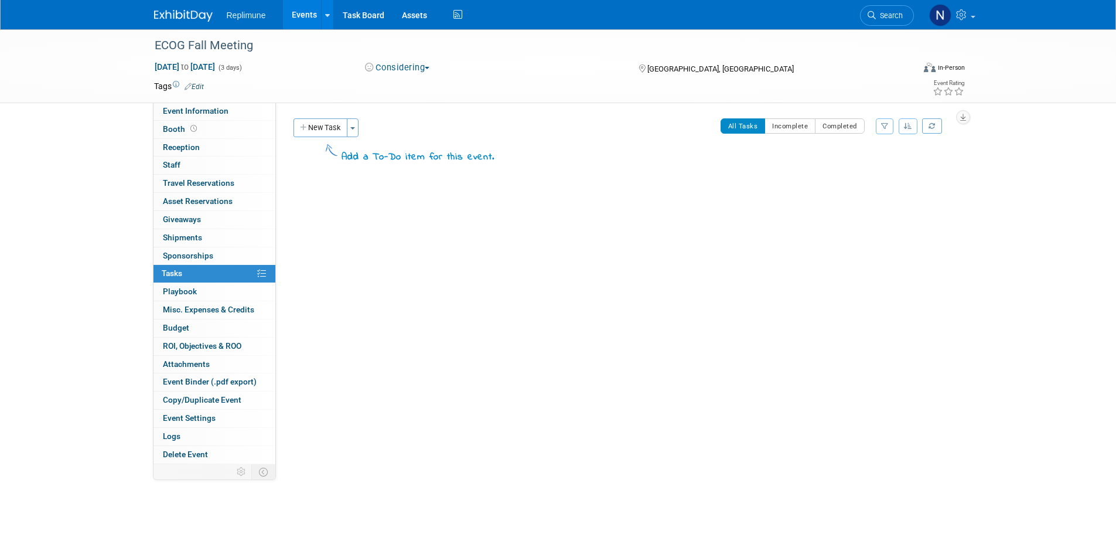
click at [312, 127] on button "New Task" at bounding box center [320, 127] width 54 height 19
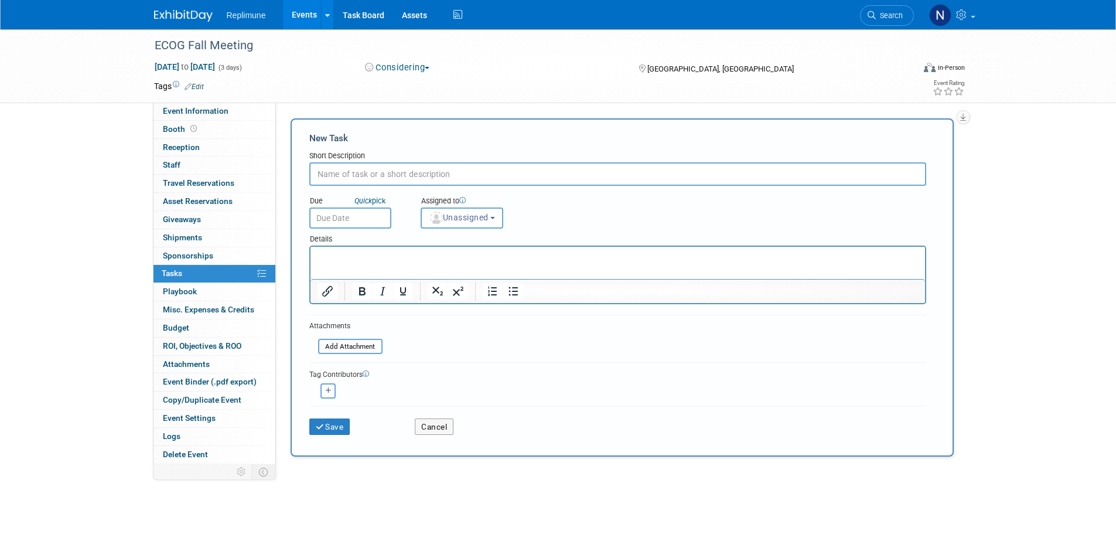
click at [350, 183] on input "text" at bounding box center [617, 173] width 617 height 23
type input "Check if we want to sponsor"
click at [366, 214] on input "text" at bounding box center [350, 217] width 82 height 21
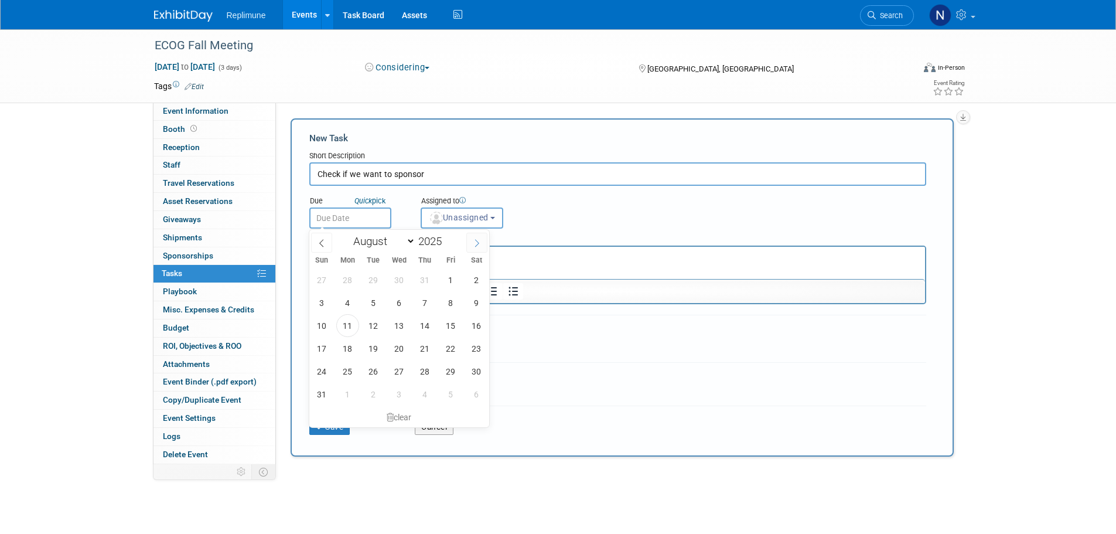
click at [476, 241] on icon at bounding box center [477, 243] width 8 height 8
select select "8"
click at [342, 279] on span "1" at bounding box center [347, 279] width 23 height 23
type input "Sep 1, 2025"
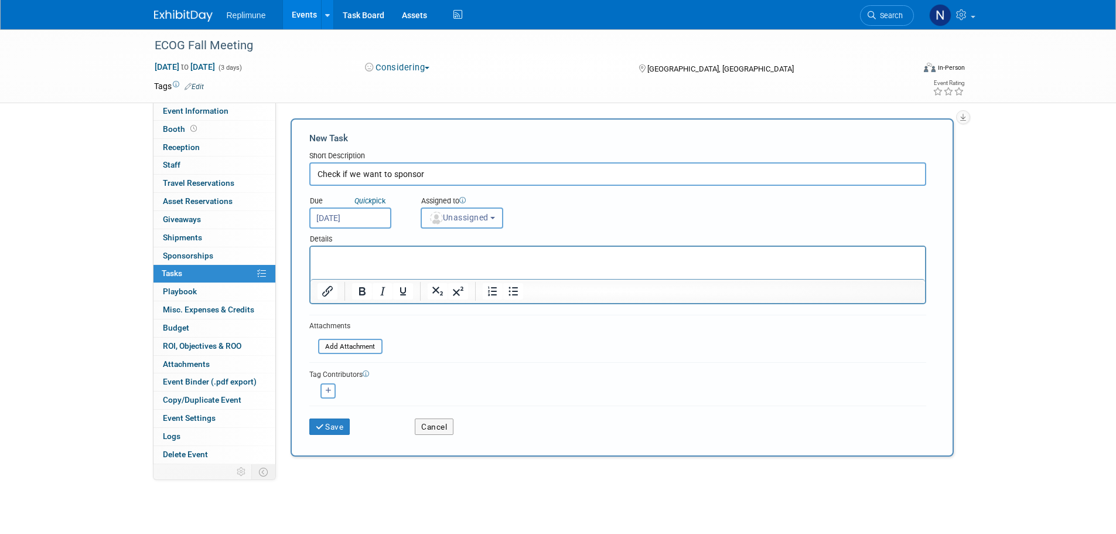
click at [440, 223] on img "button" at bounding box center [436, 217] width 13 height 13
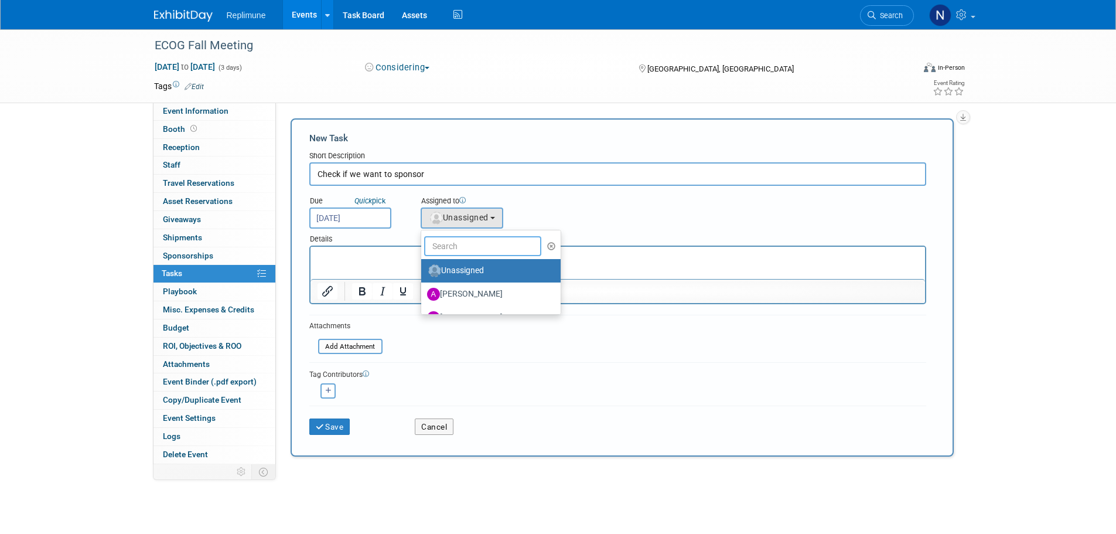
click at [452, 247] on input "text" at bounding box center [482, 246] width 117 height 20
type input "Nicole"
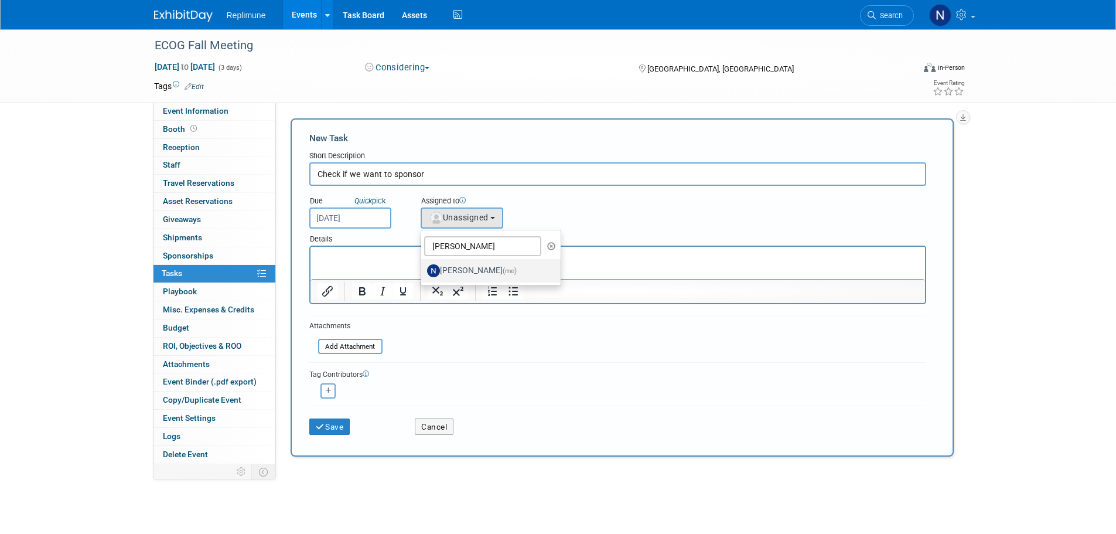
drag, startPoint x: 493, startPoint y: 272, endPoint x: 500, endPoint y: 269, distance: 6.9
click at [493, 272] on label "Nicole Schaeffner (me)" at bounding box center [488, 270] width 122 height 19
click at [435, 268] on img at bounding box center [433, 270] width 13 height 13
click at [423, 268] on input "Nicole Schaeffner (me)" at bounding box center [419, 269] width 8 height 8
select select "ac887367-ed62-4216-a2e2-0a03cef3d40b"
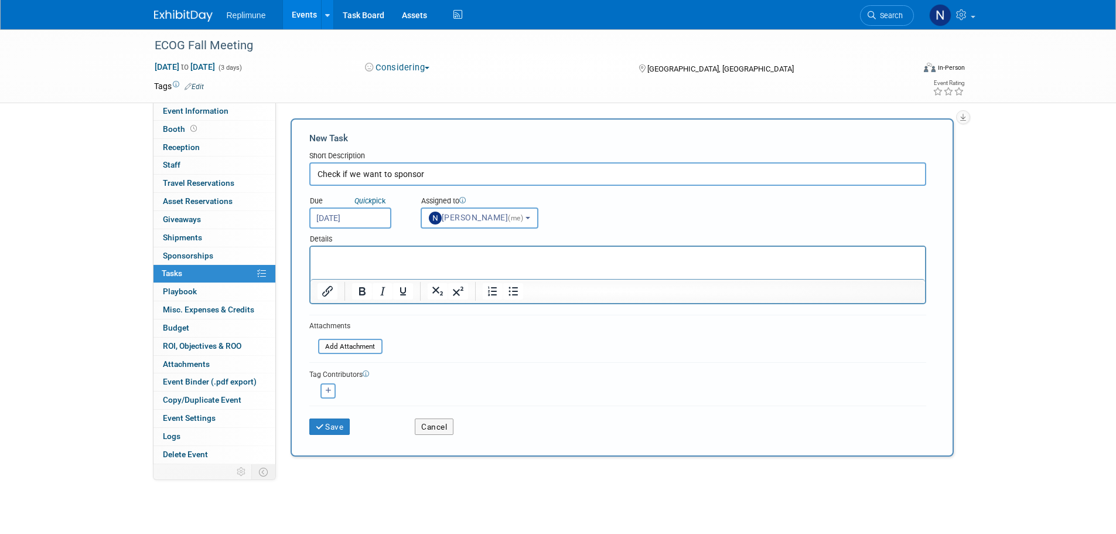
click at [397, 263] on html at bounding box center [617, 255] width 614 height 16
click at [336, 428] on button "Save" at bounding box center [329, 426] width 41 height 16
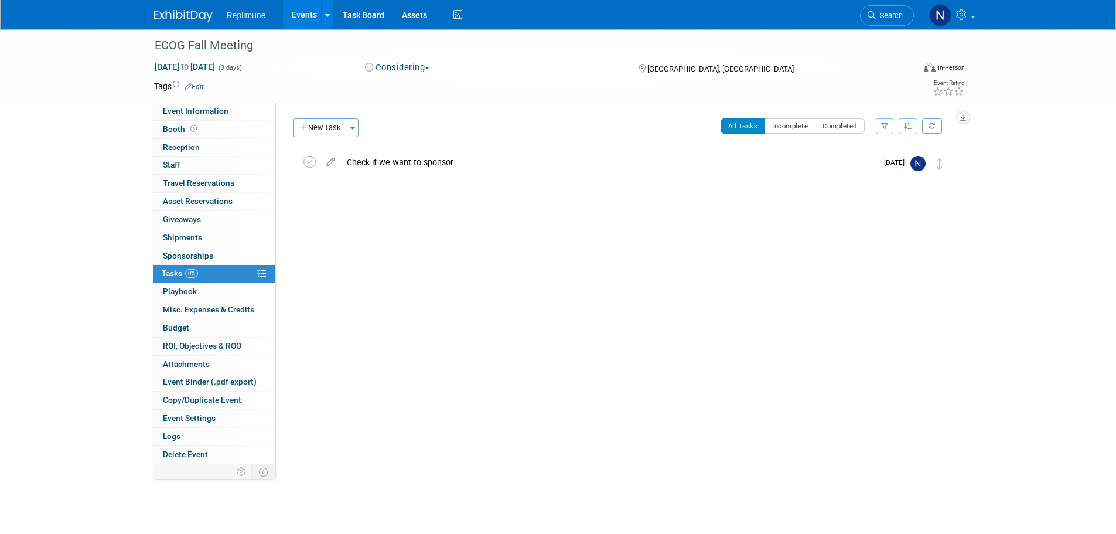
click at [306, 15] on link "Events" at bounding box center [304, 14] width 43 height 29
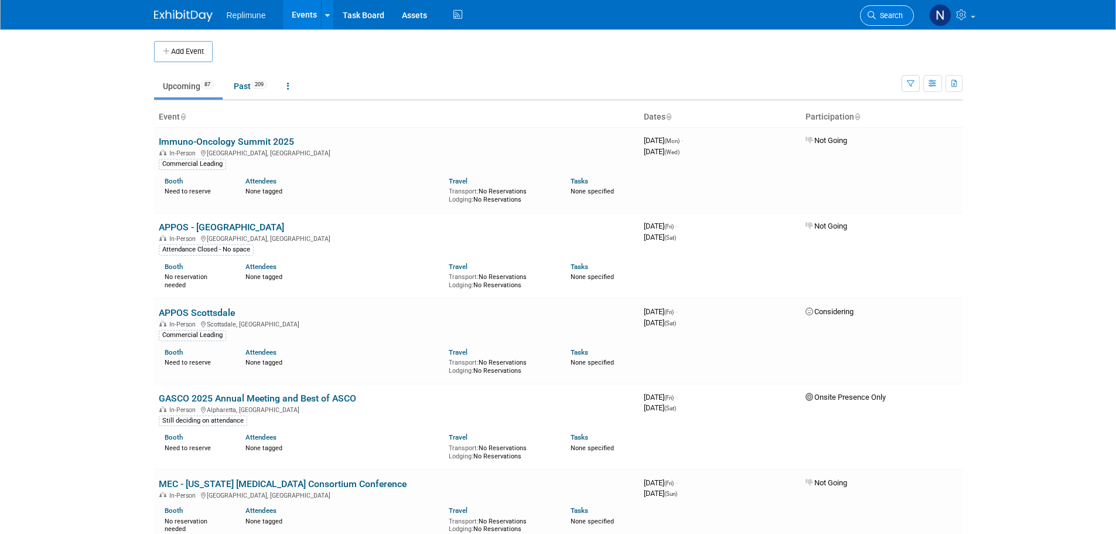
click at [890, 17] on span "Search" at bounding box center [889, 15] width 27 height 9
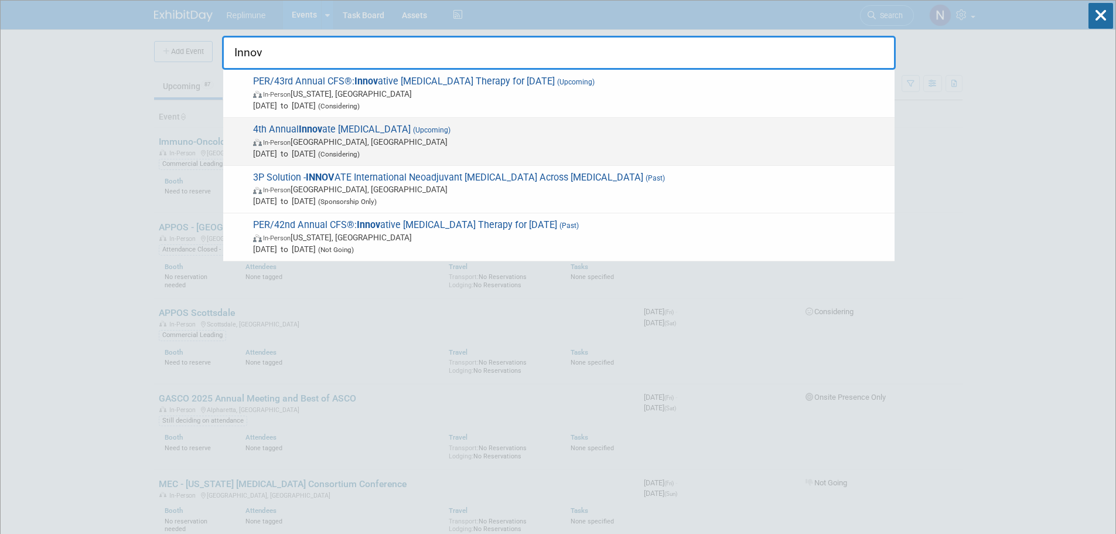
type input "Innov"
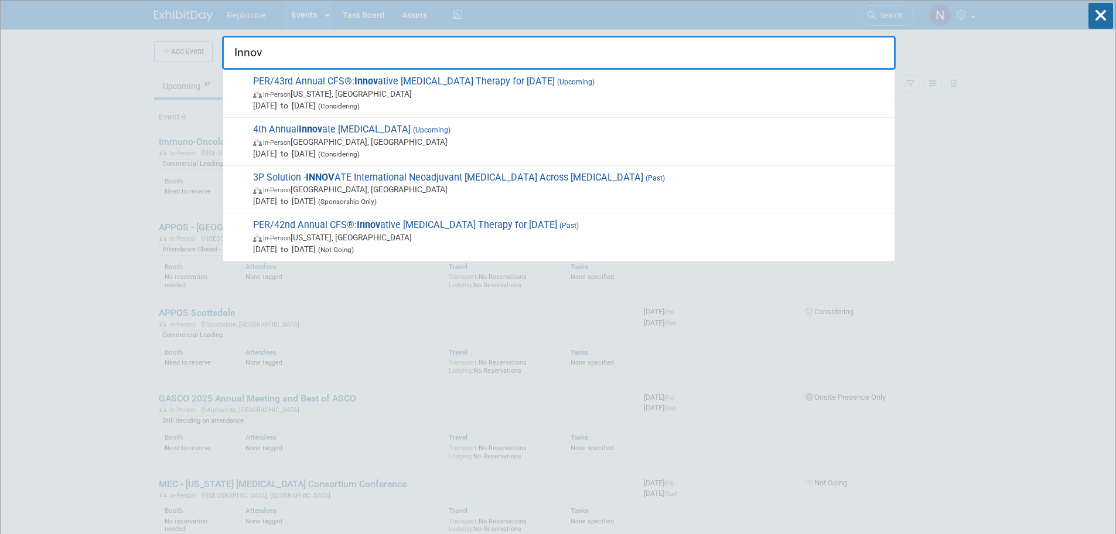
click at [344, 135] on span "4th Annual Innov ate [MEDICAL_DATA] (Upcoming) In-Person [GEOGRAPHIC_DATA], [GE…" at bounding box center [569, 142] width 639 height 36
